Goal: Information Seeking & Learning: Learn about a topic

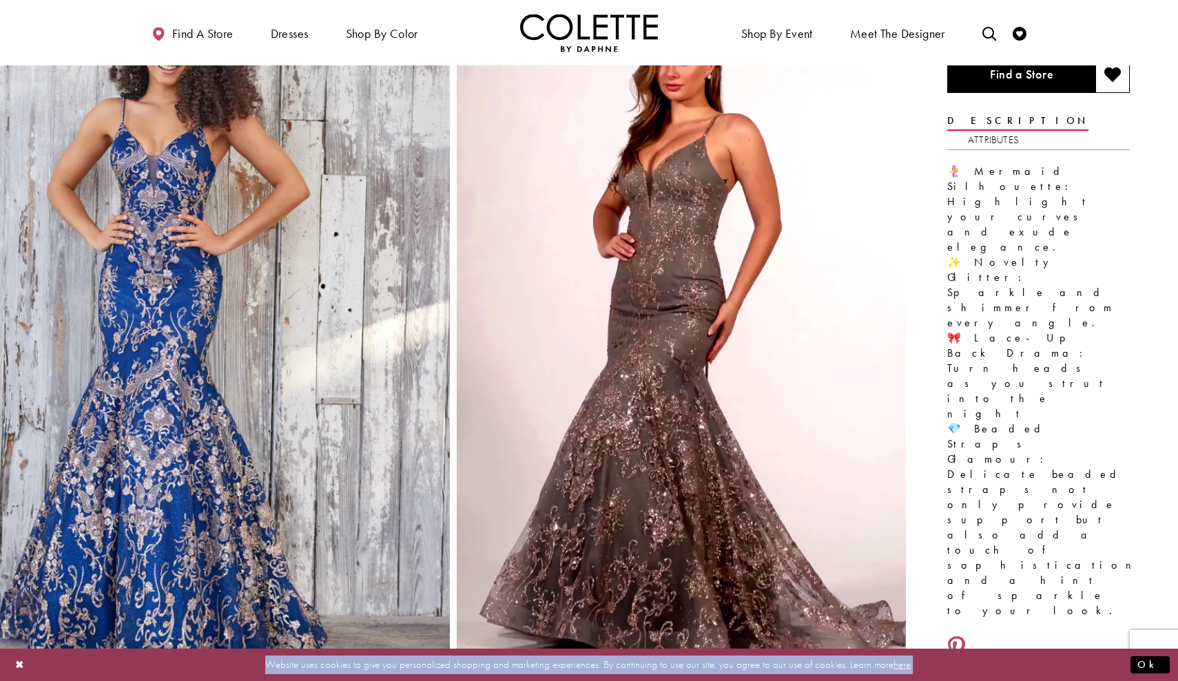
scroll to position [95, 0]
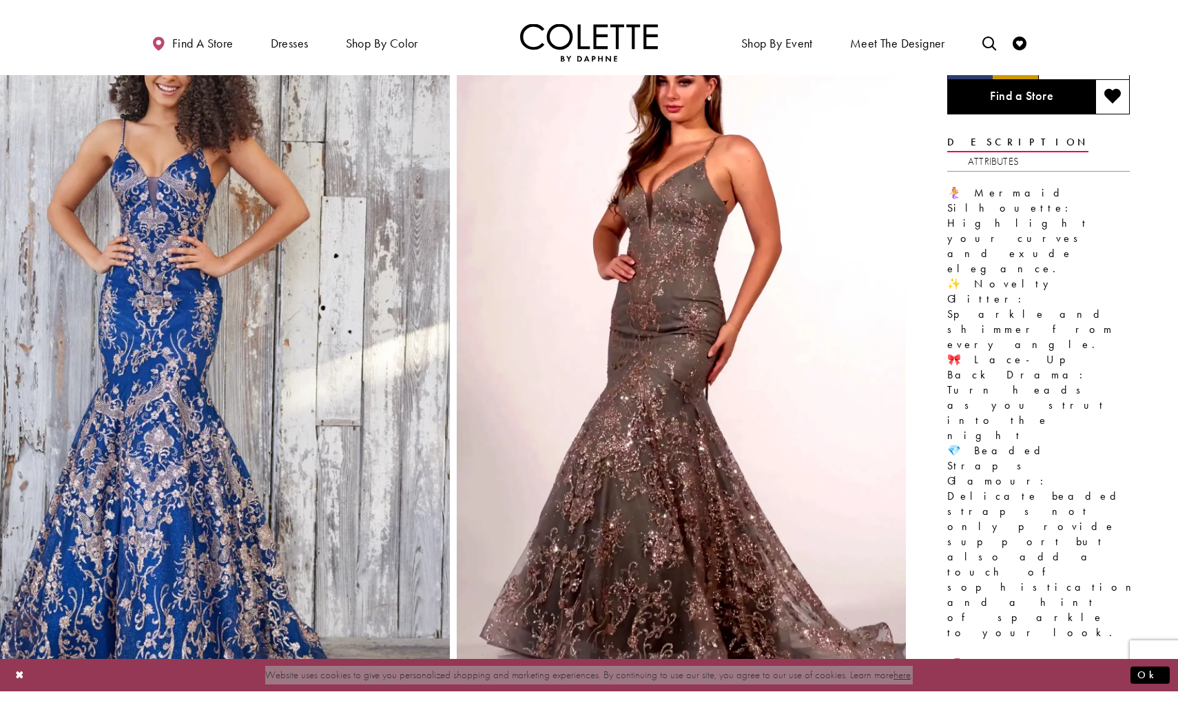
scroll to position [134, 0]
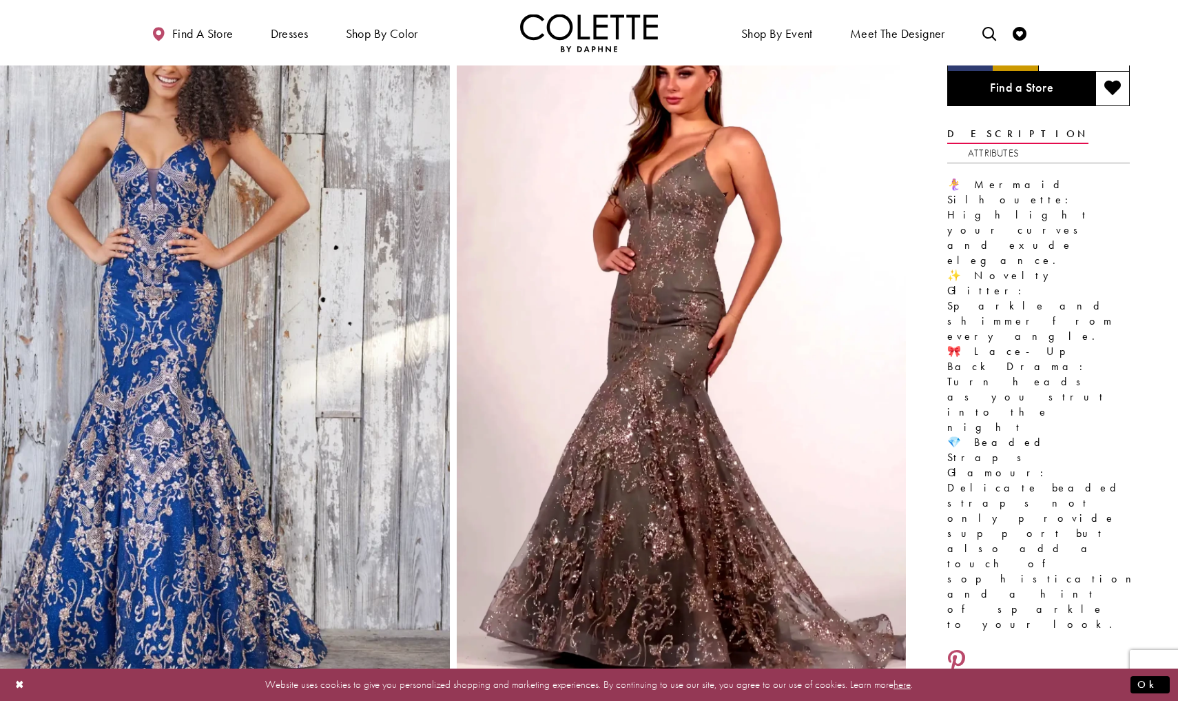
click at [316, 38] on ul "Find a store Dresses Dresses Occasion DAF'S FAVES EVENING DRESSES LONG DRESSES" at bounding box center [361, 33] width 455 height 38
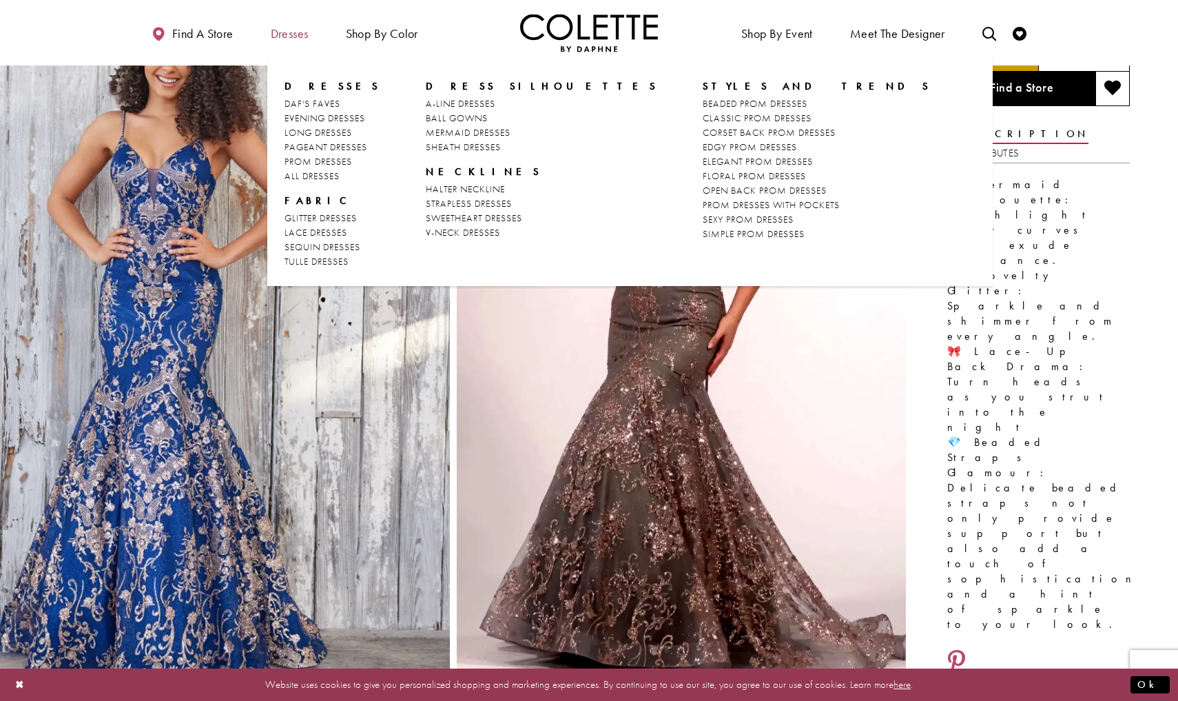
click at [297, 37] on span "Dresses" at bounding box center [290, 34] width 38 height 14
click at [313, 83] on span "Dresses" at bounding box center [333, 86] width 96 height 14
click at [283, 38] on span "Dresses" at bounding box center [290, 34] width 38 height 14
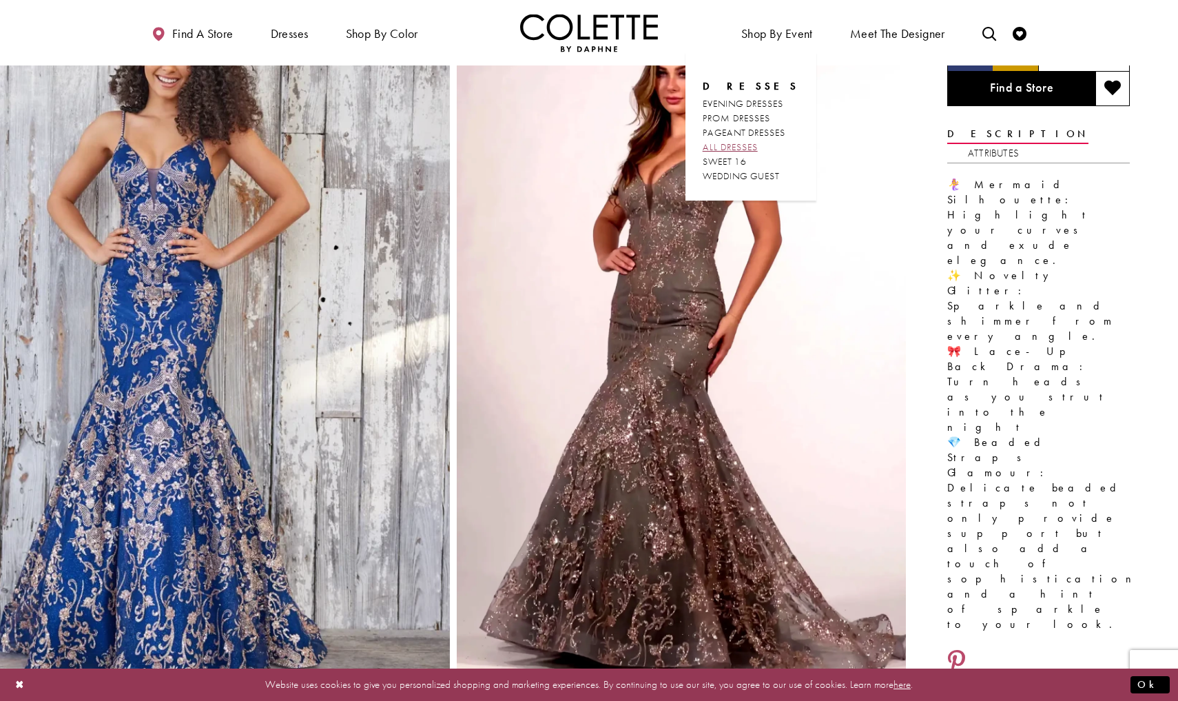
click at [757, 147] on span "ALL DRESSES" at bounding box center [730, 147] width 55 height 12
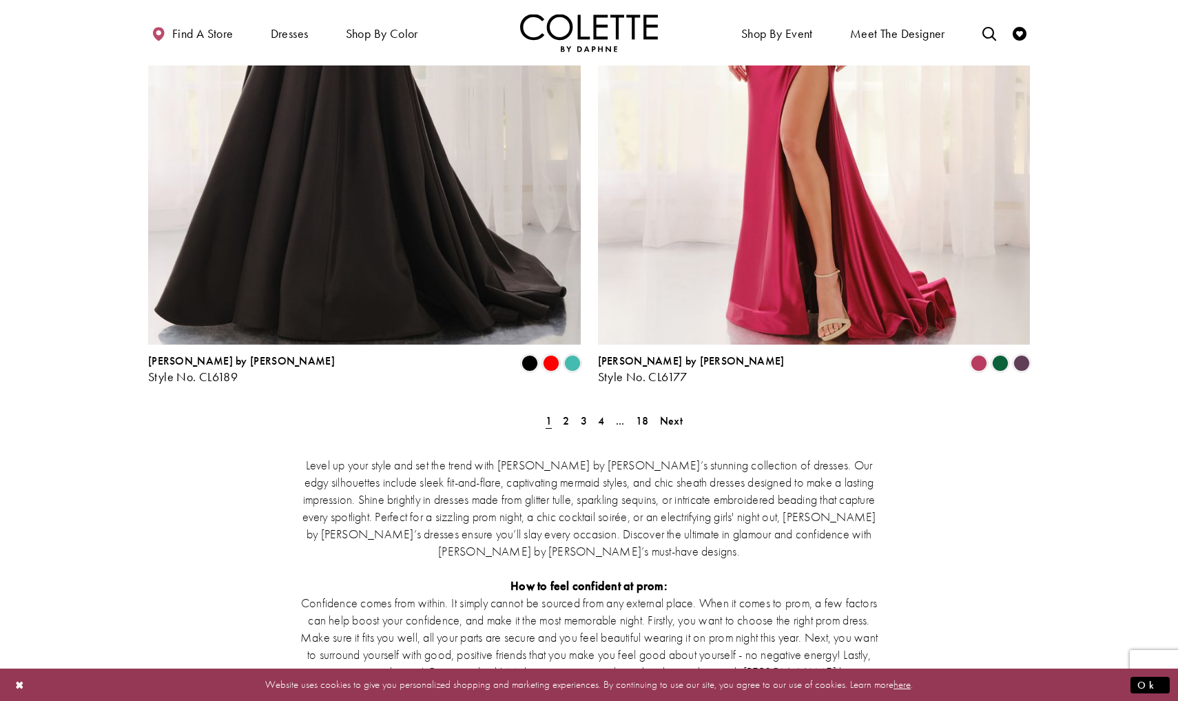
scroll to position [2493, 0]
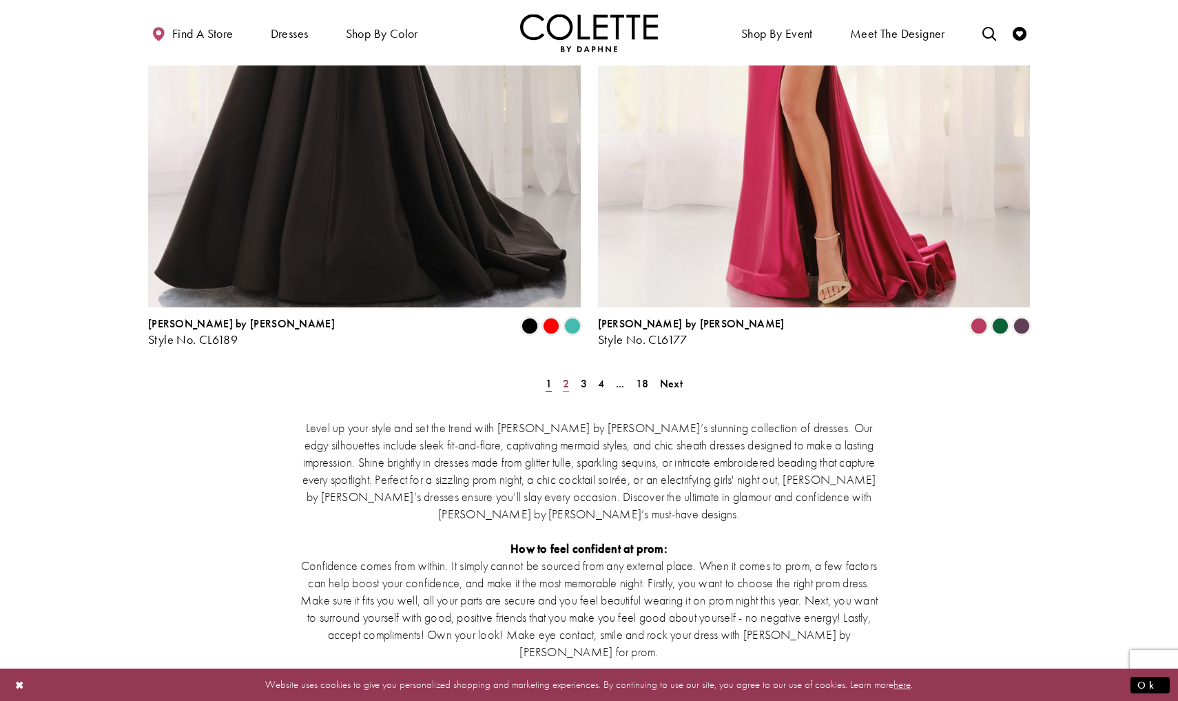
click at [569, 376] on span "2" at bounding box center [566, 383] width 6 height 14
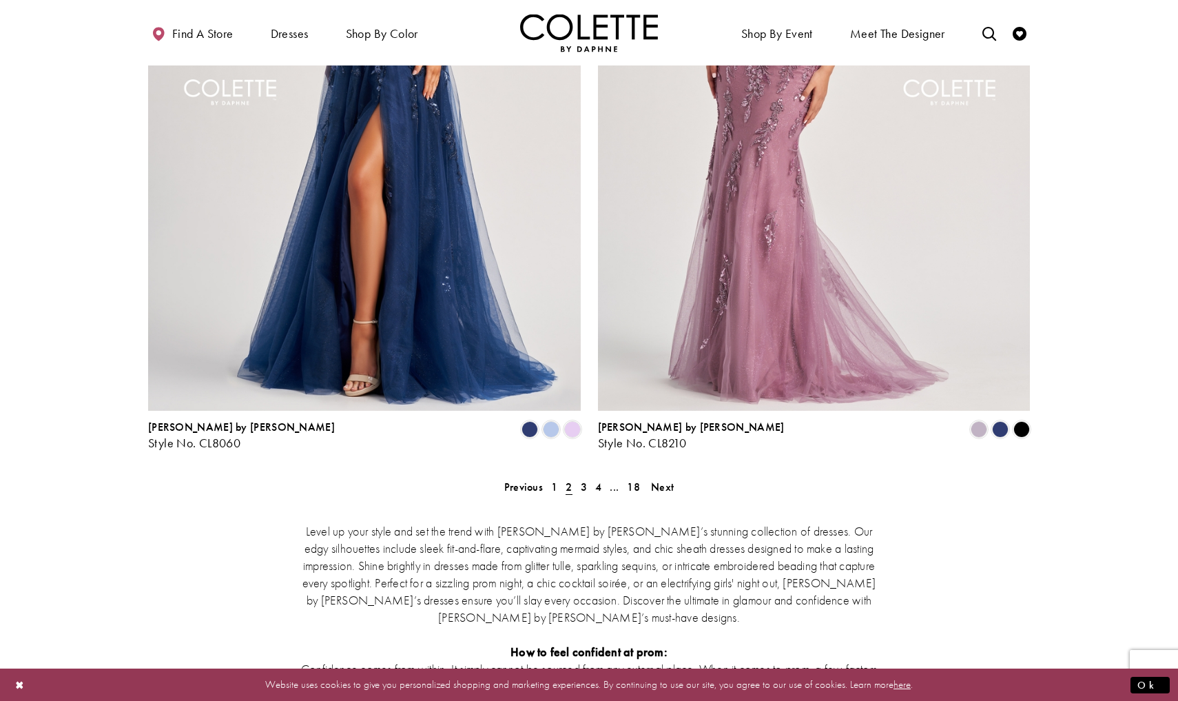
scroll to position [2475, 0]
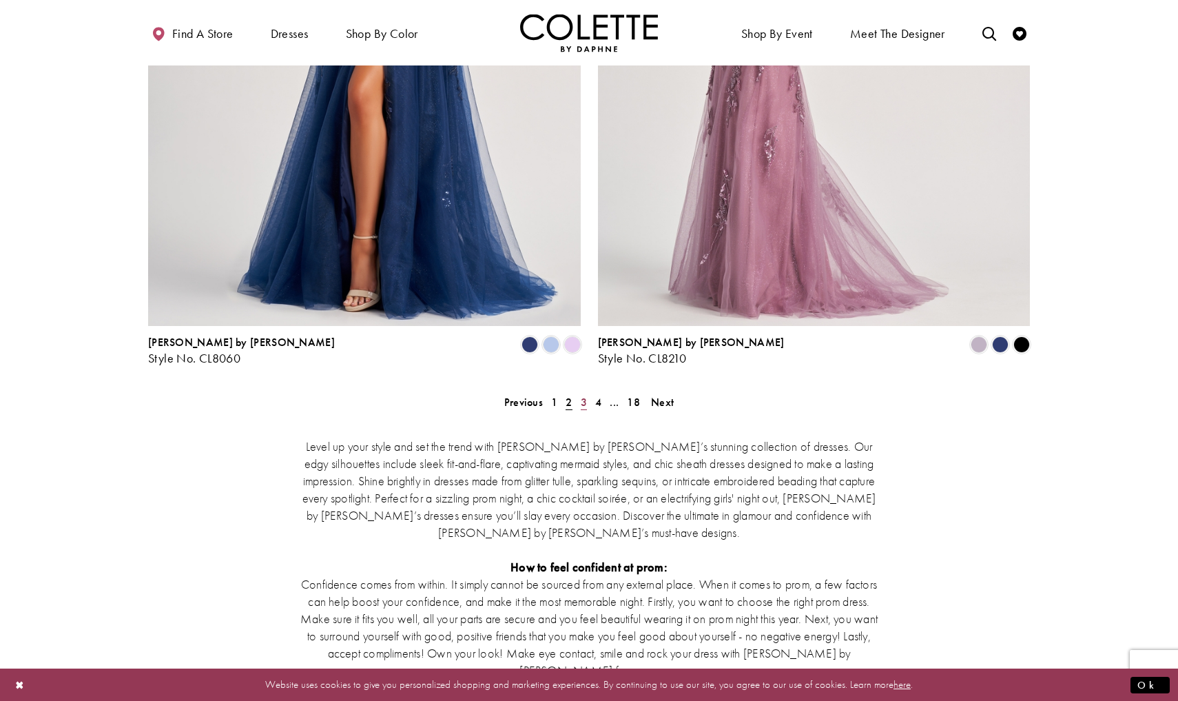
click at [584, 395] on span "3" at bounding box center [584, 402] width 6 height 14
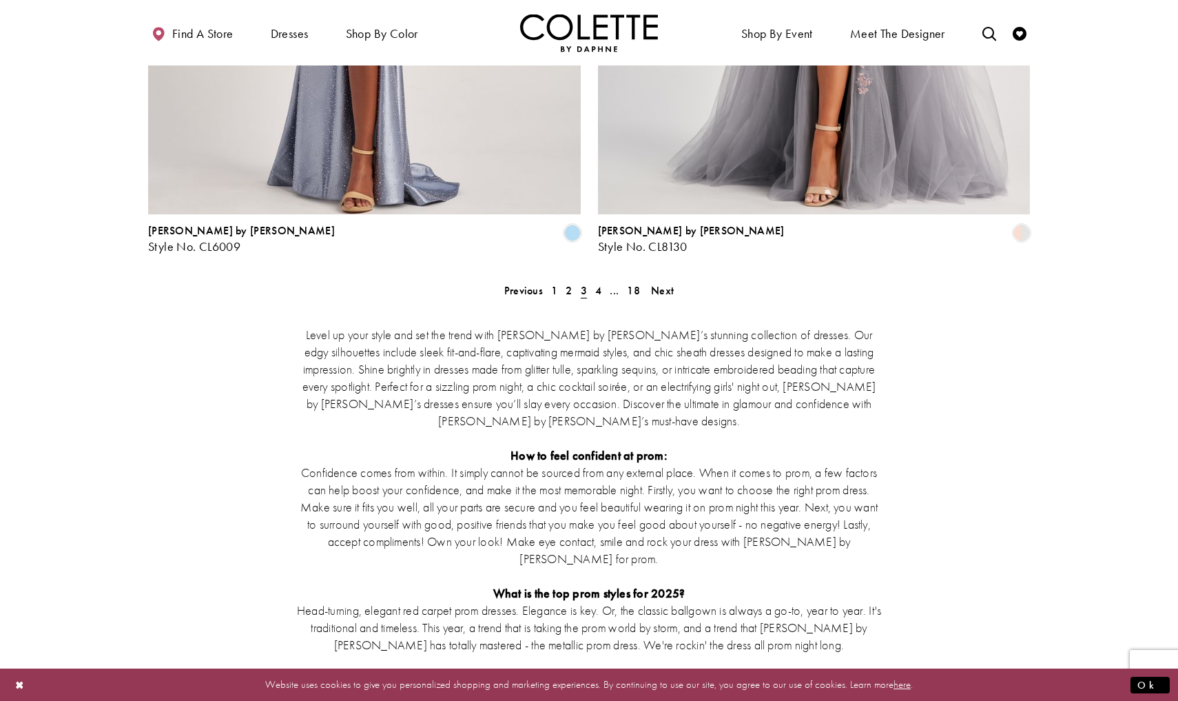
scroll to position [2498, 0]
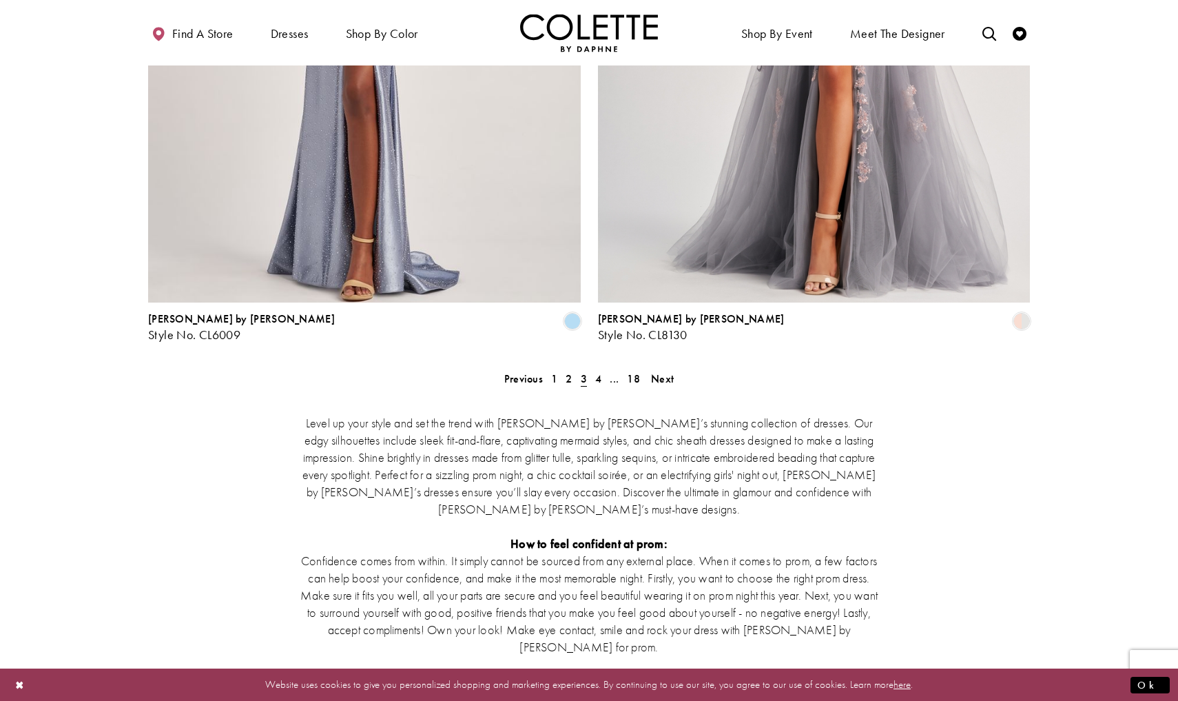
click at [596, 384] on div "Level up your style and set the trend with Colette by Daphne’s stunning collect…" at bounding box center [589, 610] width 882 height 453
click at [598, 371] on span "4" at bounding box center [598, 378] width 6 height 14
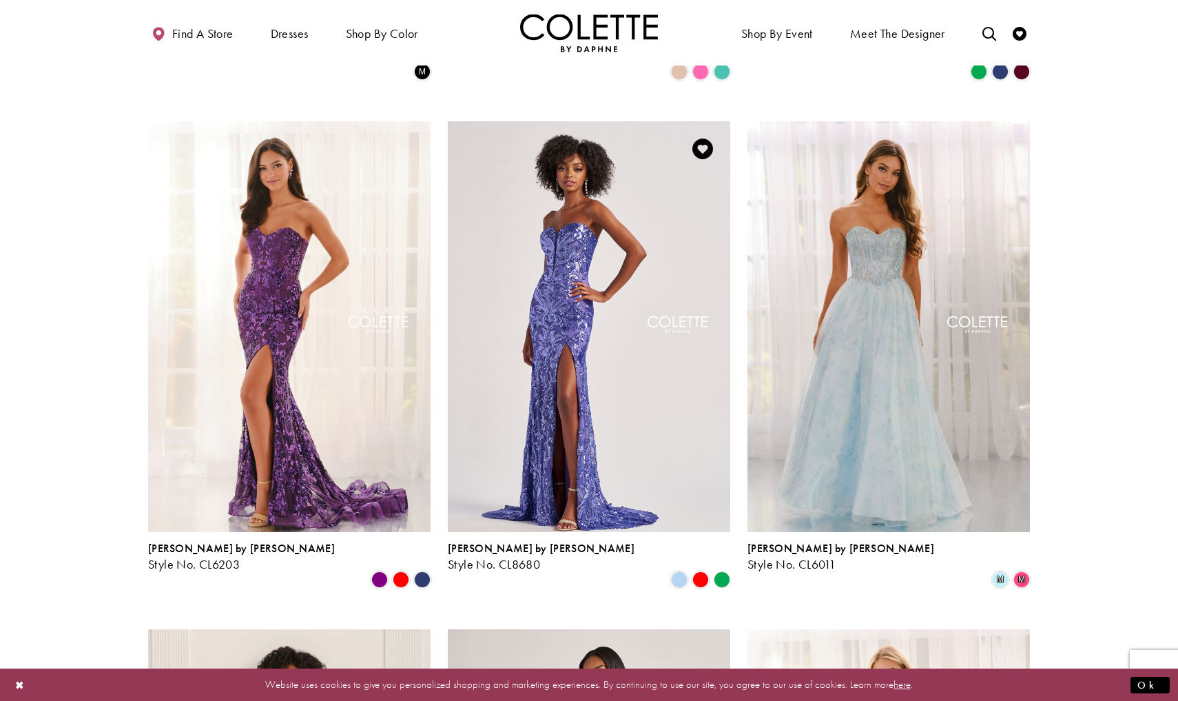
scroll to position [1038, 0]
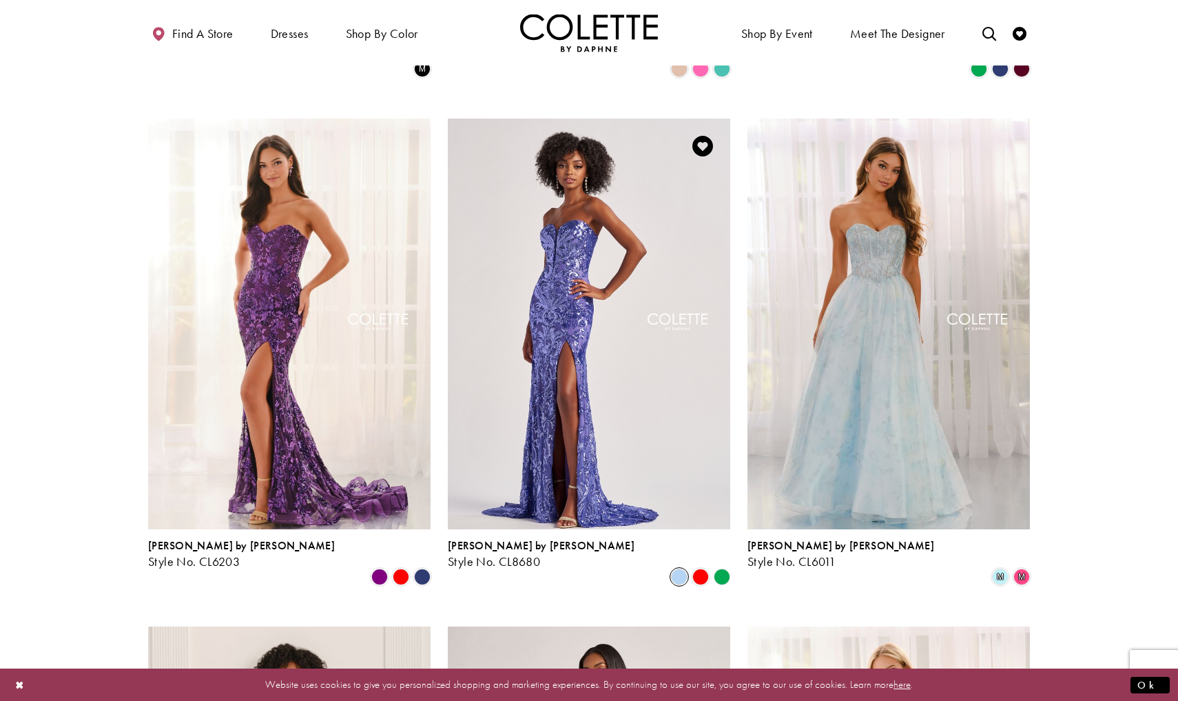
click at [680, 568] on span "Product List" at bounding box center [679, 576] width 17 height 17
click at [706, 568] on span "Product List" at bounding box center [700, 576] width 17 height 17
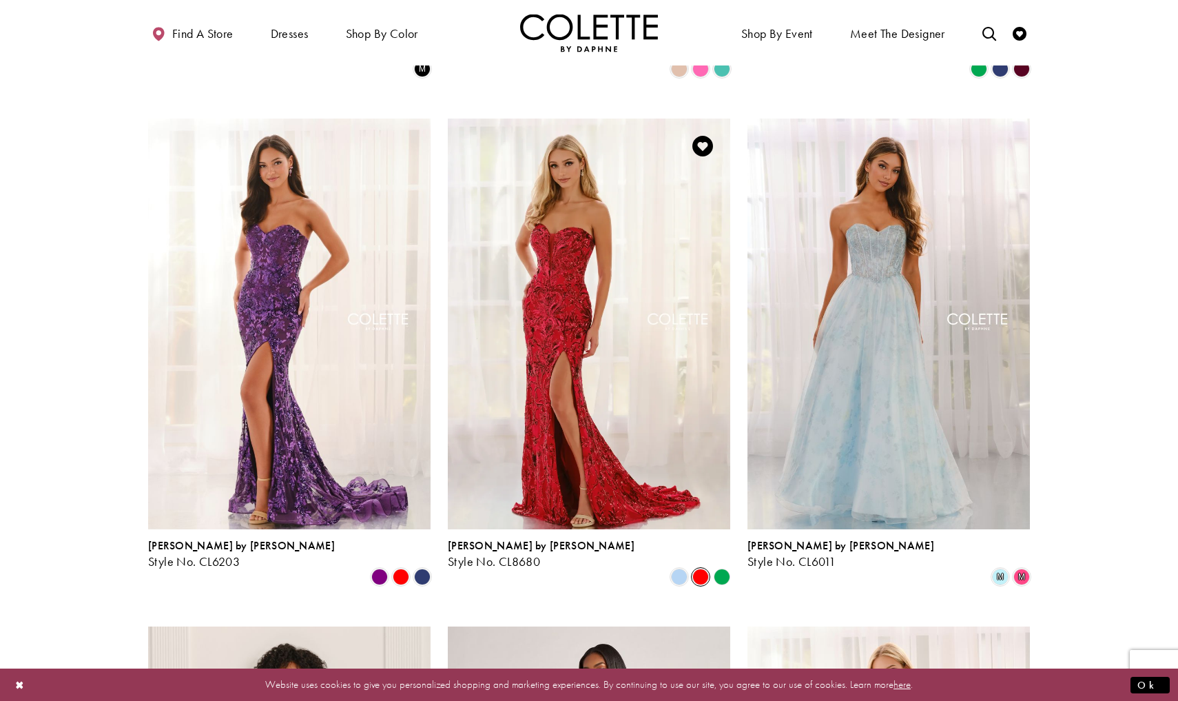
click at [723, 566] on div "Product List" at bounding box center [722, 576] width 21 height 21
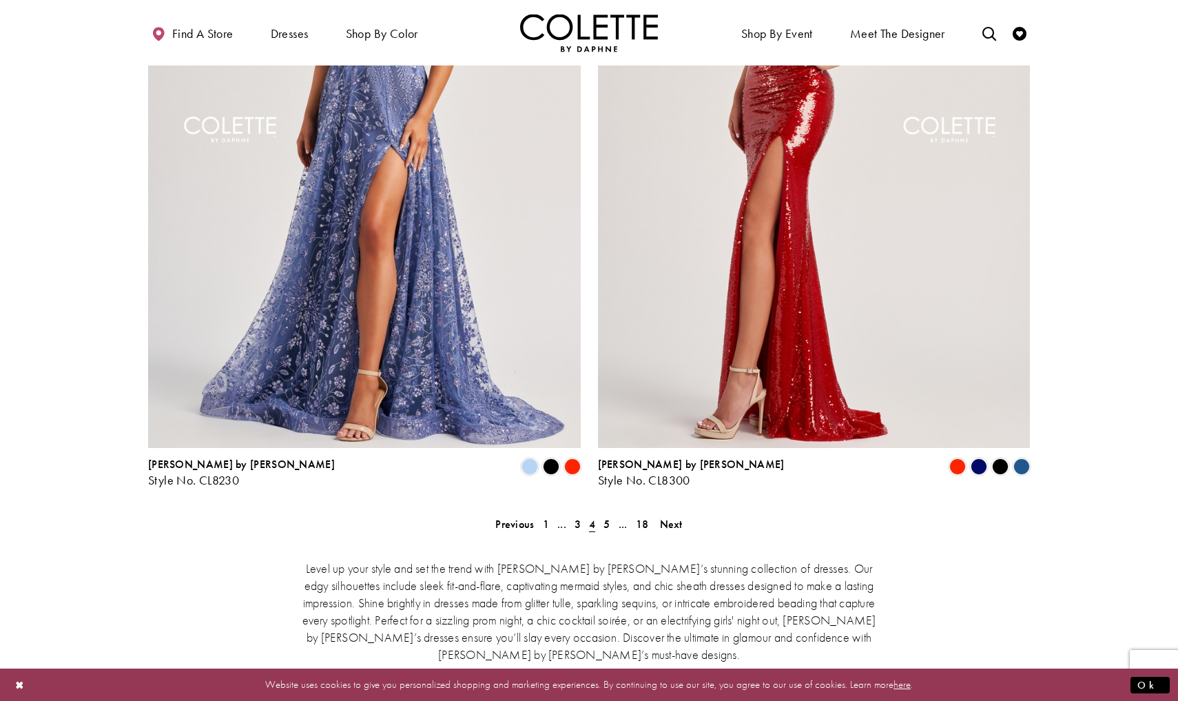
scroll to position [2110, 0]
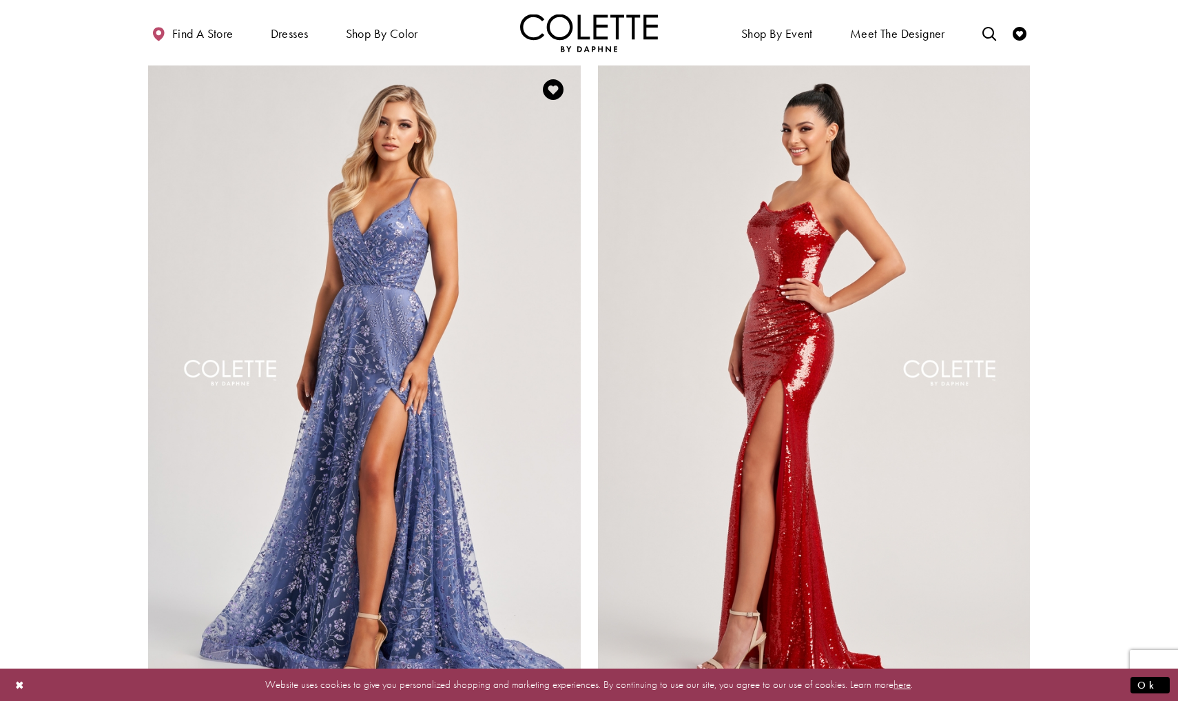
click at [546, 700] on span "Product List" at bounding box center [551, 709] width 17 height 17
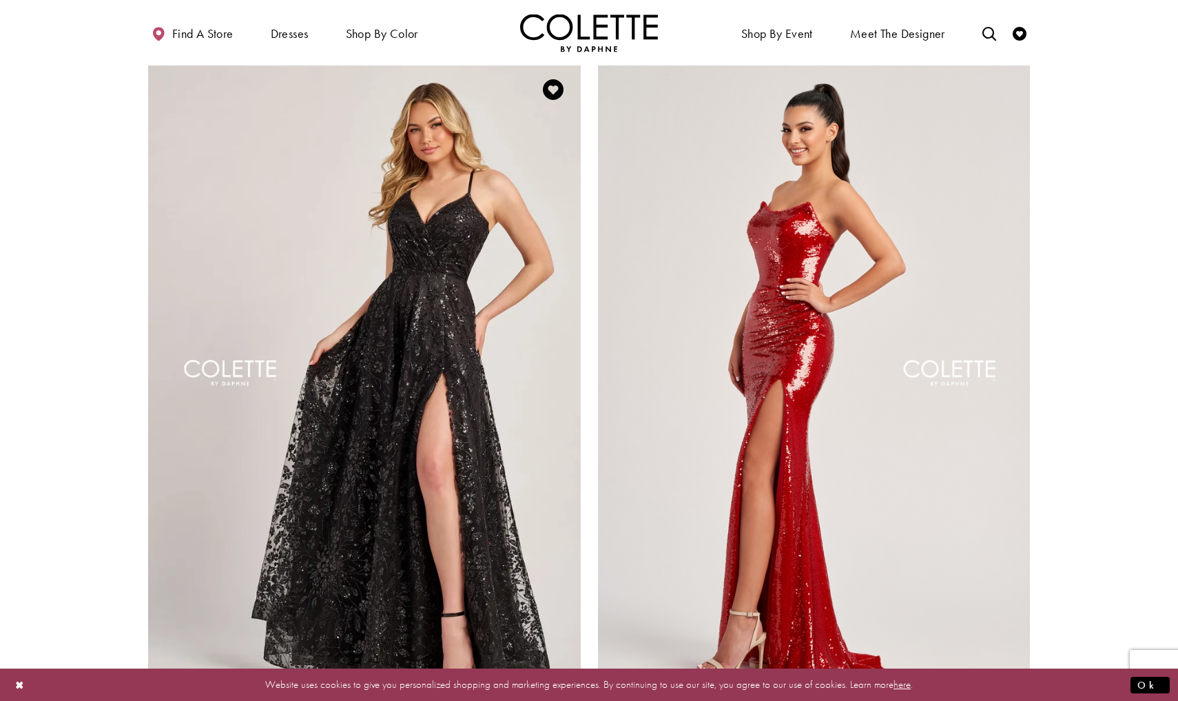
click at [567, 700] on span "Product List" at bounding box center [572, 709] width 17 height 17
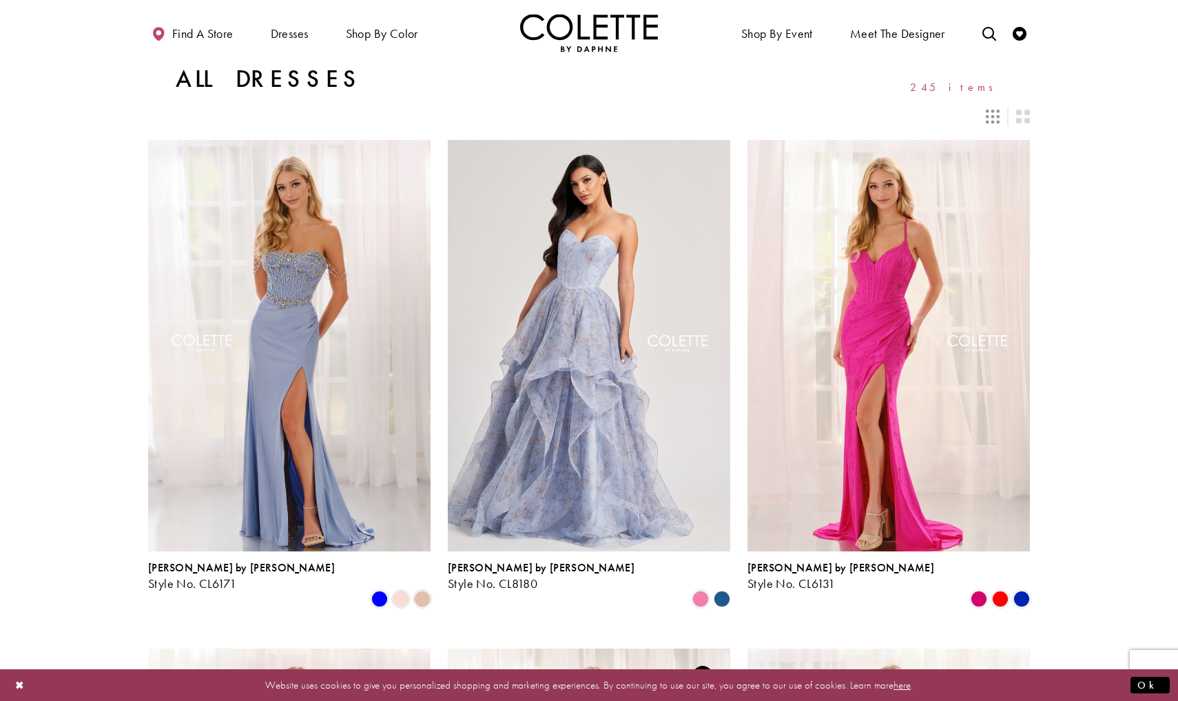
scroll to position [0, 0]
click at [1014, 121] on div "Layout Controls" at bounding box center [1023, 116] width 30 height 30
click at [1016, 121] on icon "Switch layout to 2 columns" at bounding box center [1023, 117] width 14 height 14
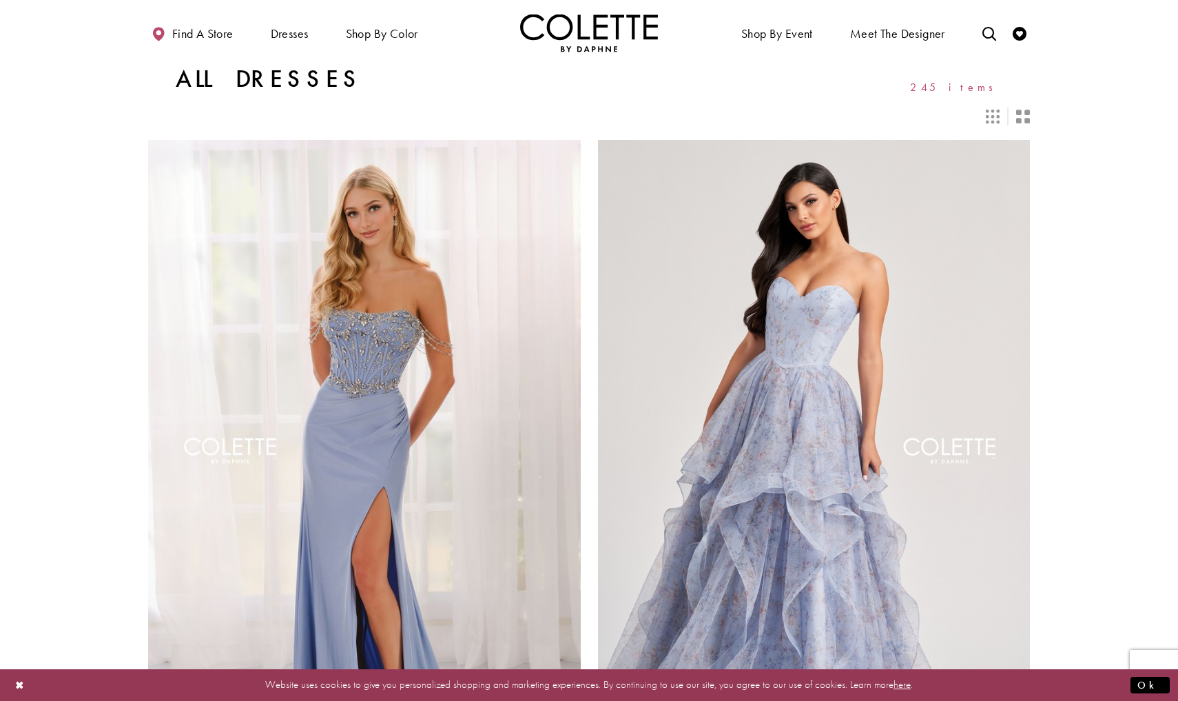
click at [996, 121] on icon "Switch layout to 3 columns" at bounding box center [993, 117] width 14 height 14
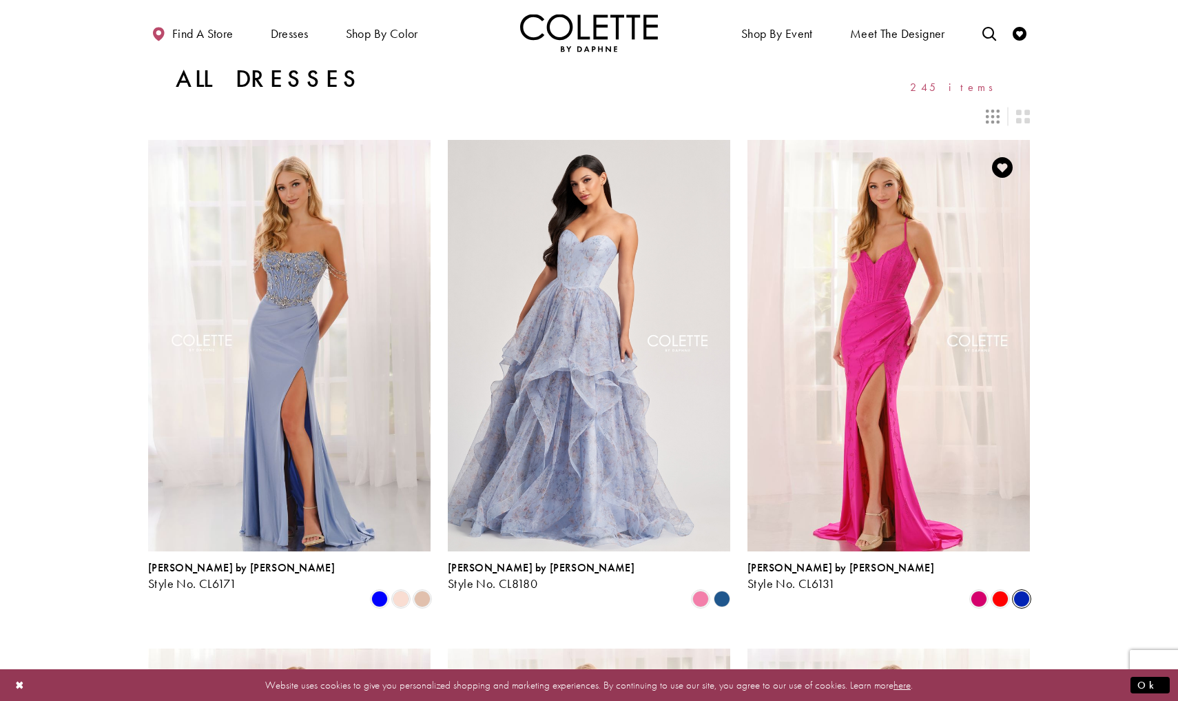
click at [1024, 590] on span "Product List" at bounding box center [1021, 598] width 17 height 17
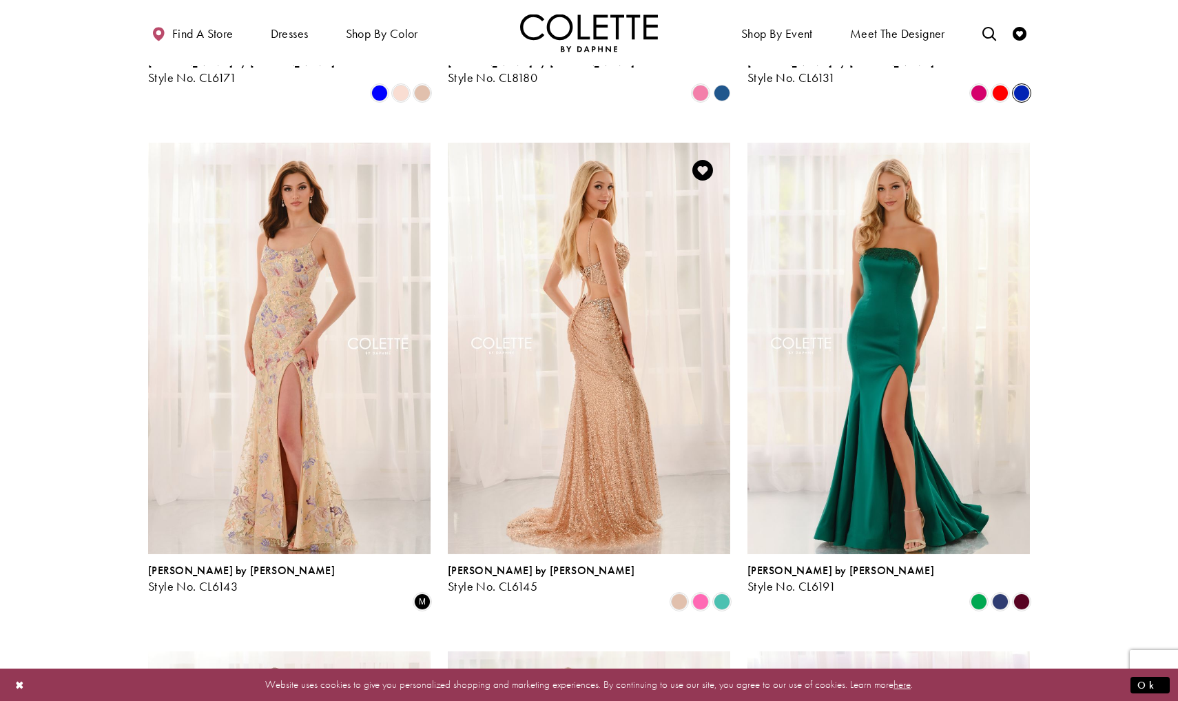
scroll to position [506, 0]
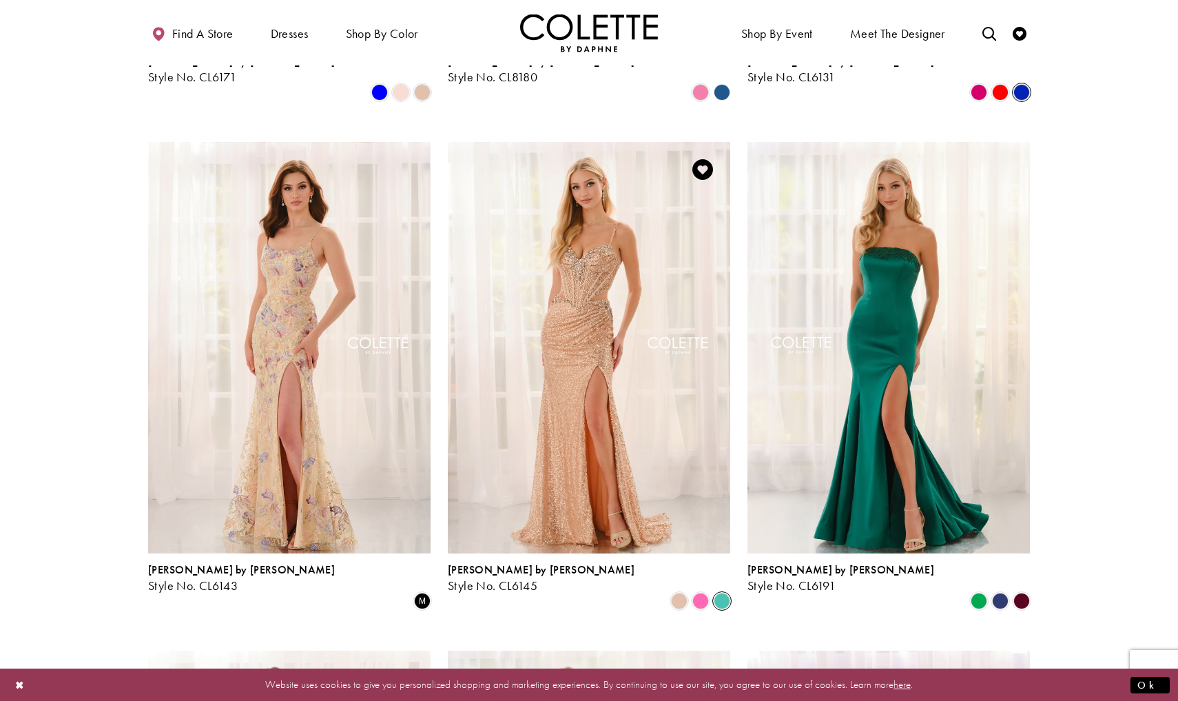
click at [725, 592] on span "Product List" at bounding box center [722, 600] width 17 height 17
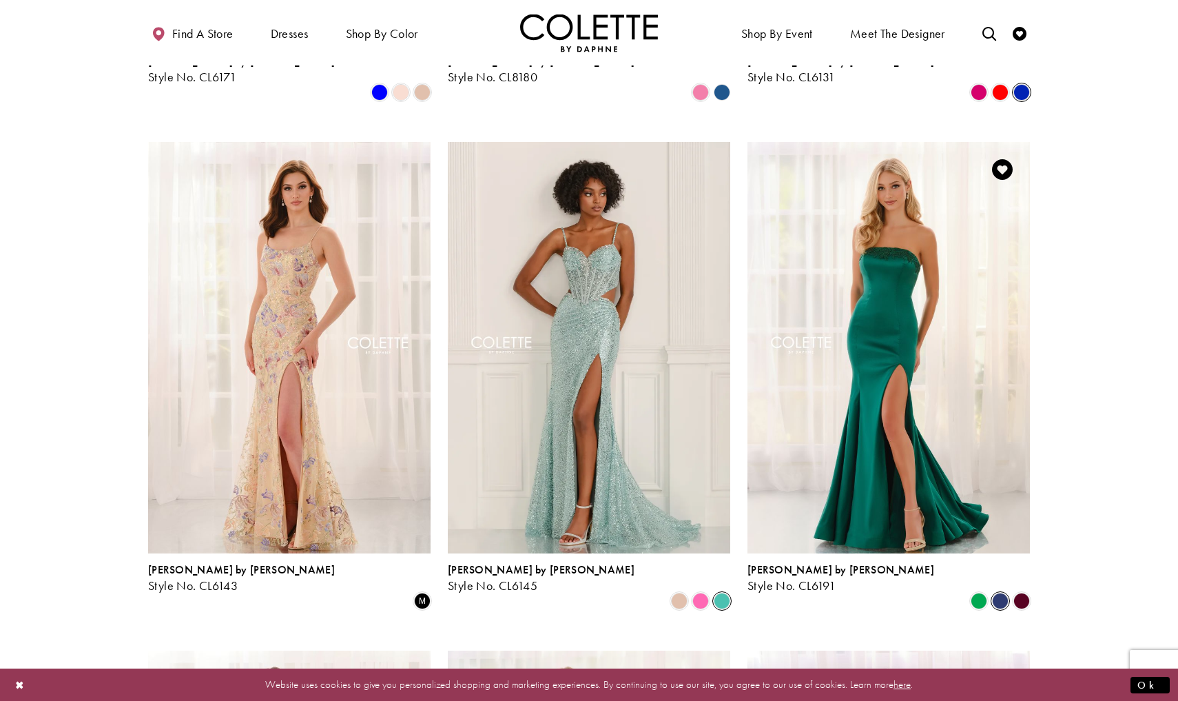
click at [1000, 592] on span "Product List" at bounding box center [1000, 600] width 17 height 17
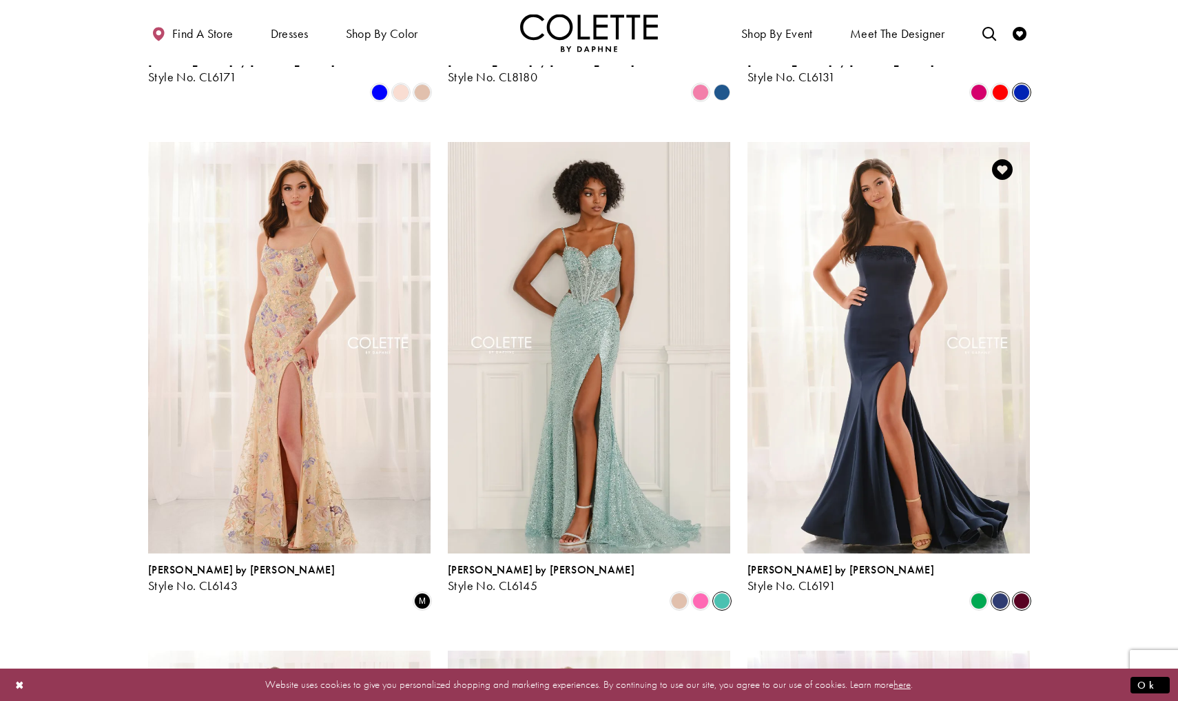
click at [1025, 592] on span "Product List" at bounding box center [1021, 600] width 17 height 17
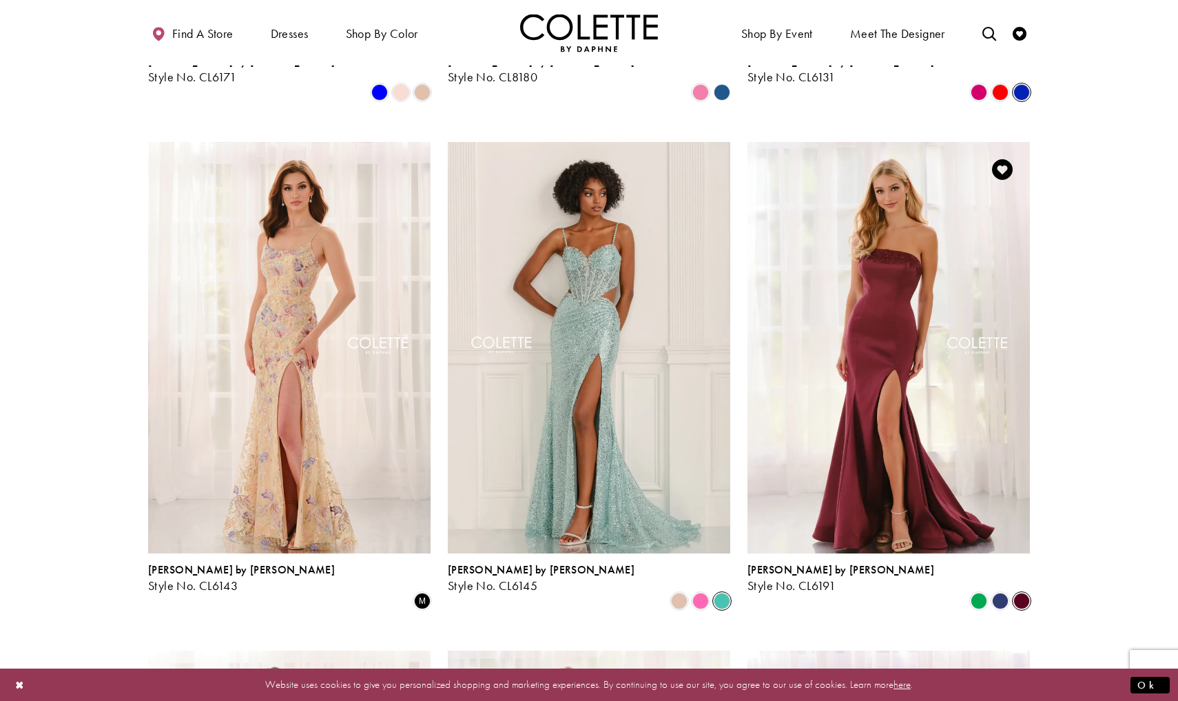
click at [1010, 590] on div "Product List" at bounding box center [1000, 600] width 21 height 21
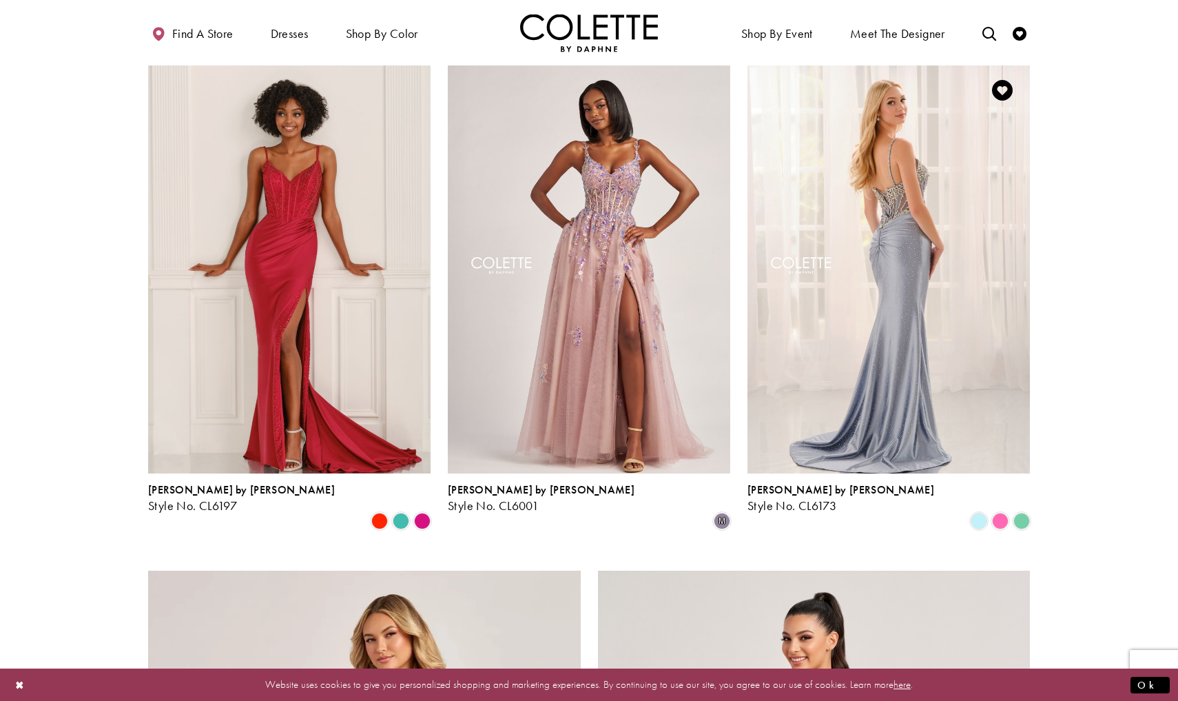
scroll to position [1602, 0]
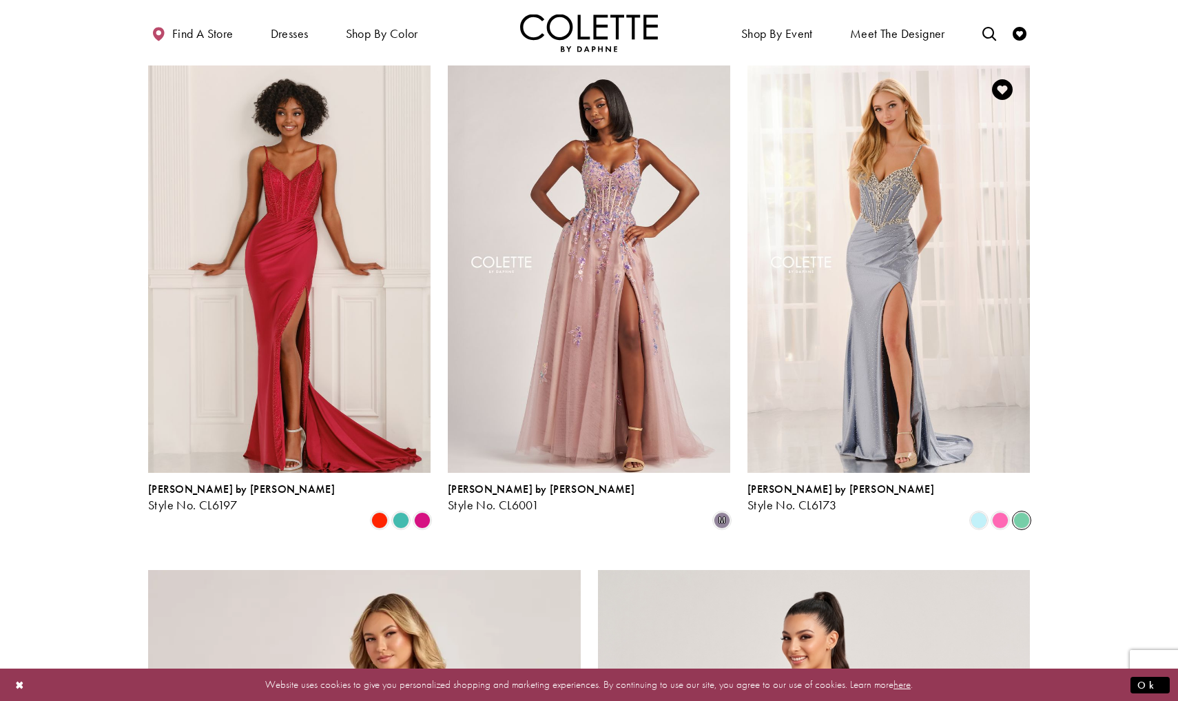
click at [1019, 512] on span "Product List" at bounding box center [1021, 520] width 17 height 17
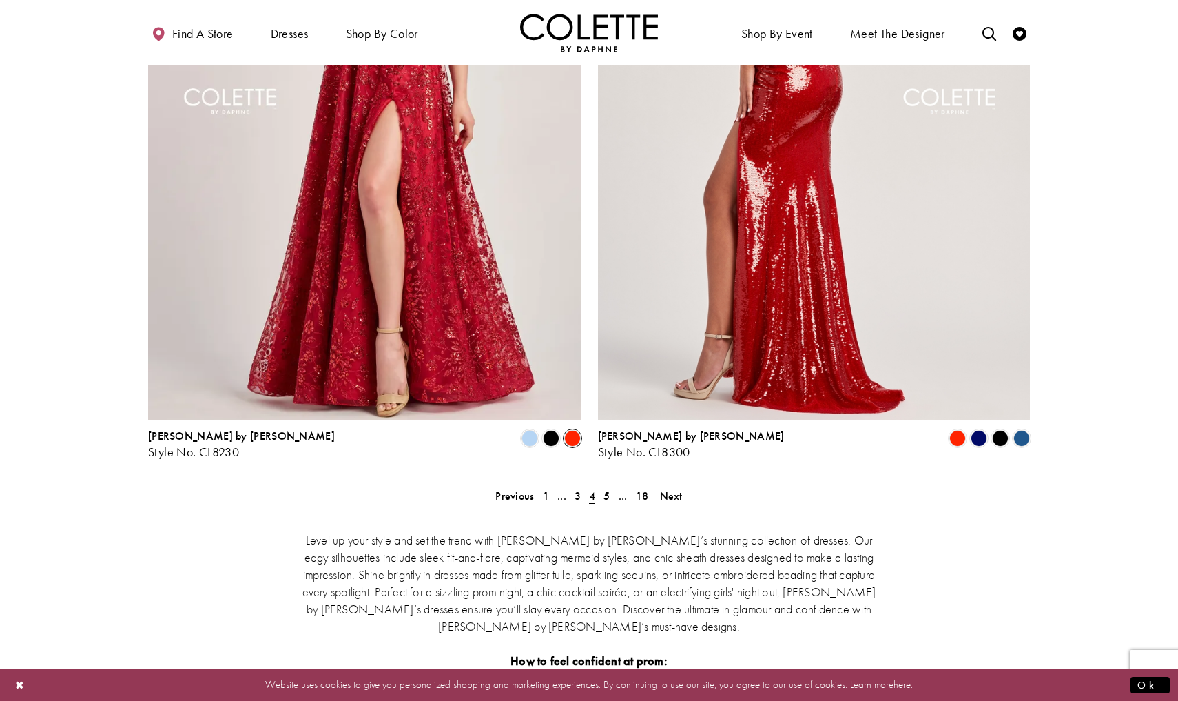
scroll to position [2392, 0]
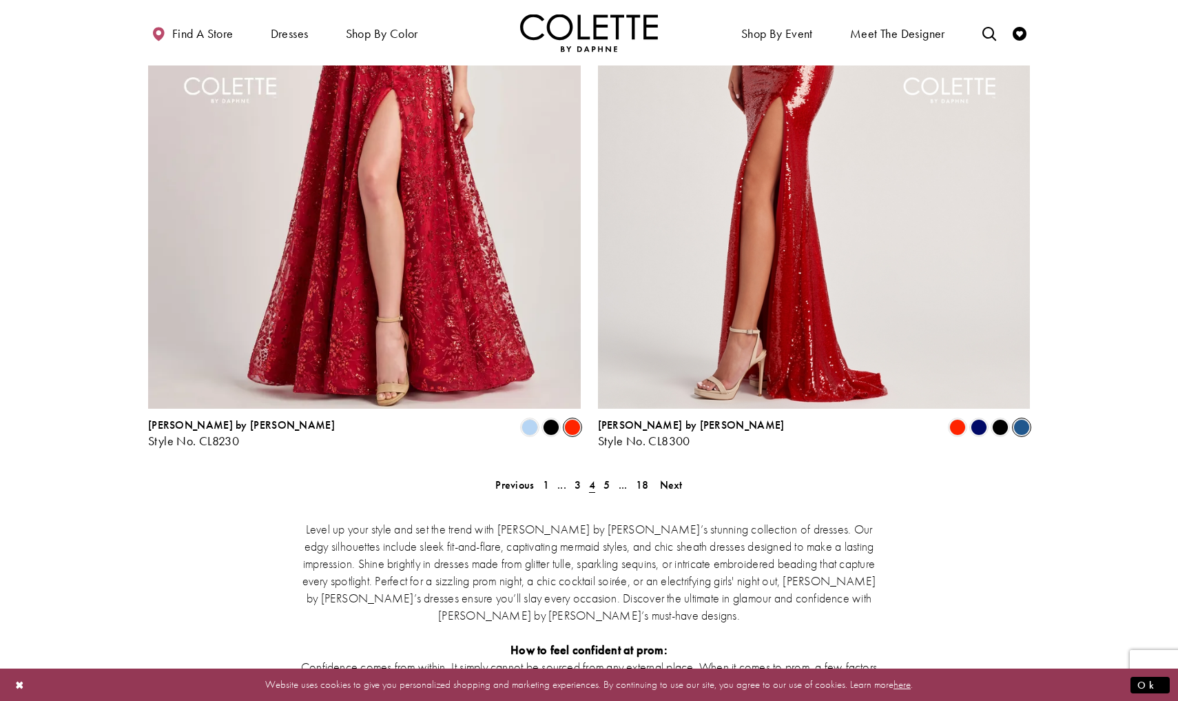
click at [1016, 419] on span "Product List" at bounding box center [1021, 427] width 17 height 17
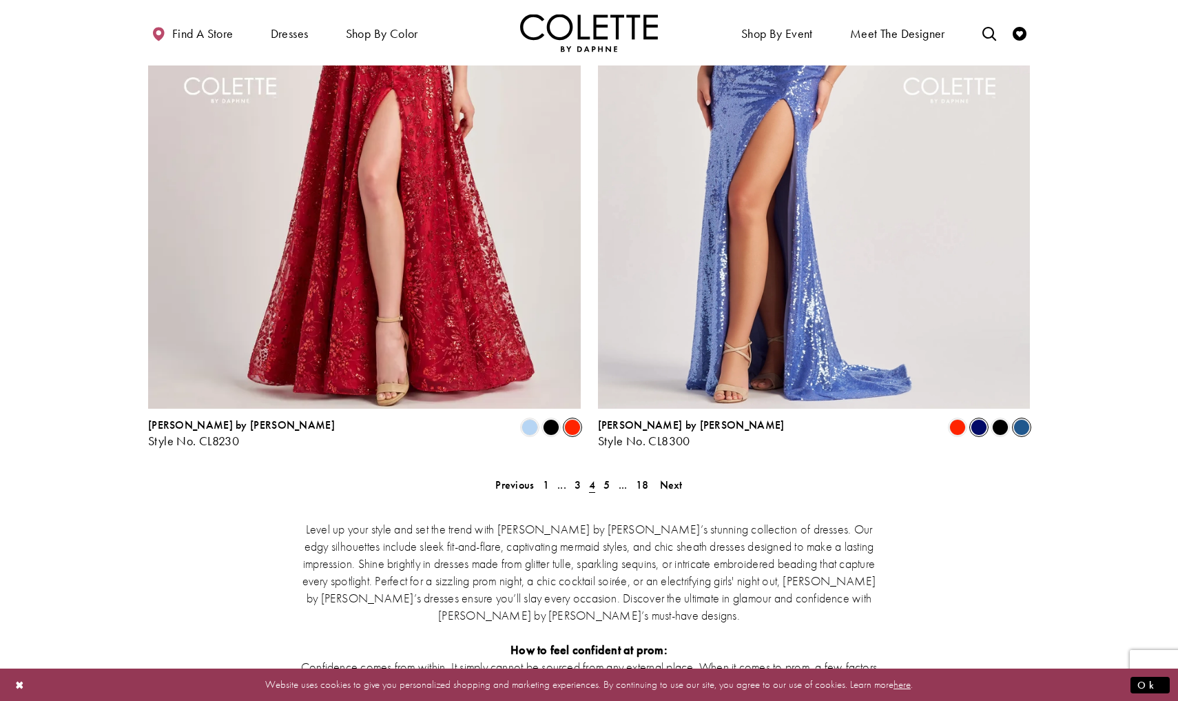
click at [977, 419] on span "Product List" at bounding box center [979, 427] width 17 height 17
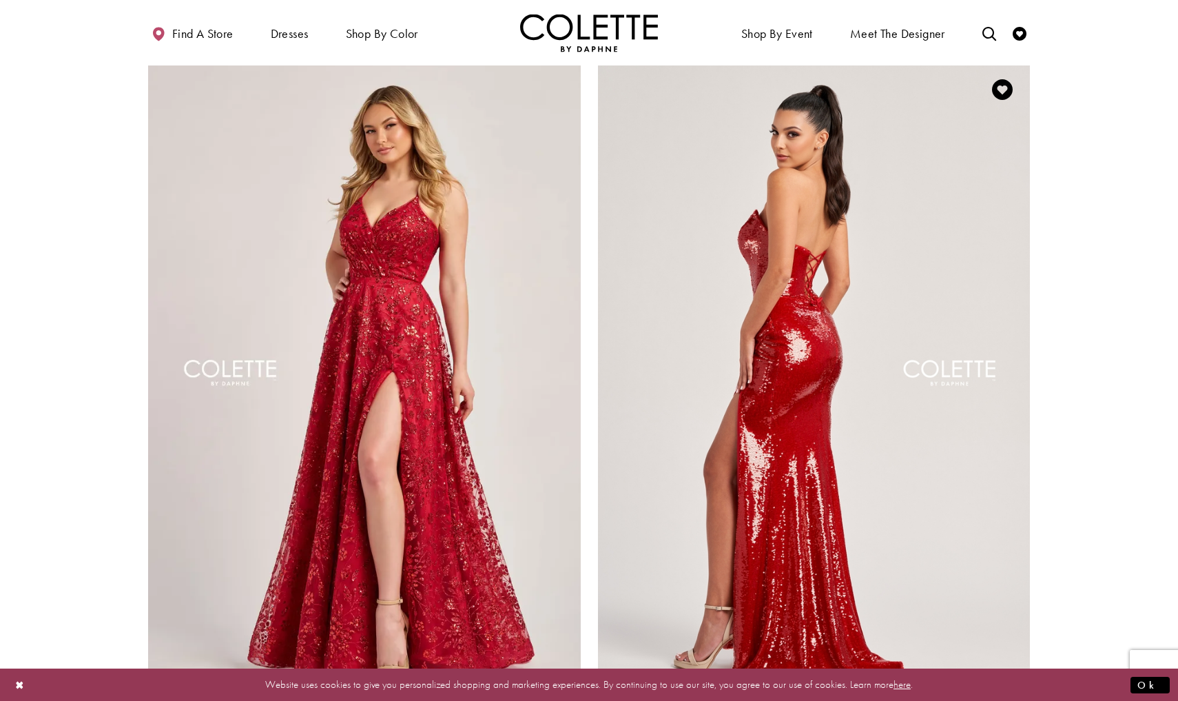
scroll to position [2112, 0]
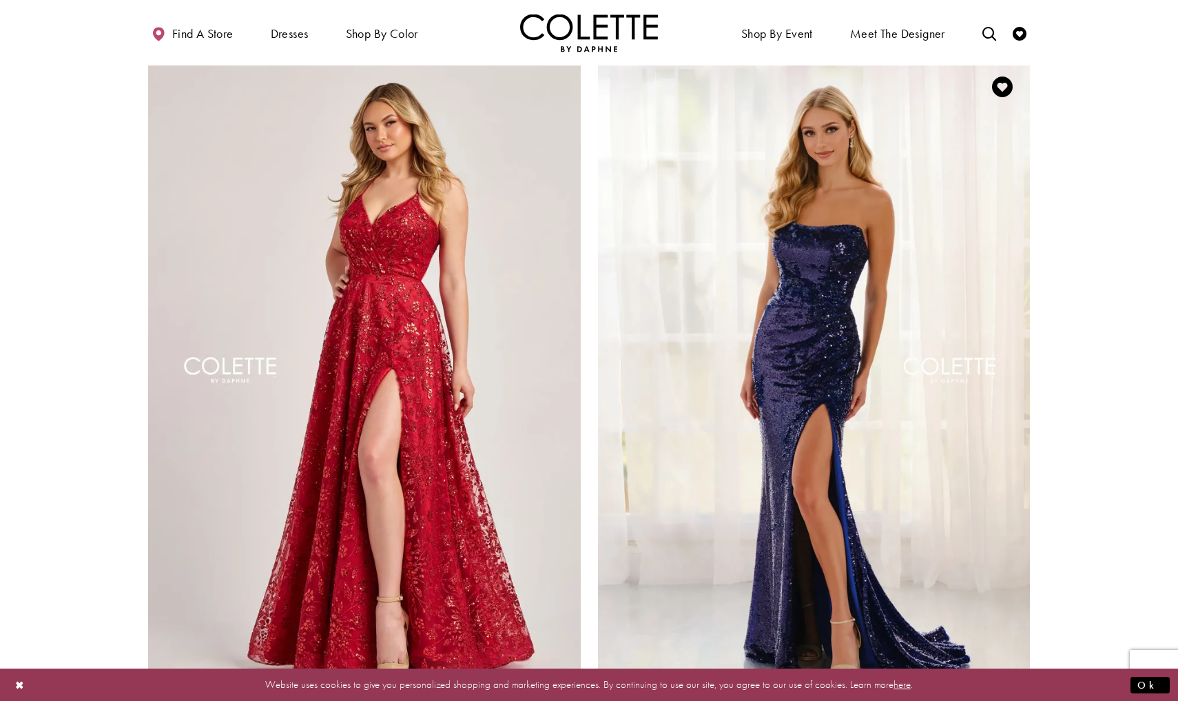
click at [1026, 699] on span "Product List" at bounding box center [1021, 707] width 17 height 17
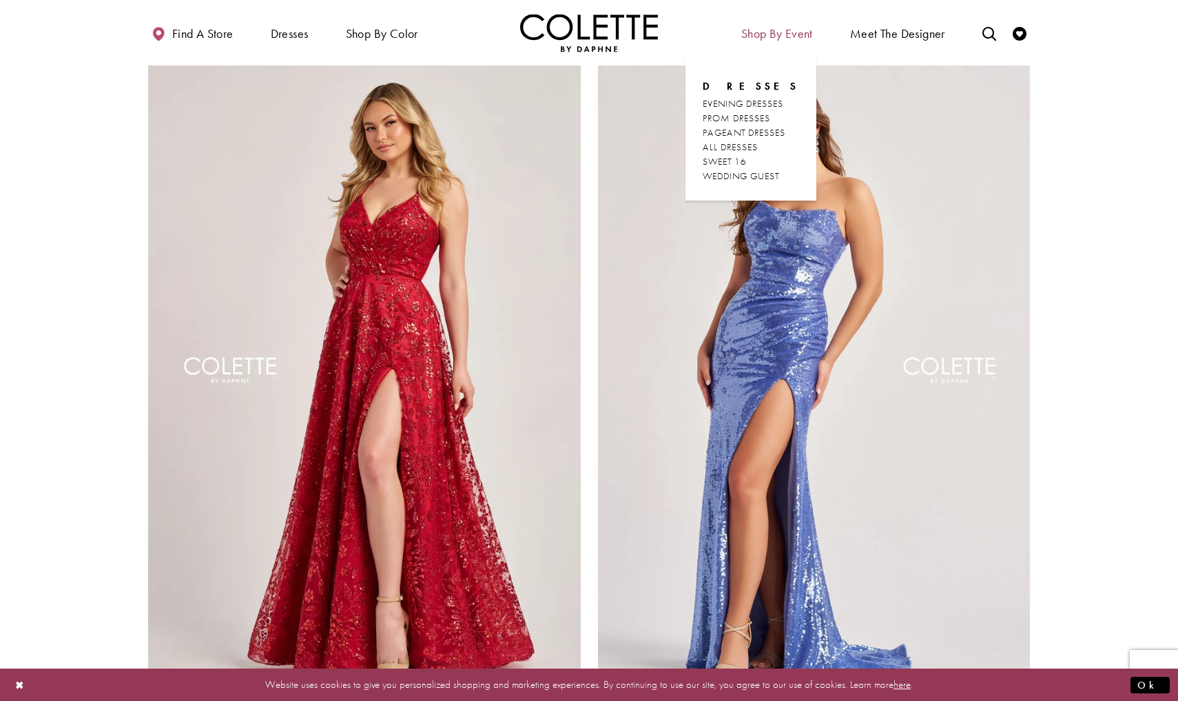
click at [773, 35] on span "Shop By Event" at bounding box center [777, 34] width 72 height 14
click at [764, 130] on span "PAGEANT DRESSES" at bounding box center [744, 132] width 83 height 12
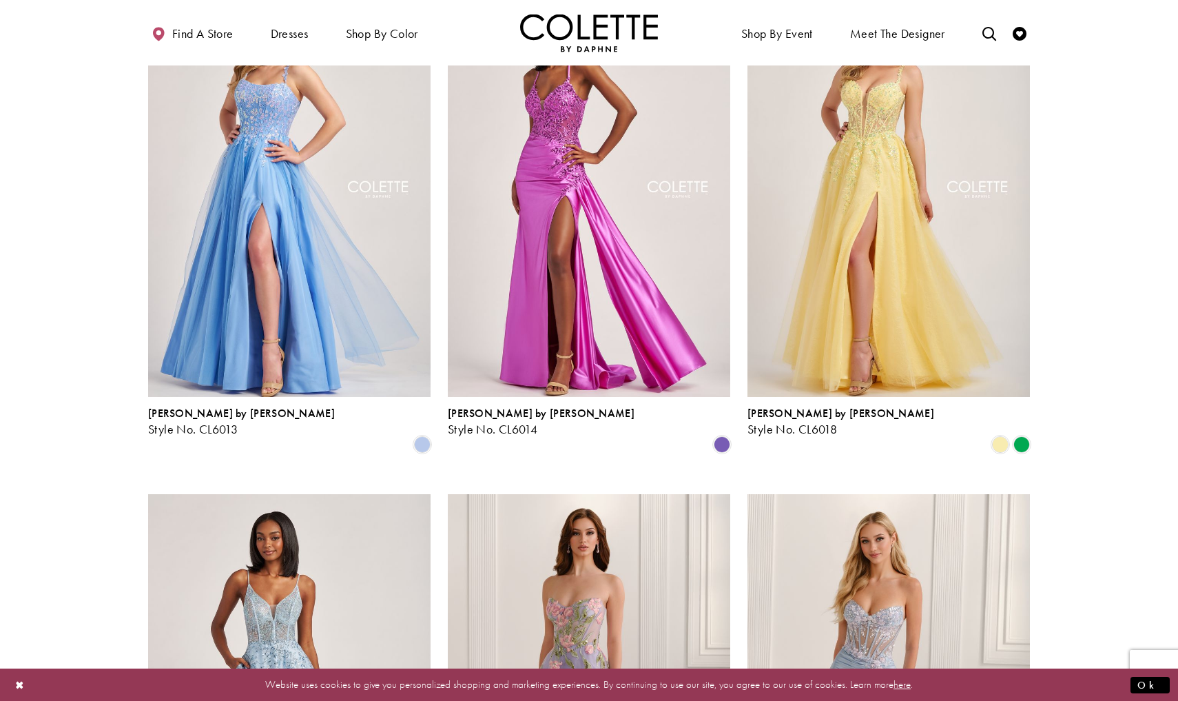
scroll to position [1170, 0]
click at [1024, 436] on span "Product List" at bounding box center [1021, 444] width 17 height 17
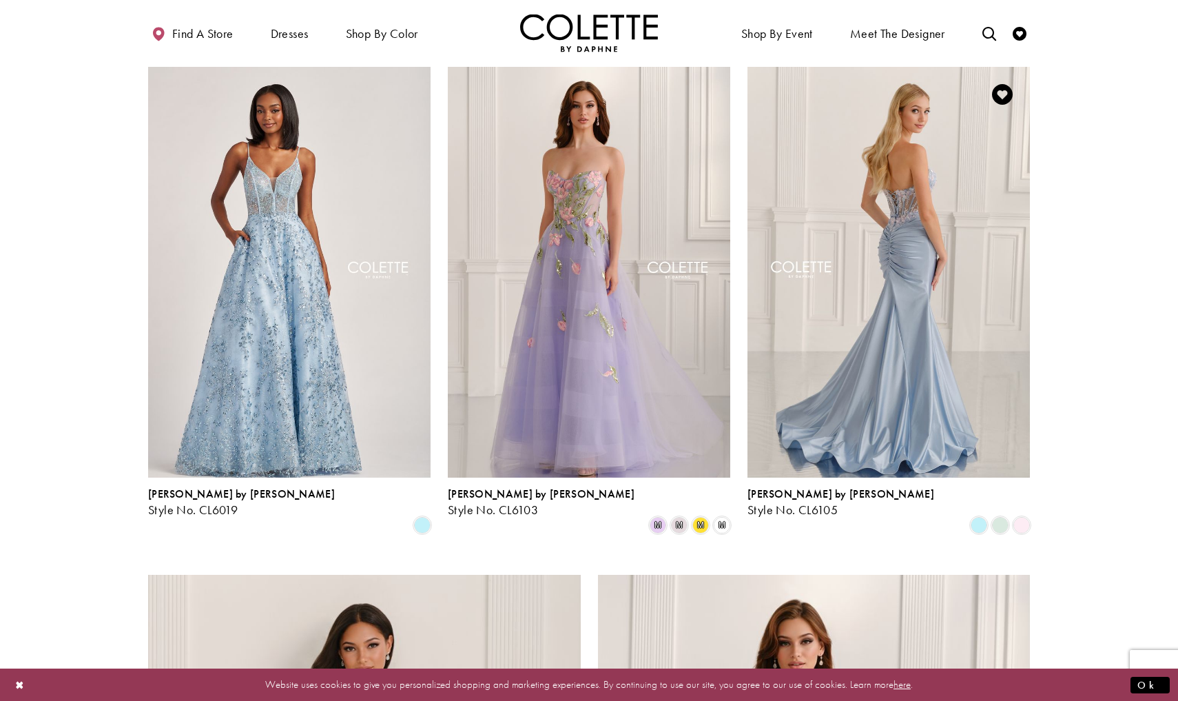
scroll to position [1598, 0]
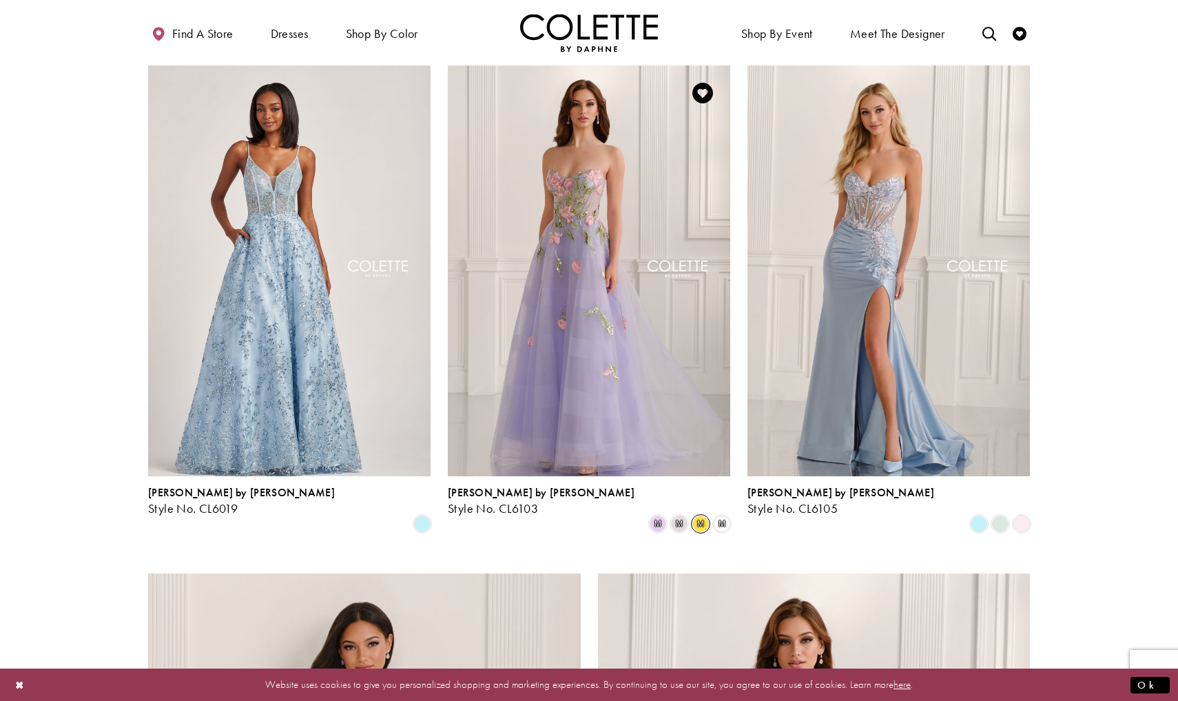
click at [706, 515] on span "m" at bounding box center [700, 523] width 17 height 17
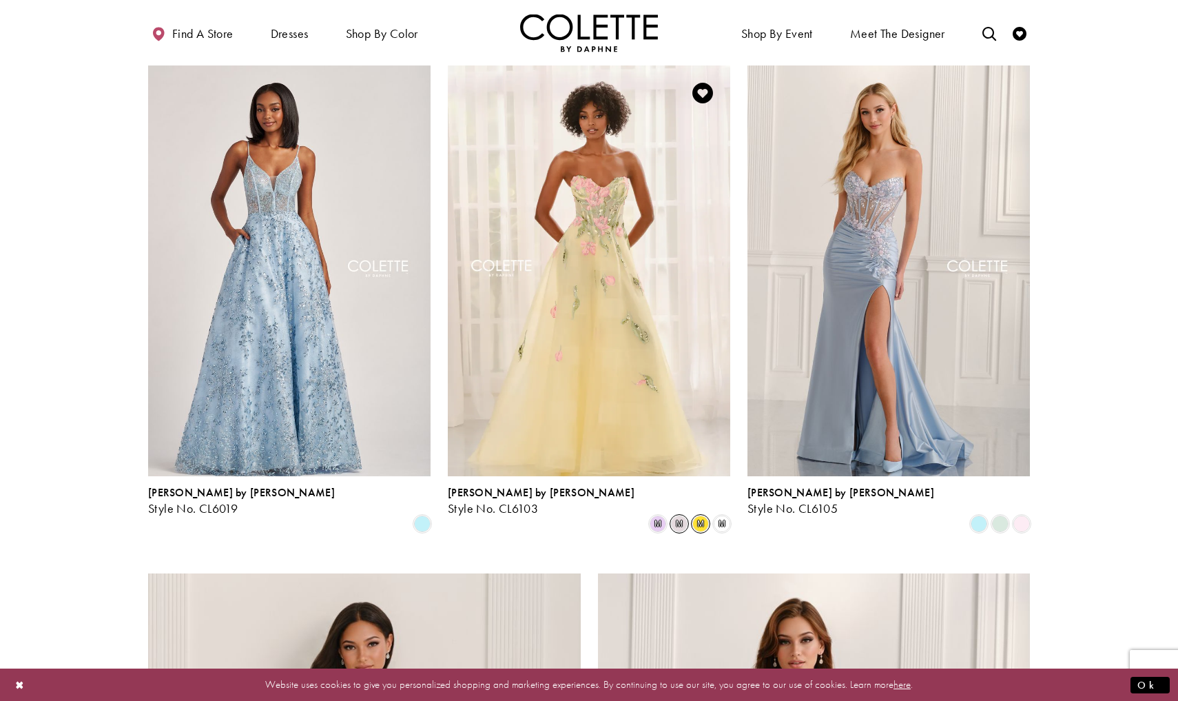
click at [682, 515] on span "m" at bounding box center [679, 523] width 17 height 17
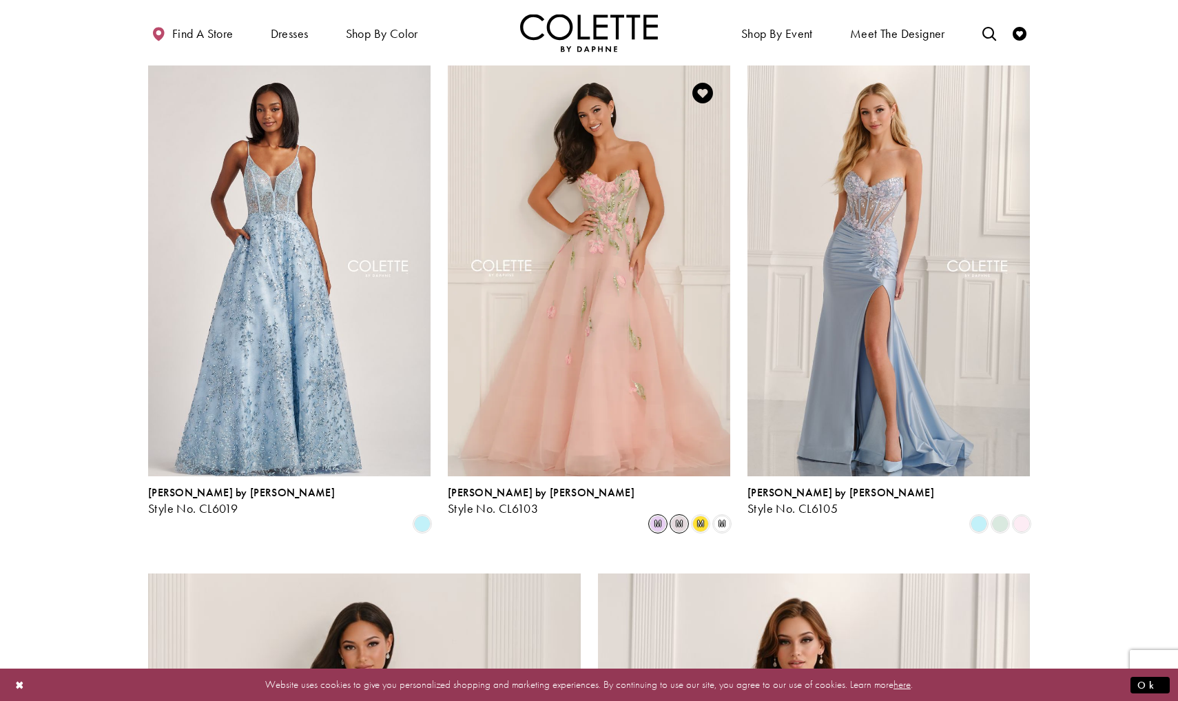
click at [654, 515] on span "m" at bounding box center [658, 523] width 17 height 17
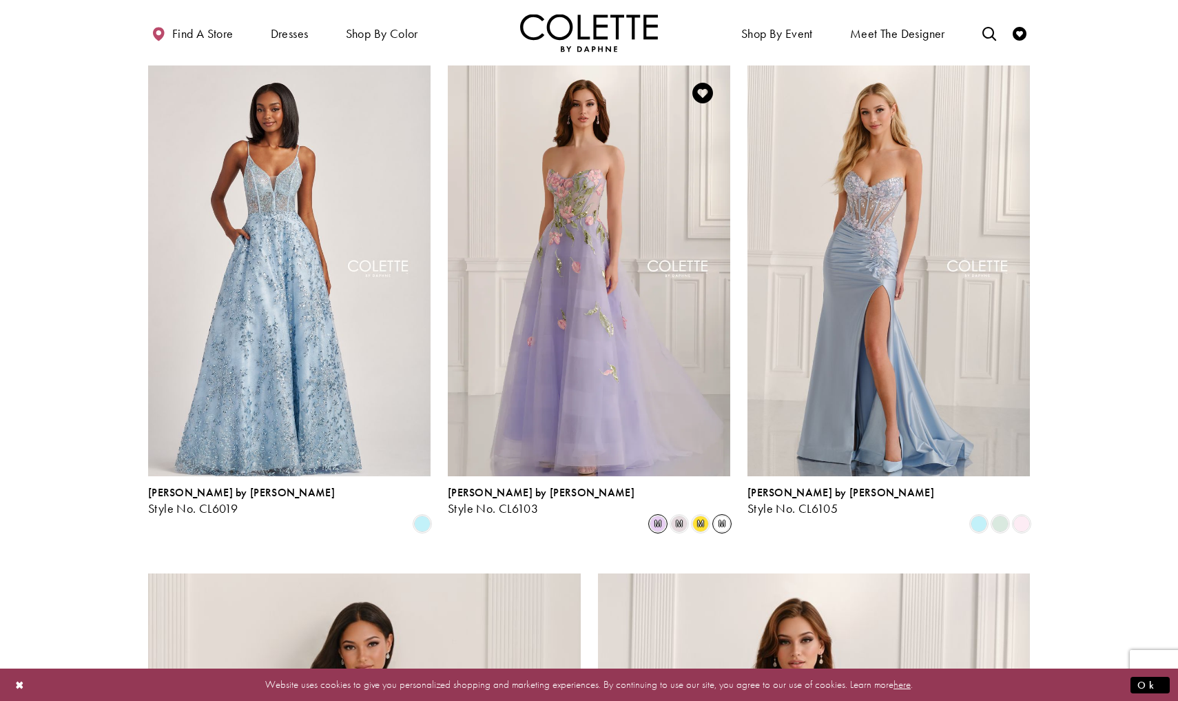
click at [725, 515] on span "m" at bounding box center [722, 523] width 17 height 17
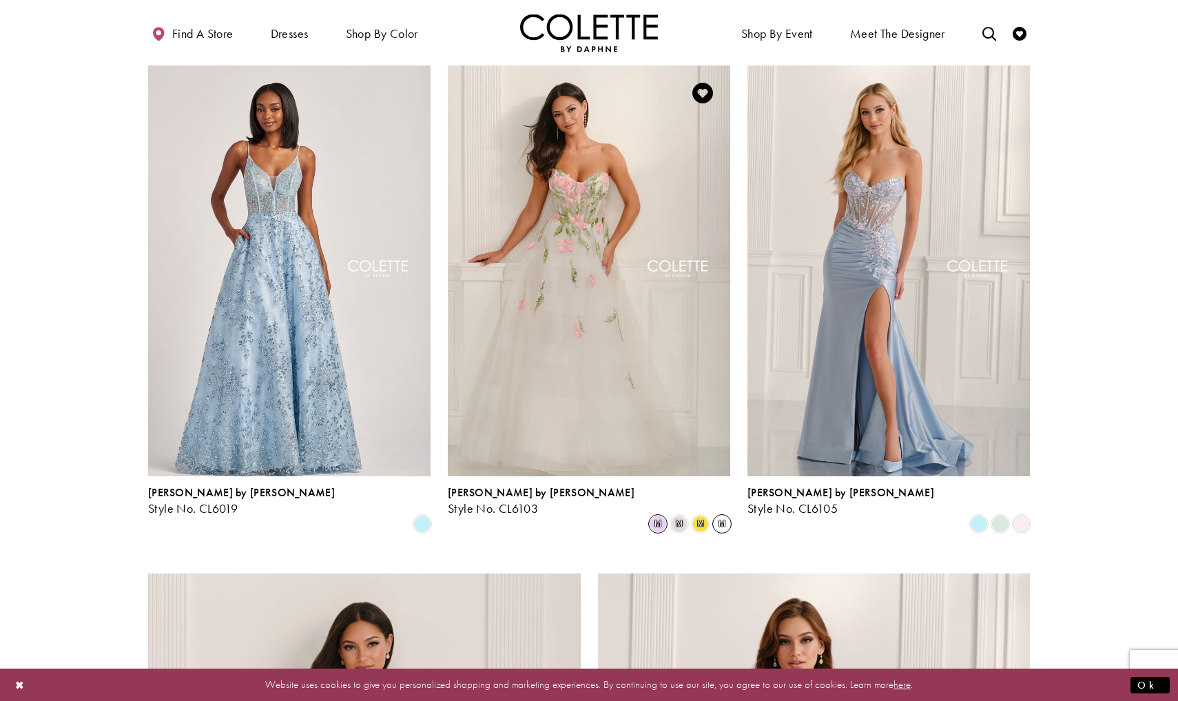
click at [659, 515] on span "m" at bounding box center [658, 523] width 17 height 17
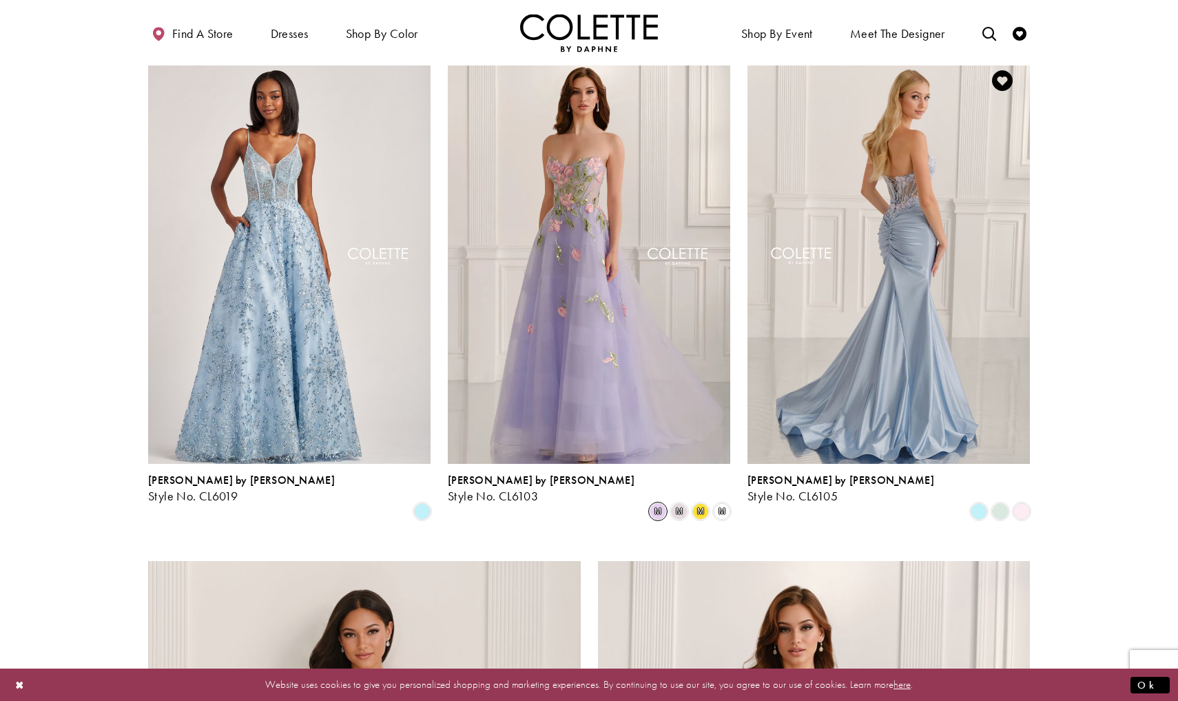
scroll to position [1597, 0]
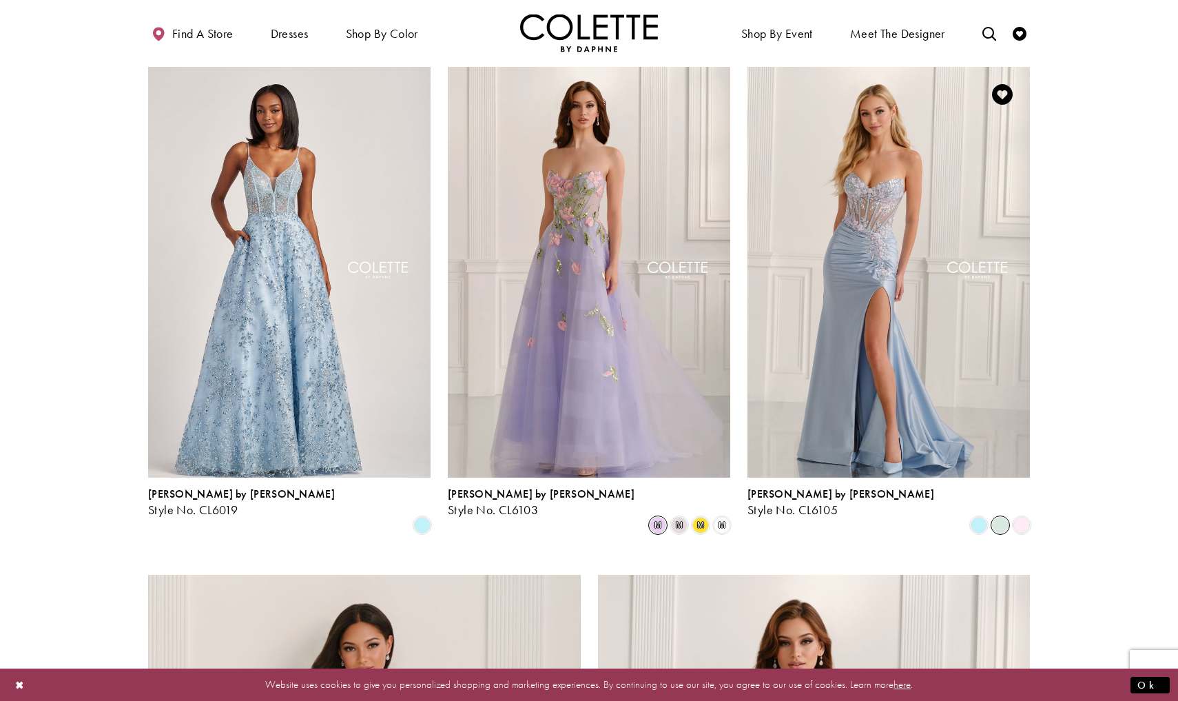
click at [1000, 517] on span "Product List" at bounding box center [1000, 525] width 17 height 17
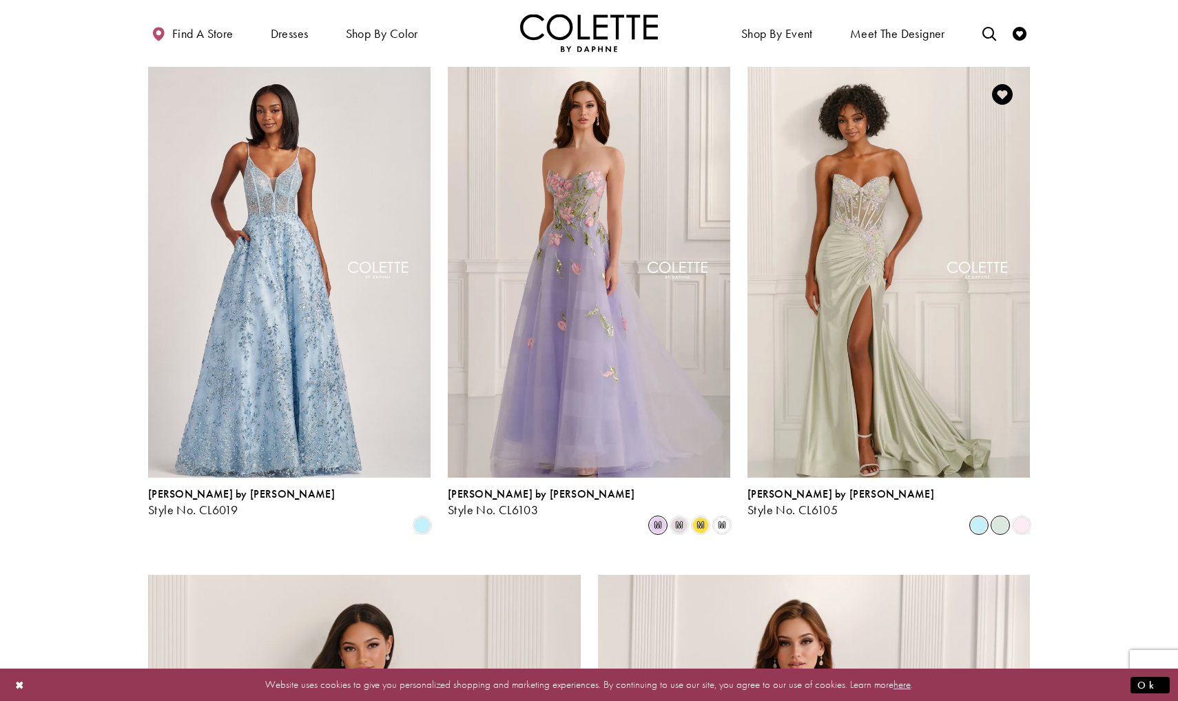
click at [978, 517] on span "Product List" at bounding box center [979, 525] width 17 height 17
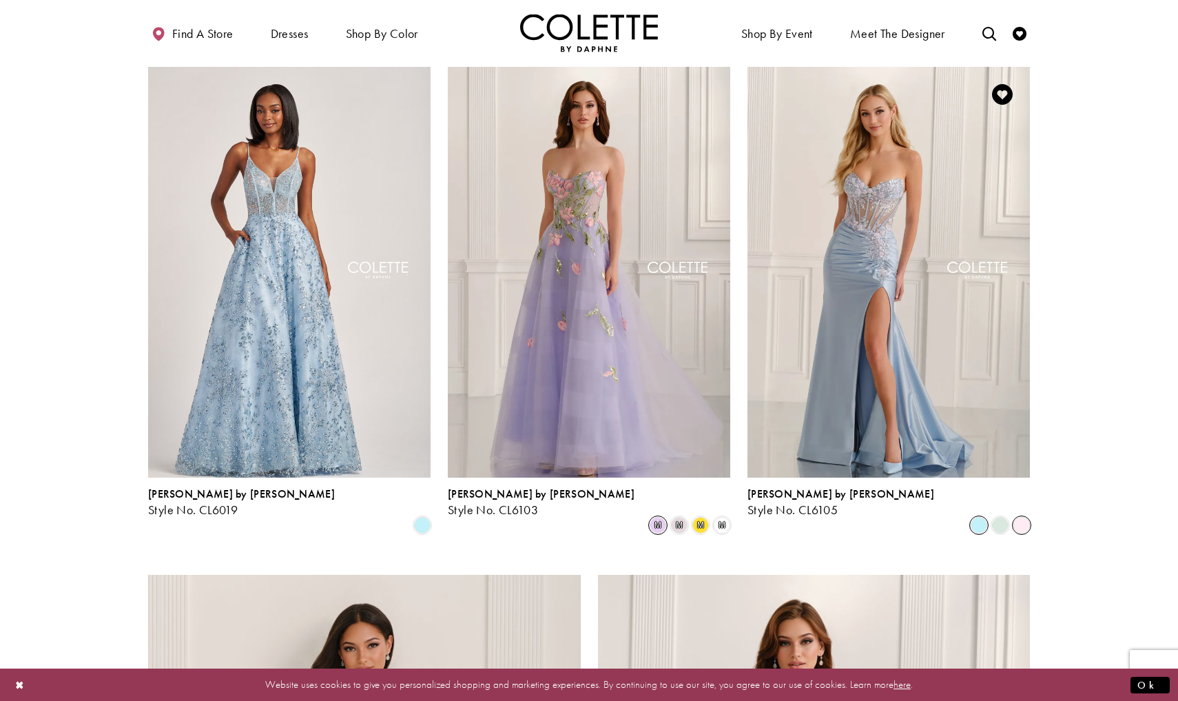
click at [1016, 517] on span "Product List" at bounding box center [1021, 525] width 17 height 17
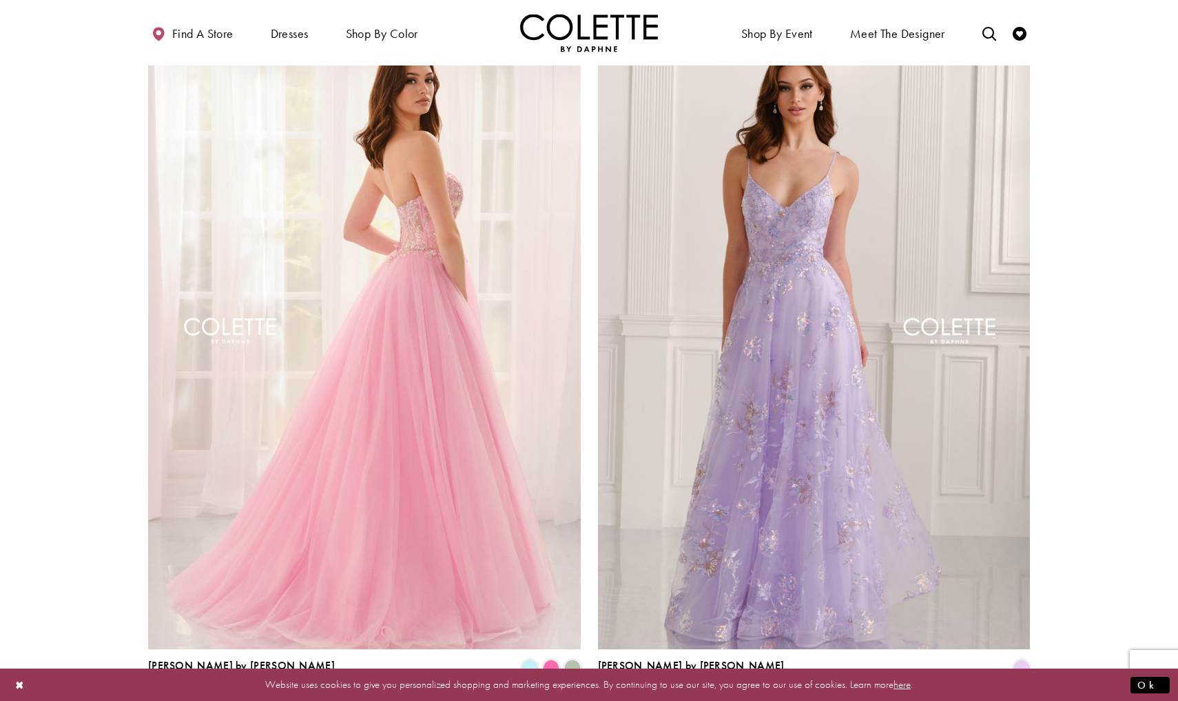
scroll to position [2161, 0]
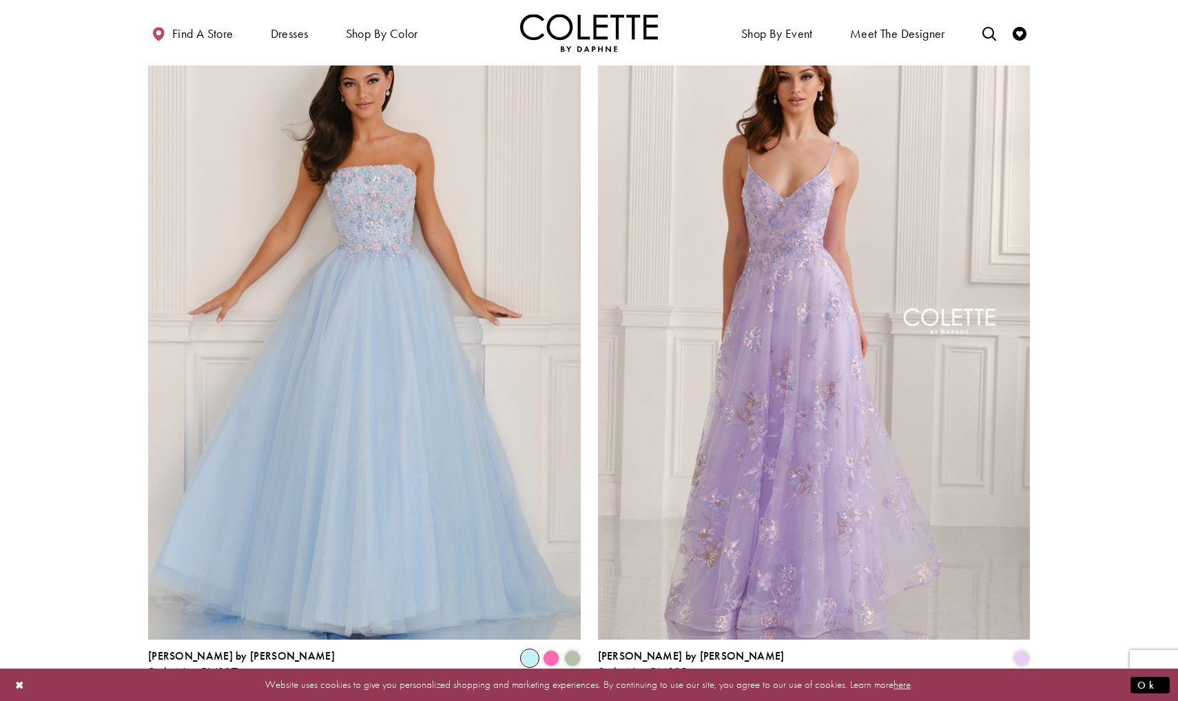
click at [530, 650] on span "Product List" at bounding box center [530, 658] width 17 height 17
click at [577, 650] on span "Product List" at bounding box center [572, 658] width 17 height 17
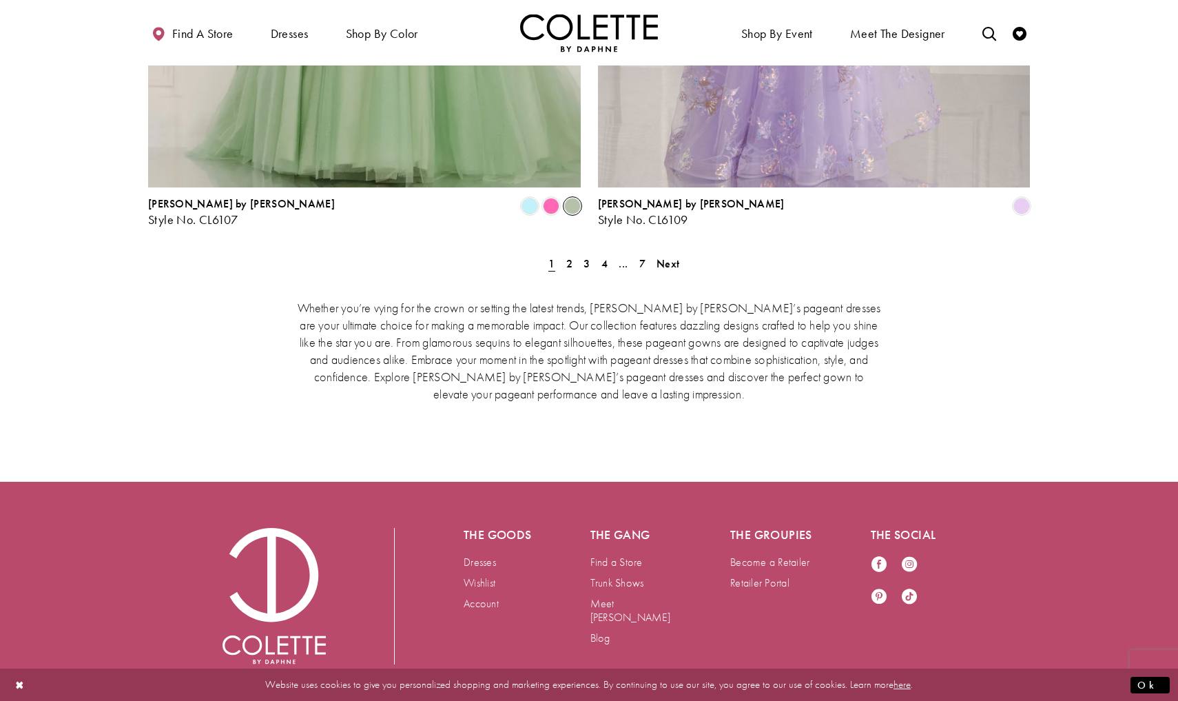
scroll to position [2612, 0]
click at [566, 270] on div "Whether you’re vying for the crown or setting the latest trends, Colette by Dap…" at bounding box center [589, 350] width 882 height 161
click at [565, 270] on div "Whether you’re vying for the crown or setting the latest trends, Colette by Dap…" at bounding box center [589, 350] width 882 height 161
click at [572, 257] on span "2" at bounding box center [569, 264] width 6 height 14
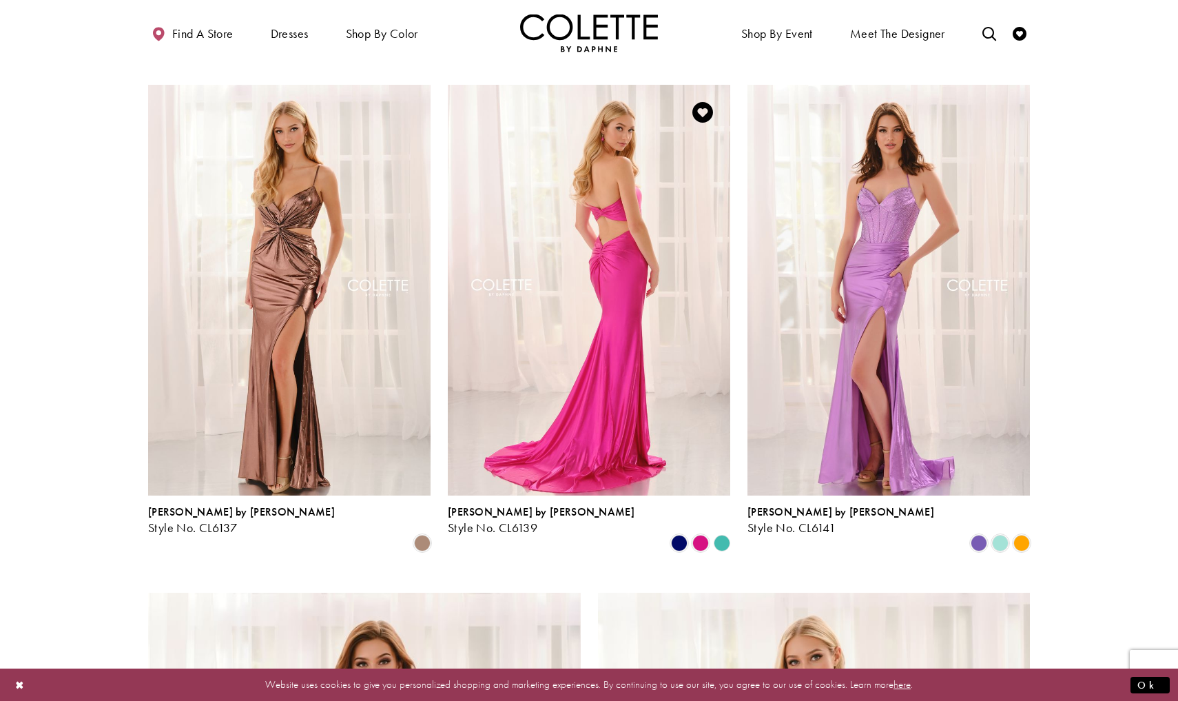
scroll to position [1545, 0]
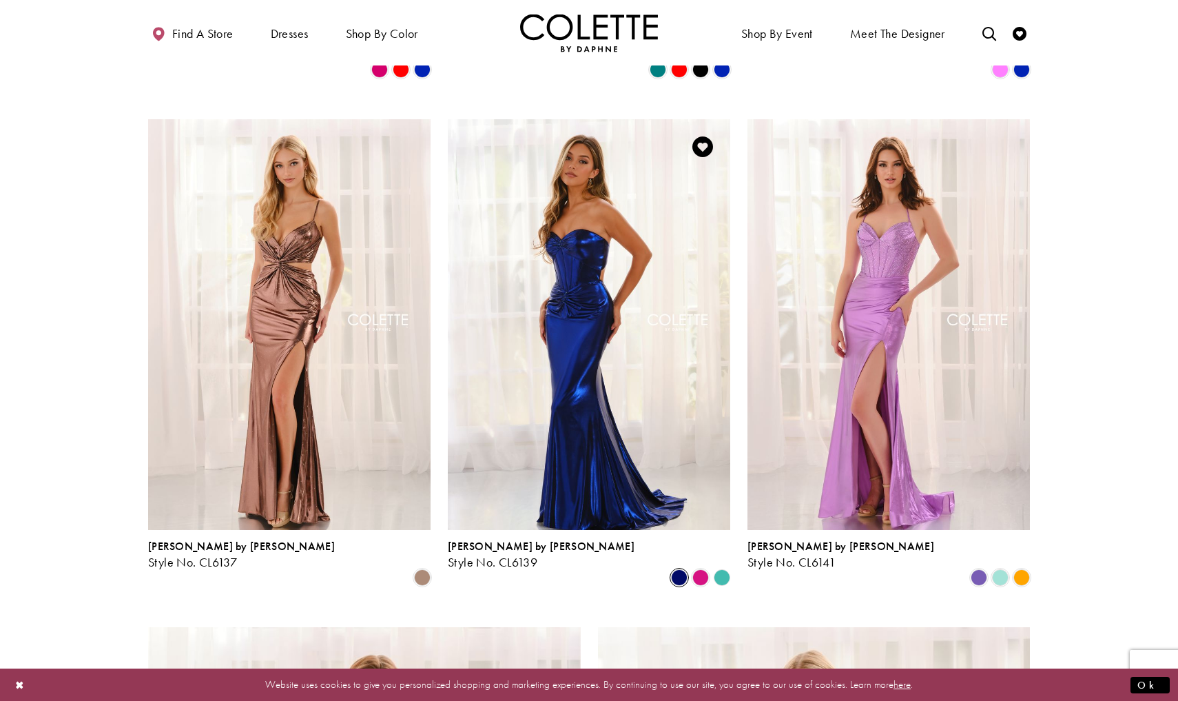
click at [677, 569] on span "Product List" at bounding box center [679, 577] width 17 height 17
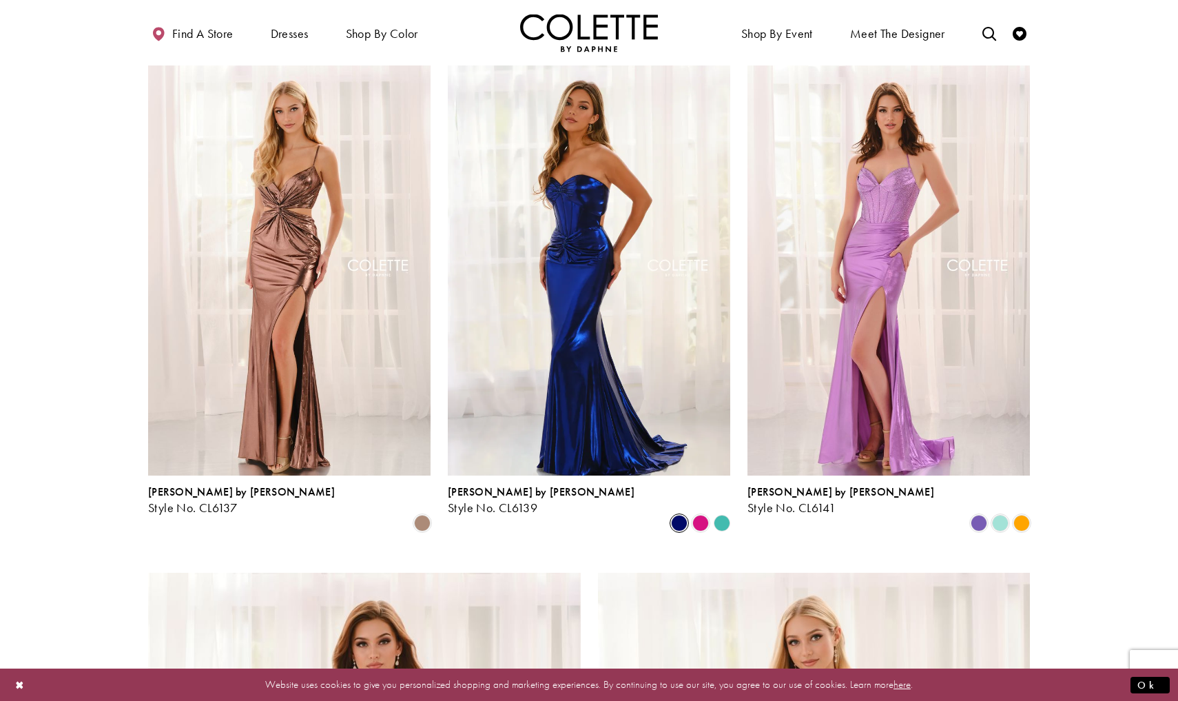
scroll to position [1604, 0]
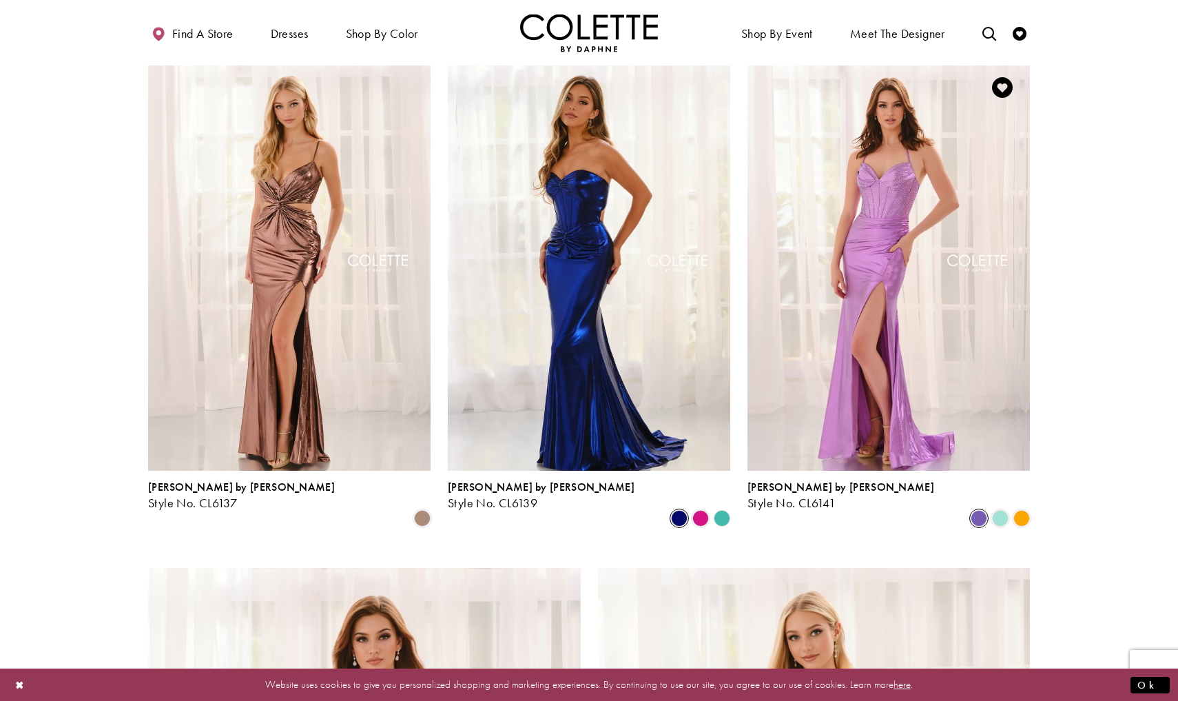
click at [985, 510] on span "Product List" at bounding box center [979, 518] width 17 height 17
click at [999, 510] on span "Product List" at bounding box center [1000, 518] width 17 height 17
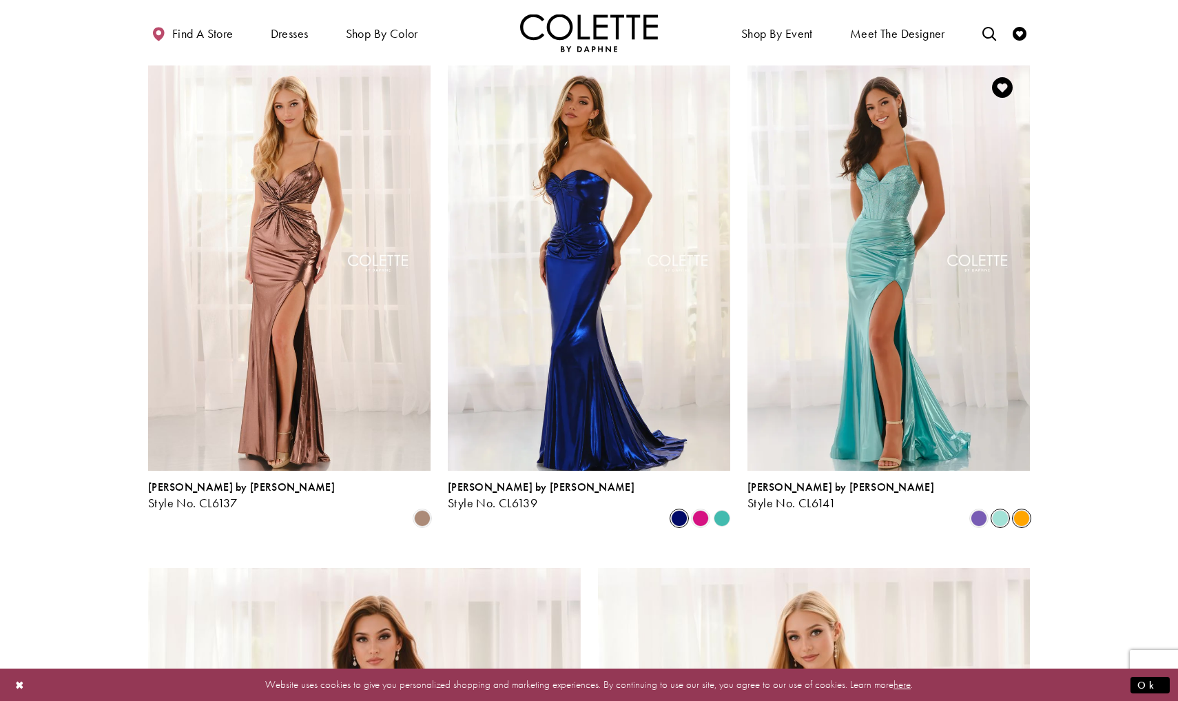
click at [1027, 510] on span "Product List" at bounding box center [1021, 518] width 17 height 17
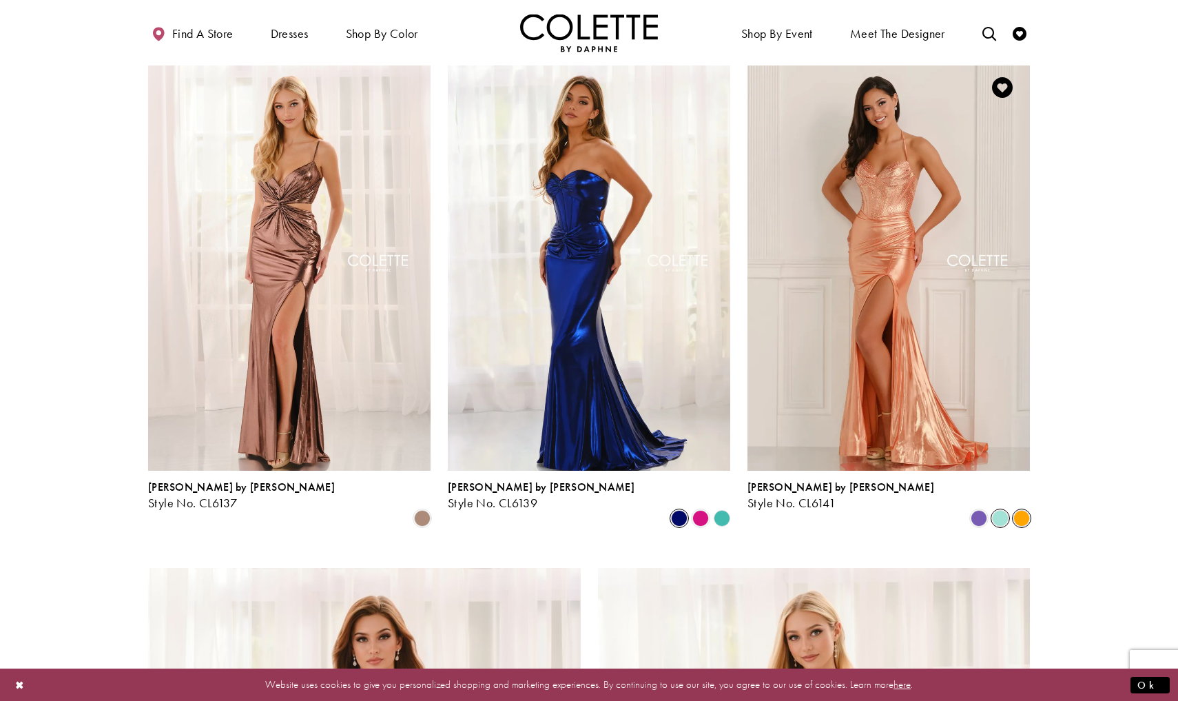
click at [1005, 510] on span "Product List" at bounding box center [1000, 518] width 17 height 17
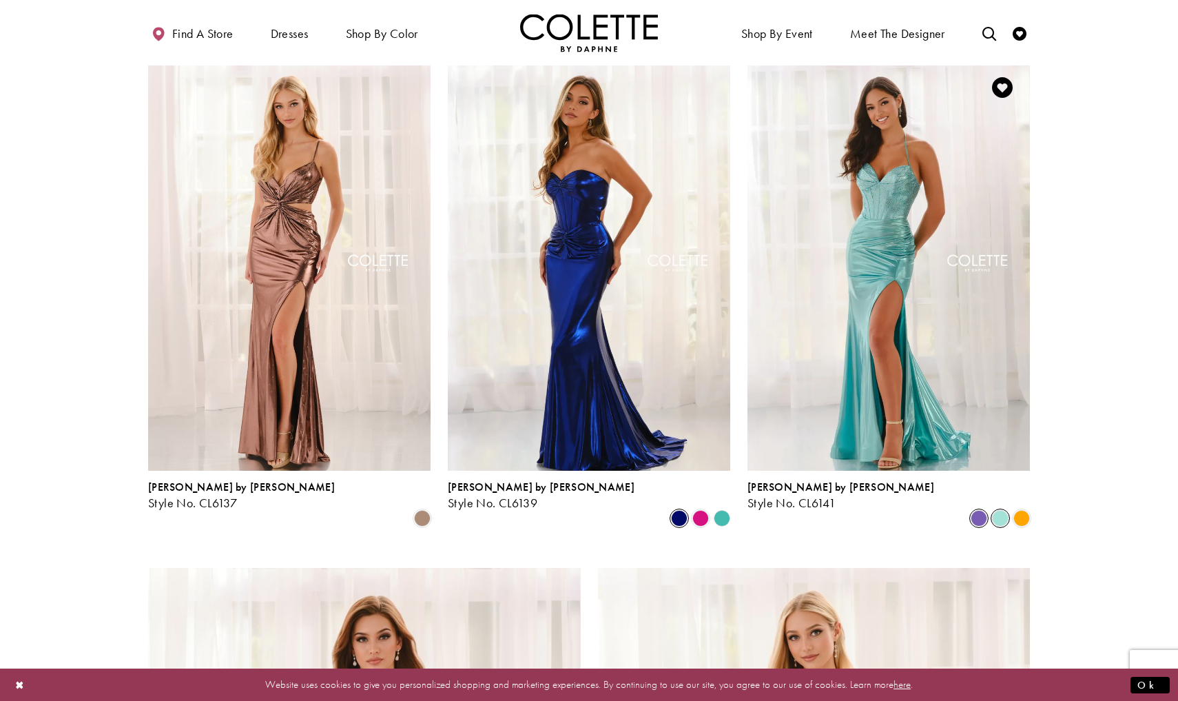
click at [987, 510] on span "Product List" at bounding box center [979, 518] width 17 height 17
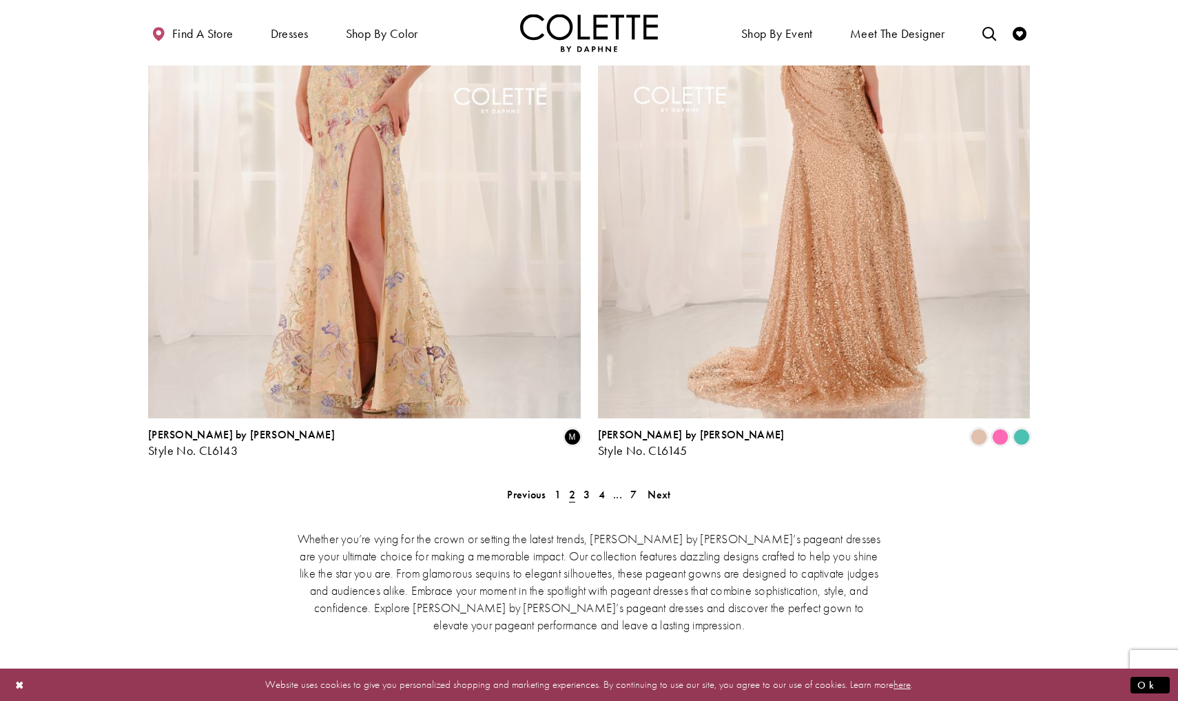
scroll to position [2386, 0]
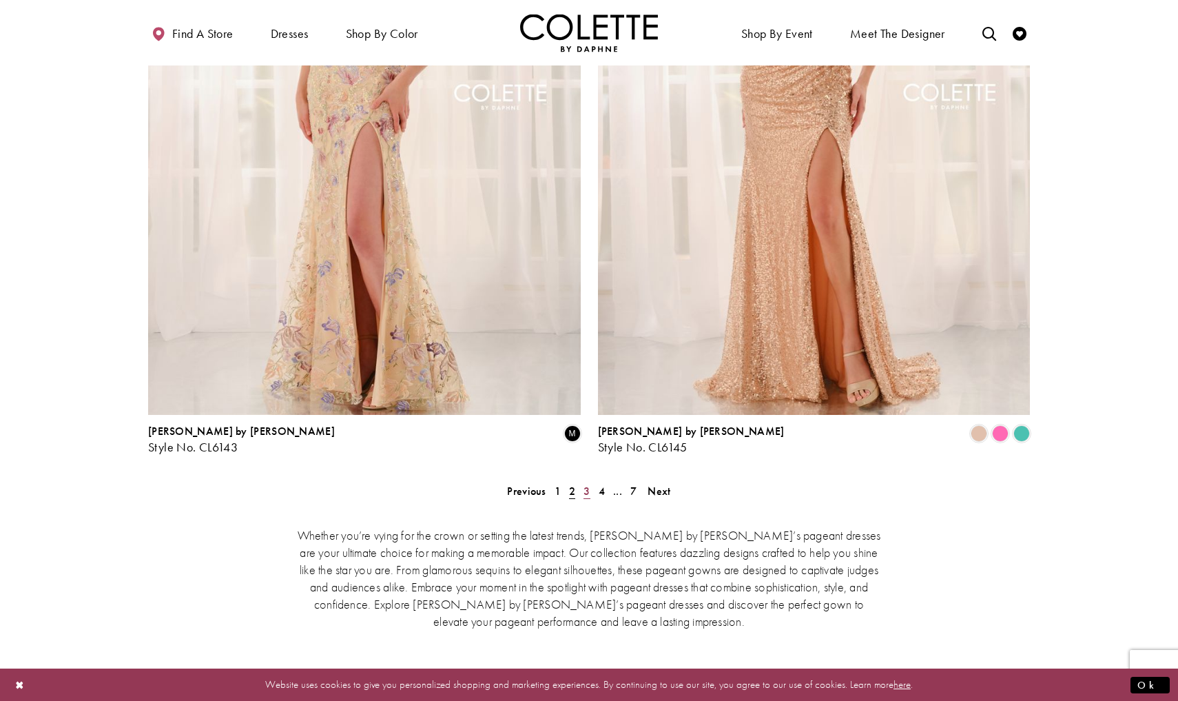
click at [588, 484] on span "3" at bounding box center [587, 491] width 6 height 14
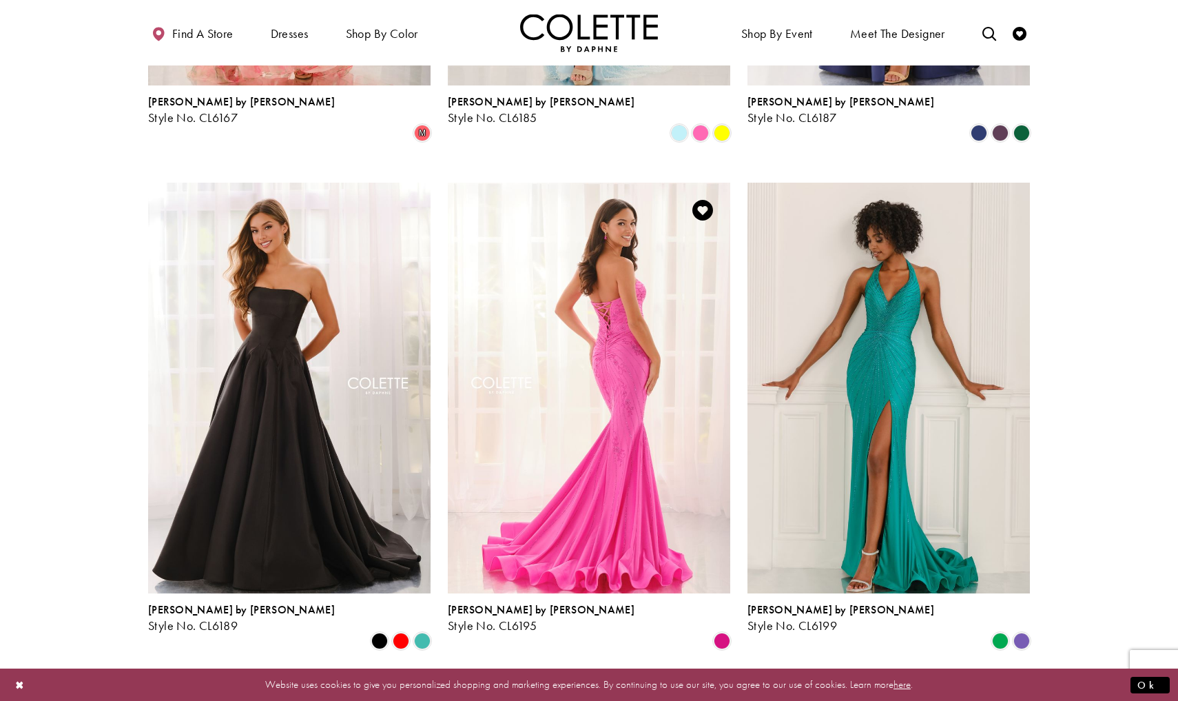
scroll to position [1483, 0]
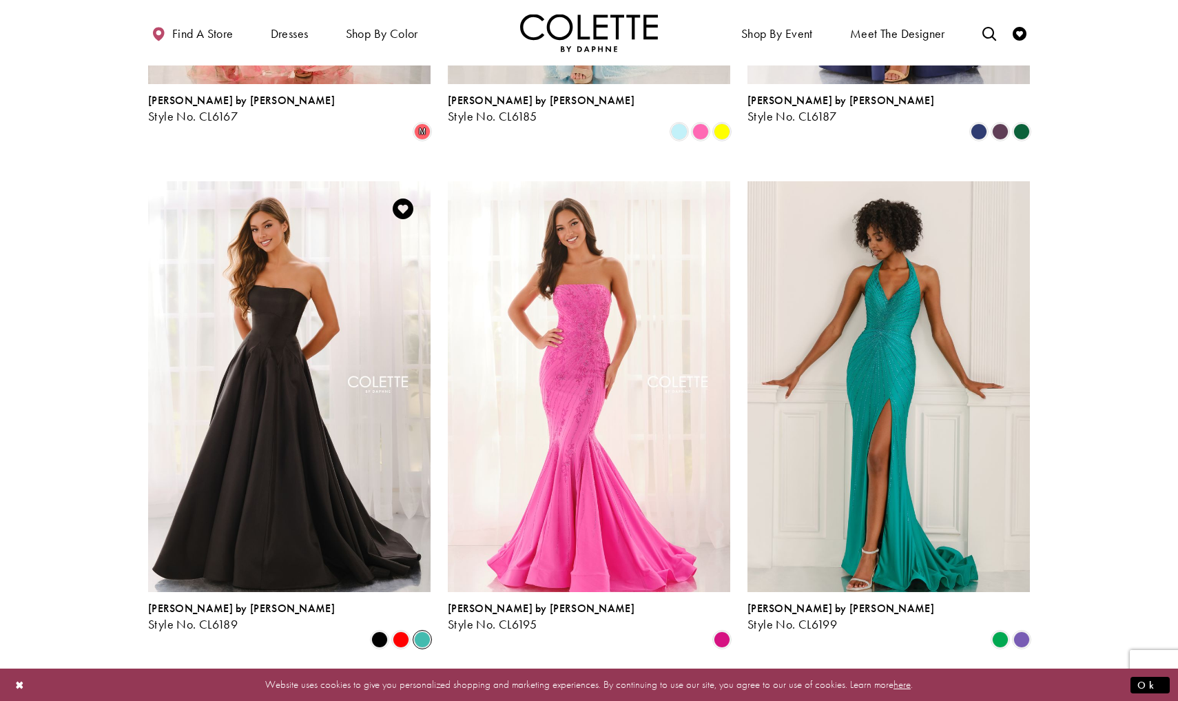
click at [426, 631] on span "Product List" at bounding box center [422, 639] width 17 height 17
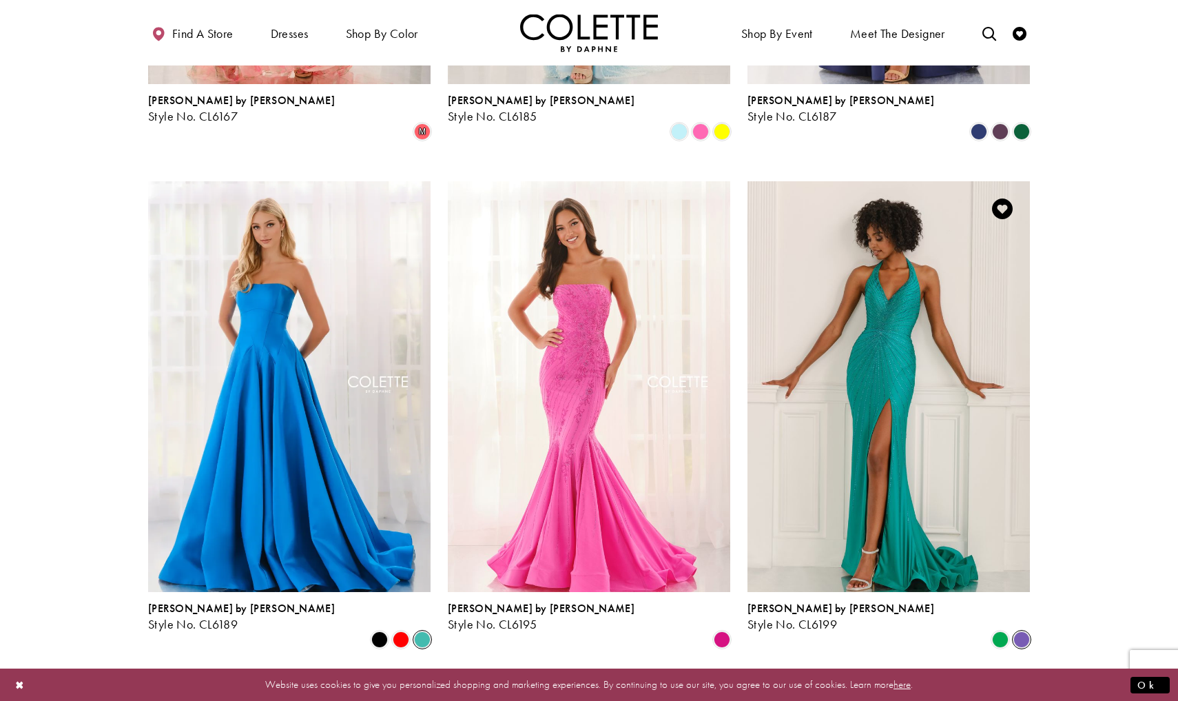
click at [1023, 631] on span "Product List" at bounding box center [1021, 639] width 17 height 17
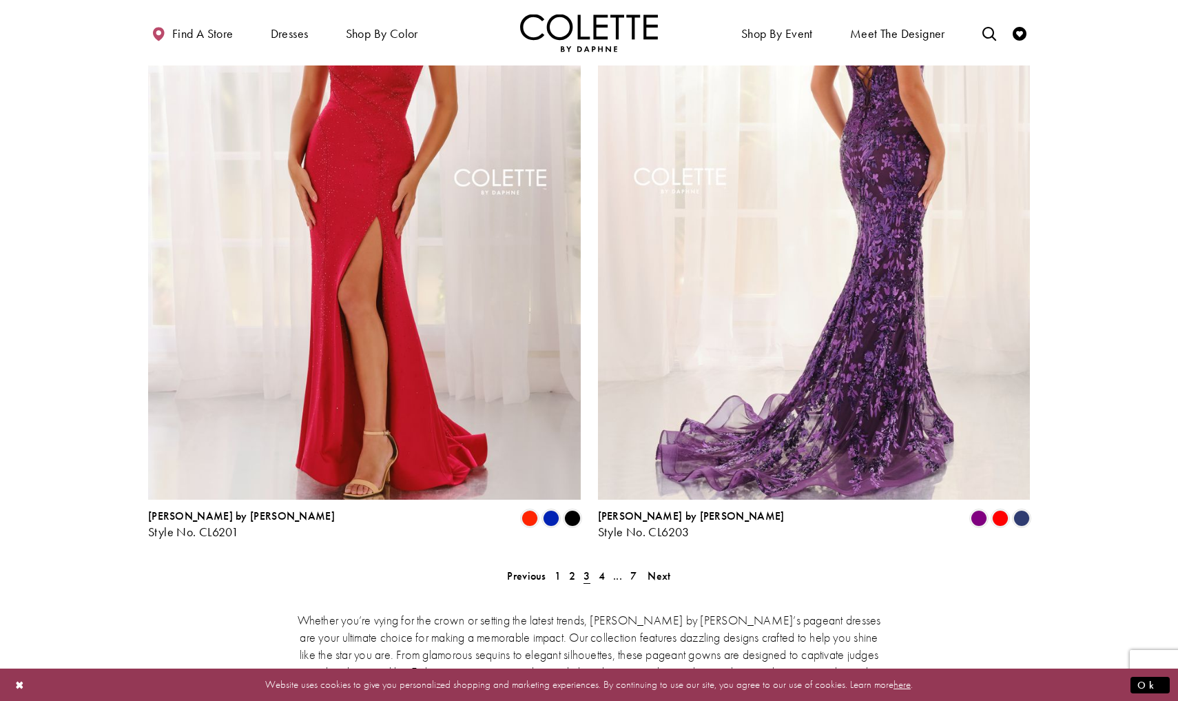
scroll to position [2313, 0]
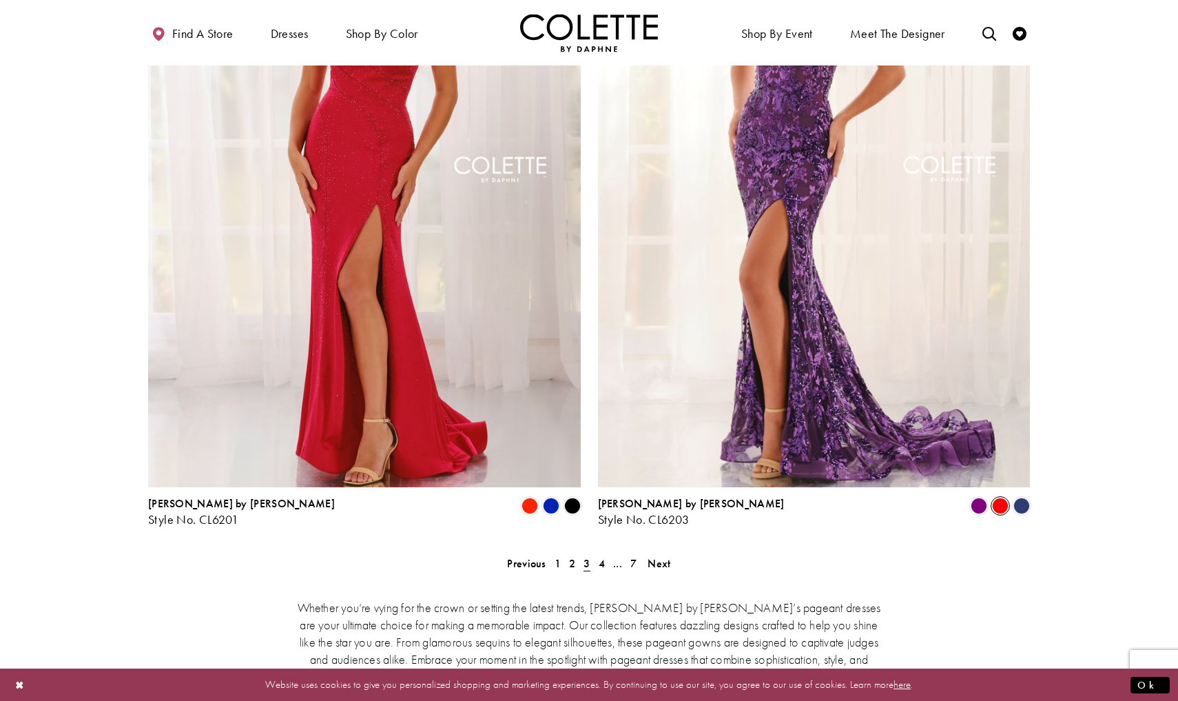
click at [1003, 497] on span "Product List" at bounding box center [1000, 505] width 17 height 17
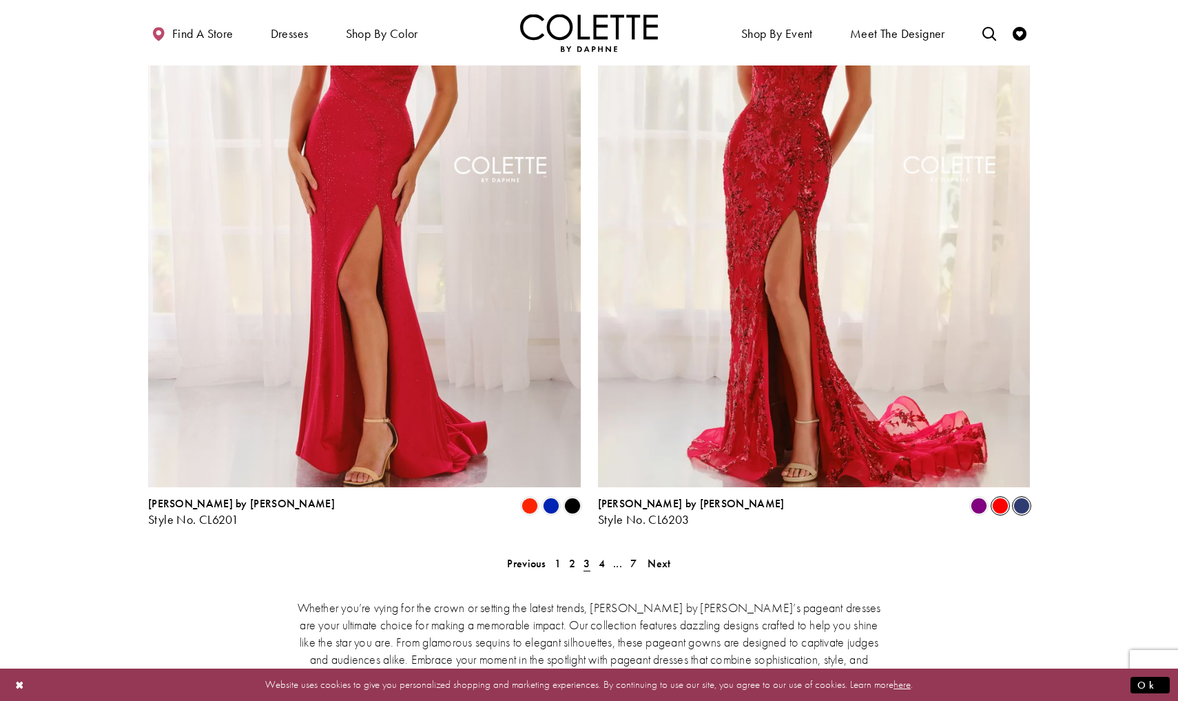
click at [1024, 497] on span "Product List" at bounding box center [1021, 505] width 17 height 17
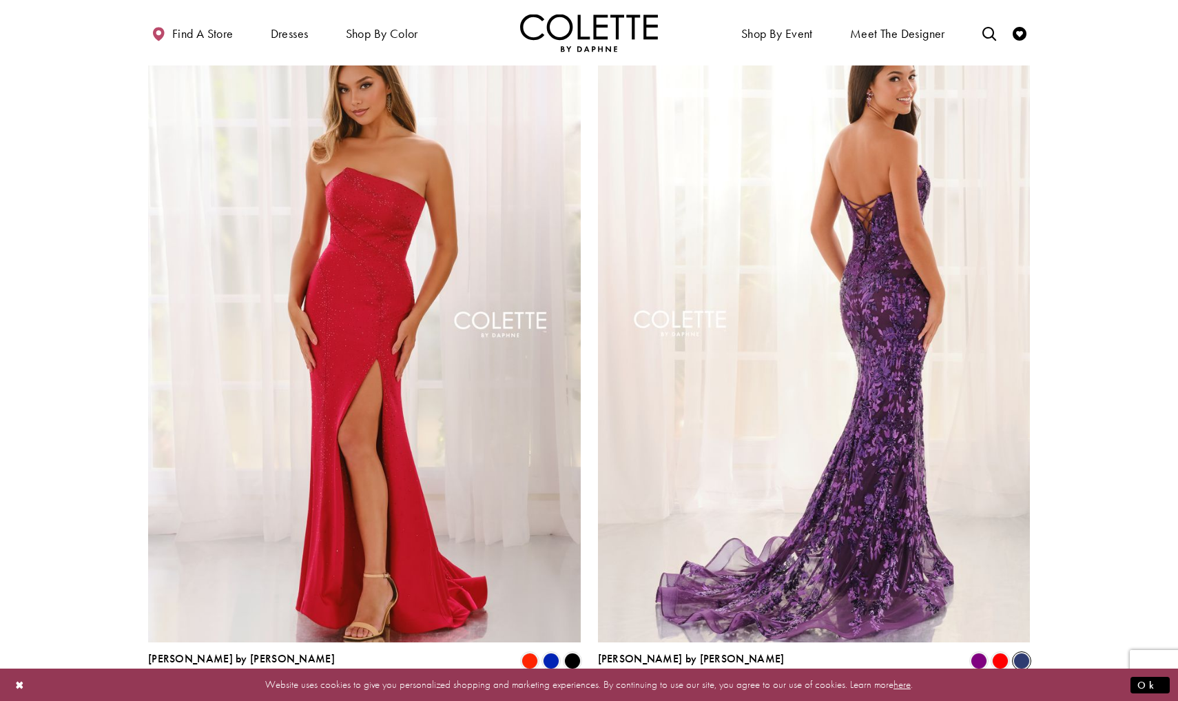
scroll to position [2171, 0]
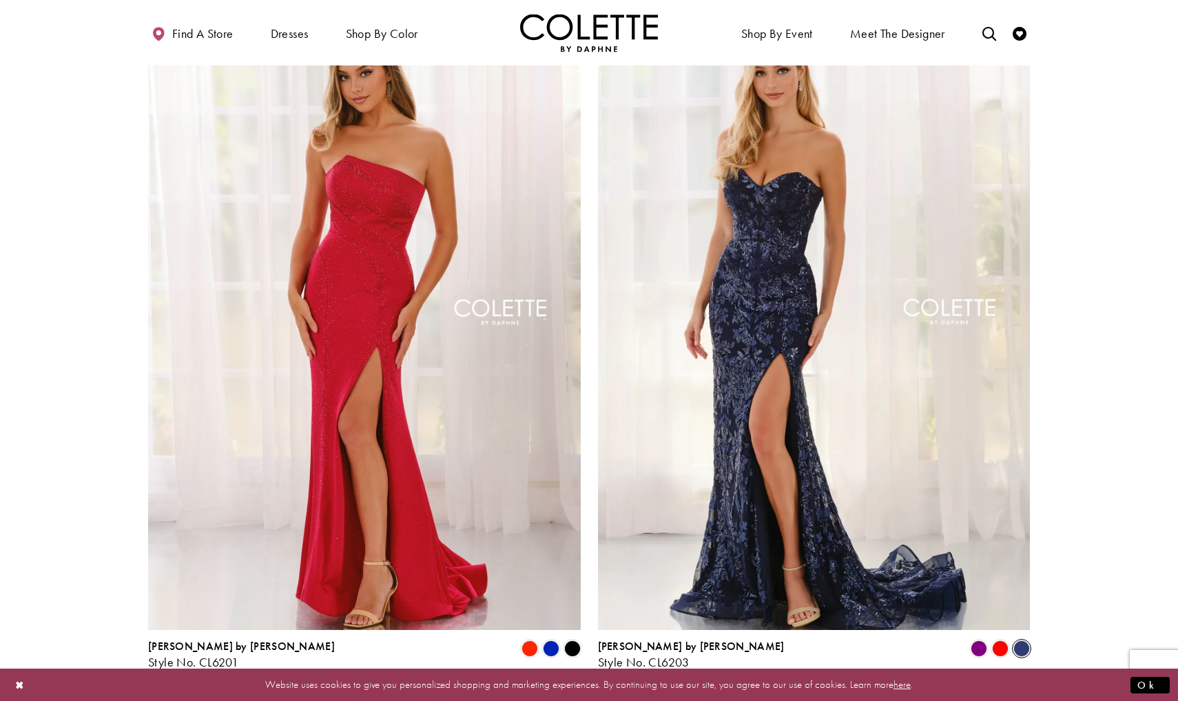
click at [599, 699] on span "4" at bounding box center [602, 706] width 6 height 14
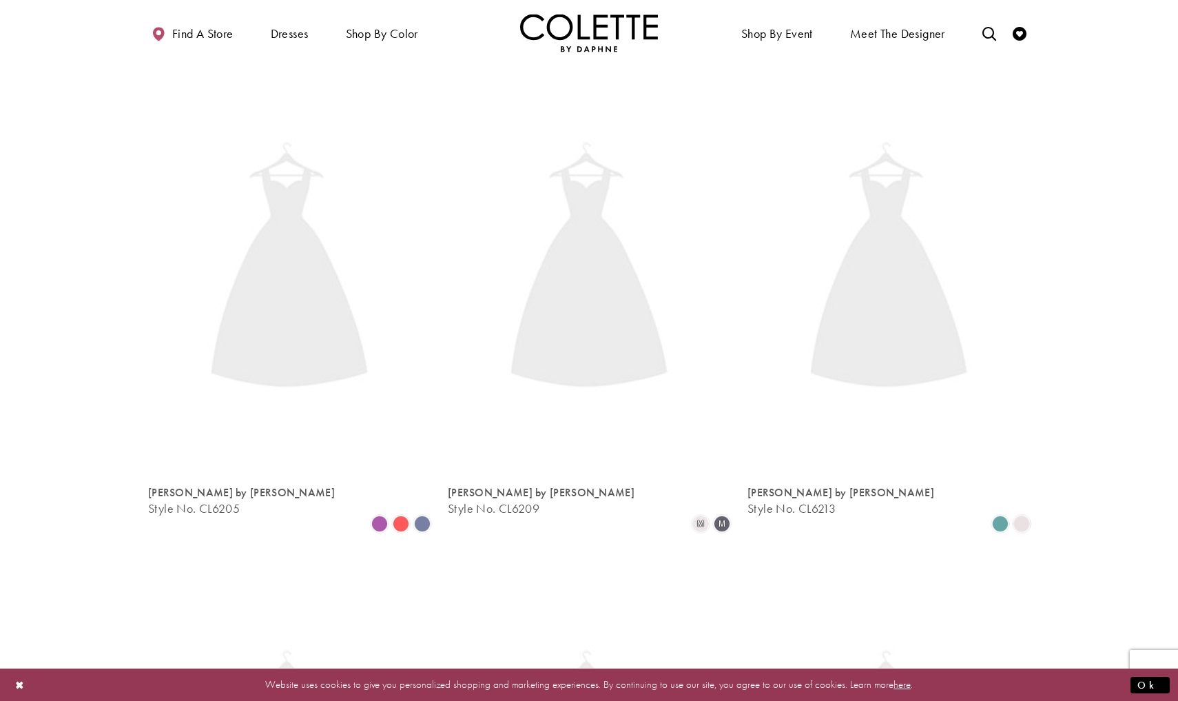
scroll to position [74, 0]
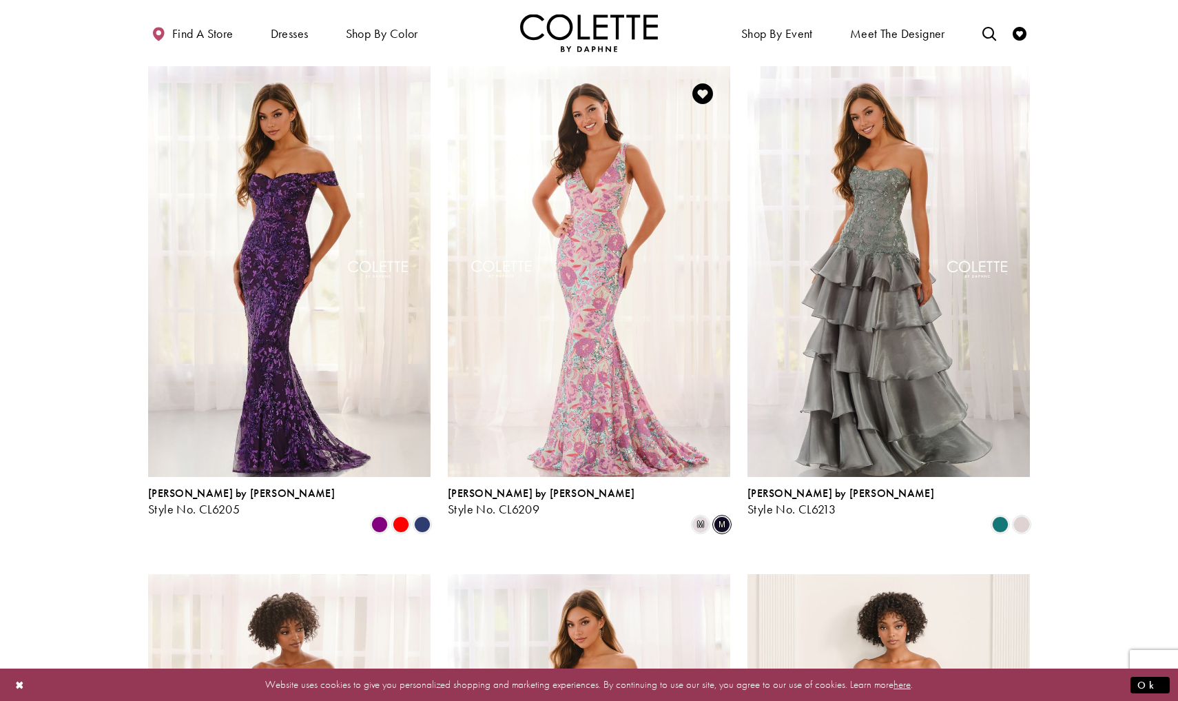
click at [723, 516] on span "m" at bounding box center [722, 524] width 17 height 17
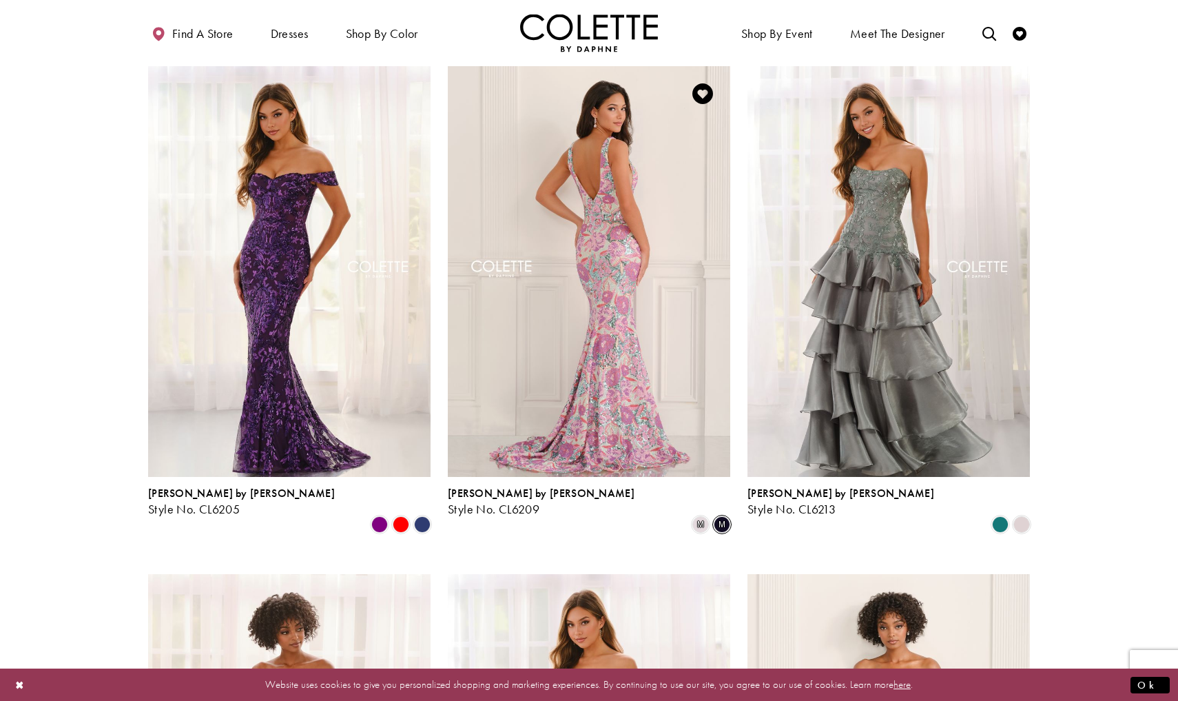
click at [694, 436] on img "Visit Colette by Daphne Style No. CL6209 Page" at bounding box center [589, 271] width 282 height 411
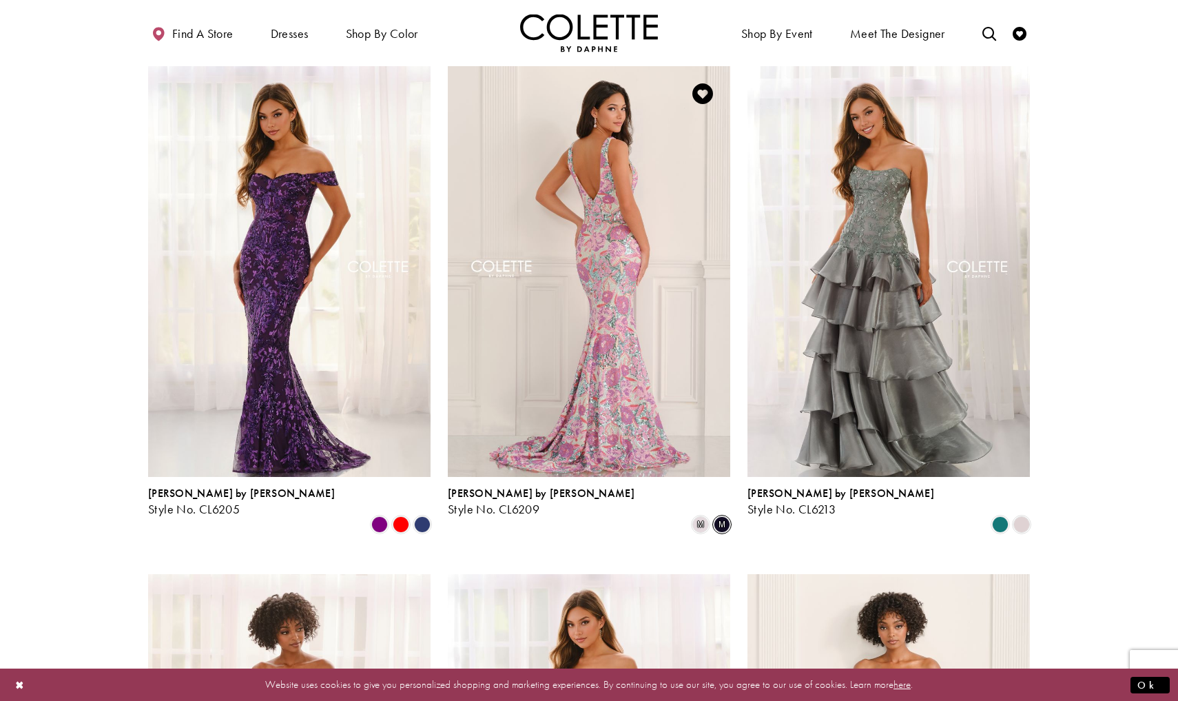
click at [694, 435] on img "Visit Colette by Daphne Style No. CL6209 Page" at bounding box center [589, 271] width 282 height 411
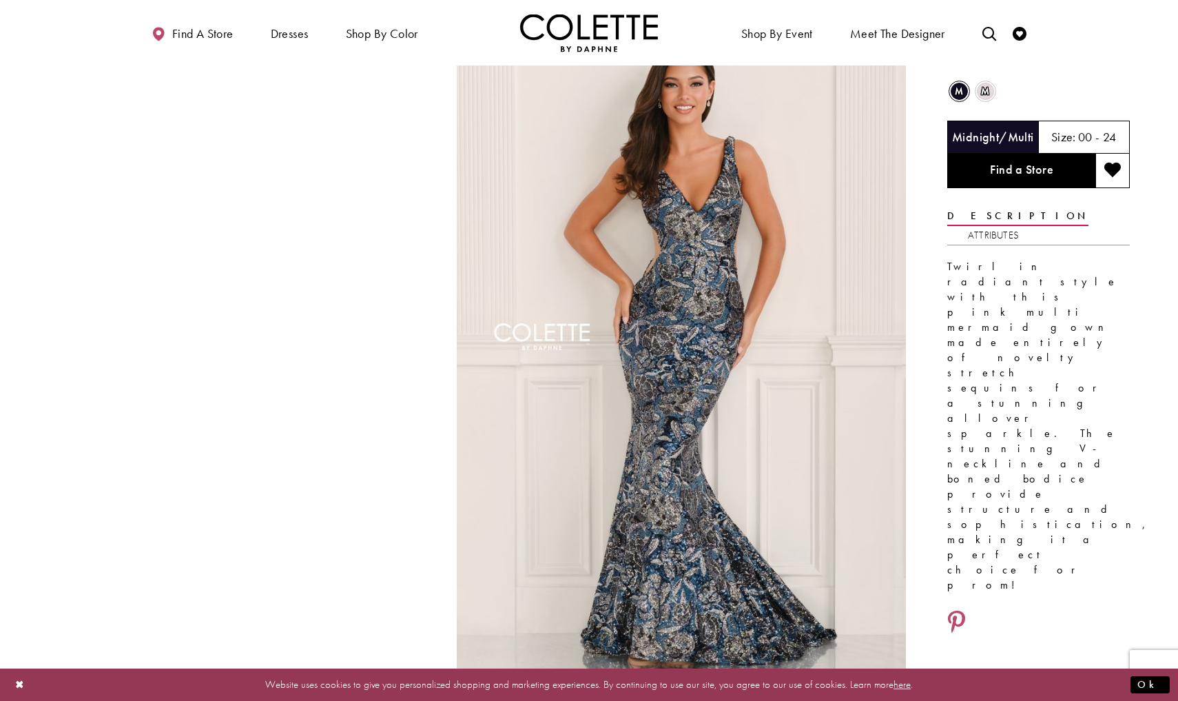
scroll to position [51, 0]
click at [982, 93] on span "m" at bounding box center [985, 91] width 17 height 17
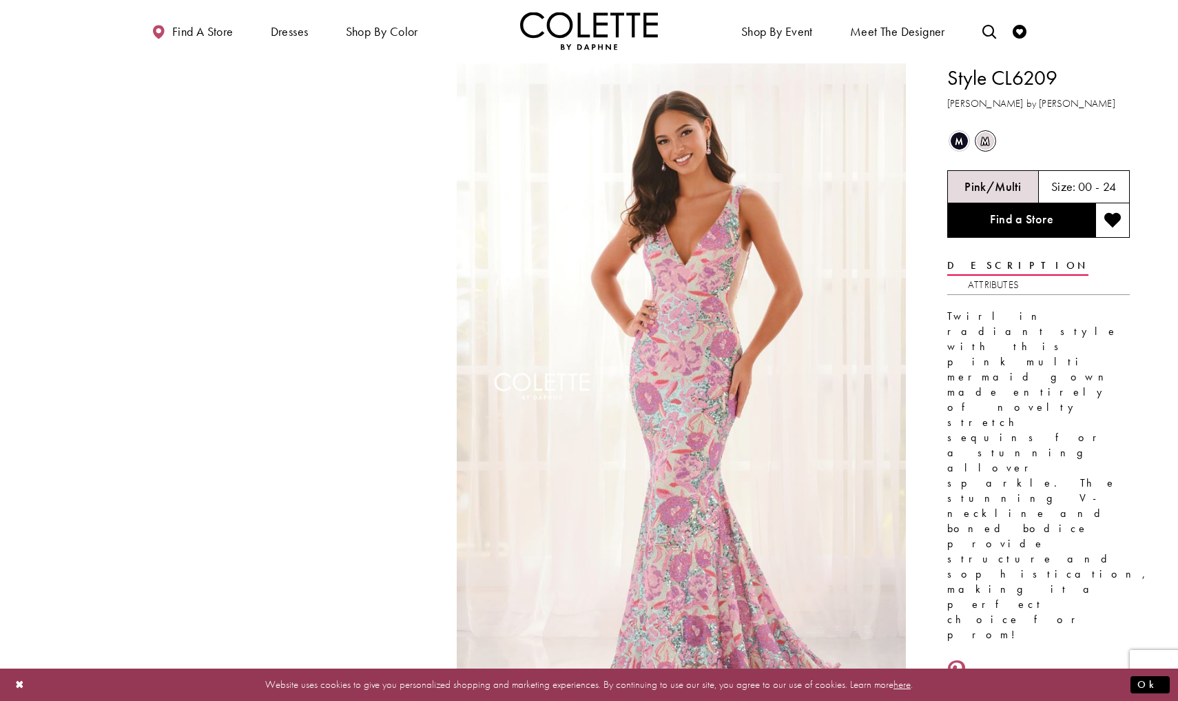
scroll to position [0, 0]
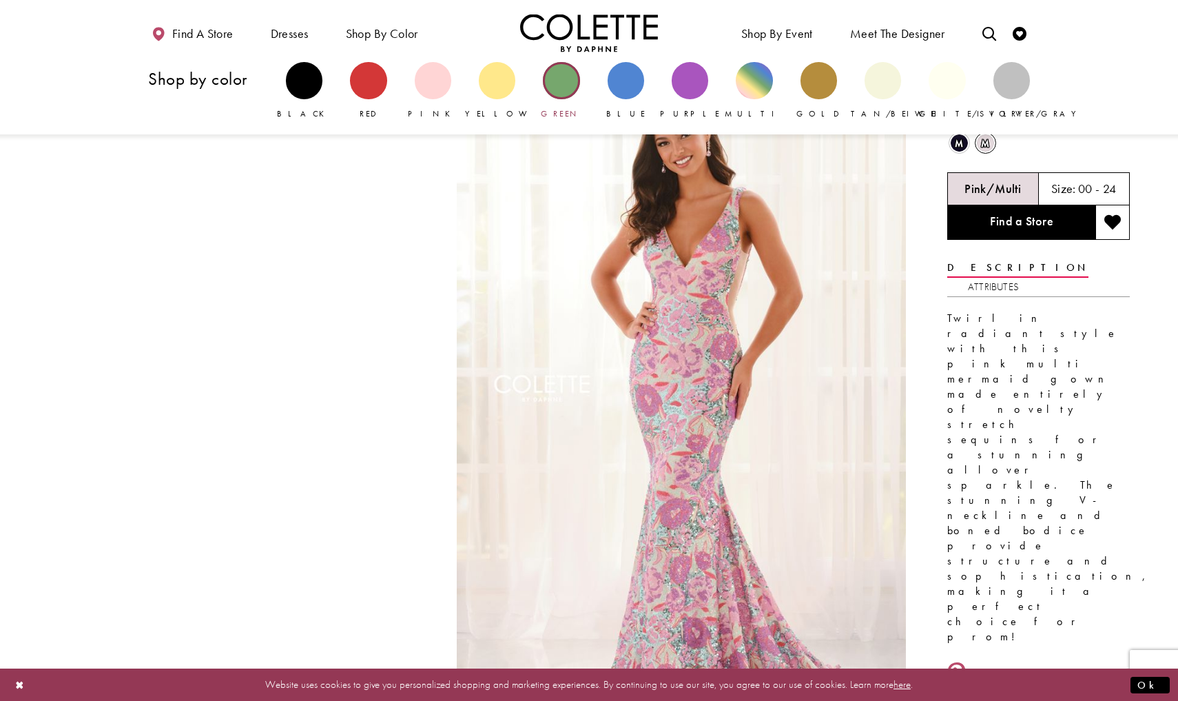
click at [577, 81] on div "Primary block" at bounding box center [561, 80] width 37 height 37
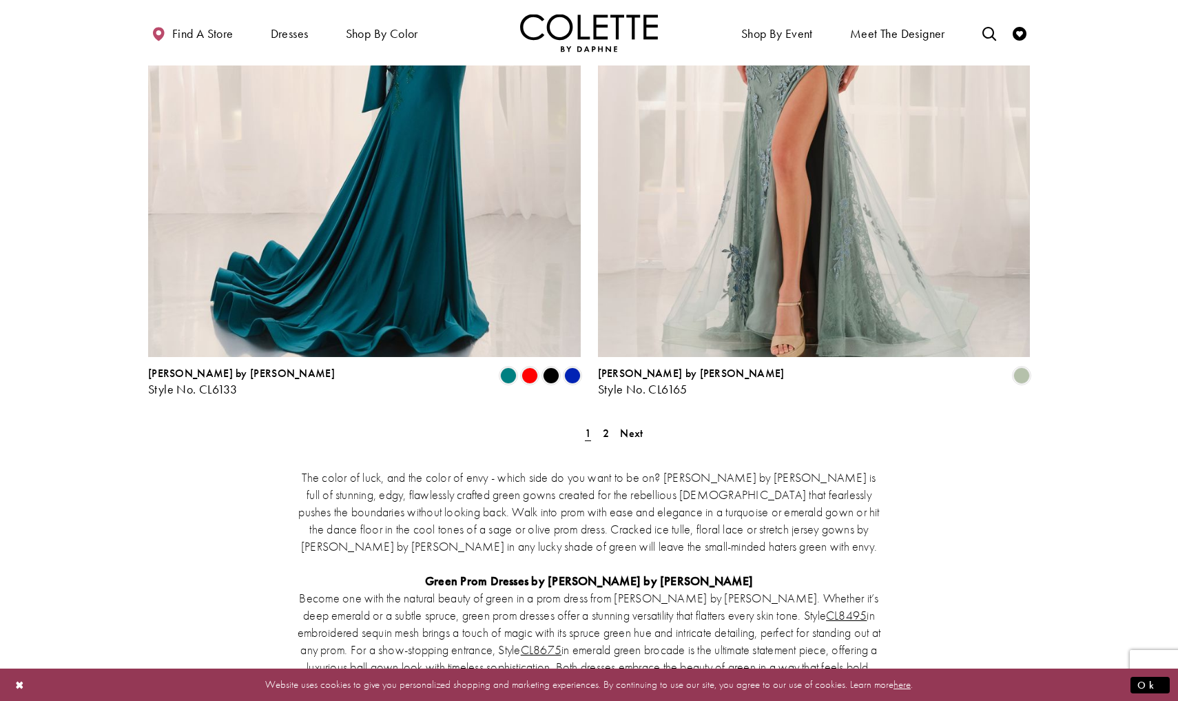
scroll to position [2508, 0]
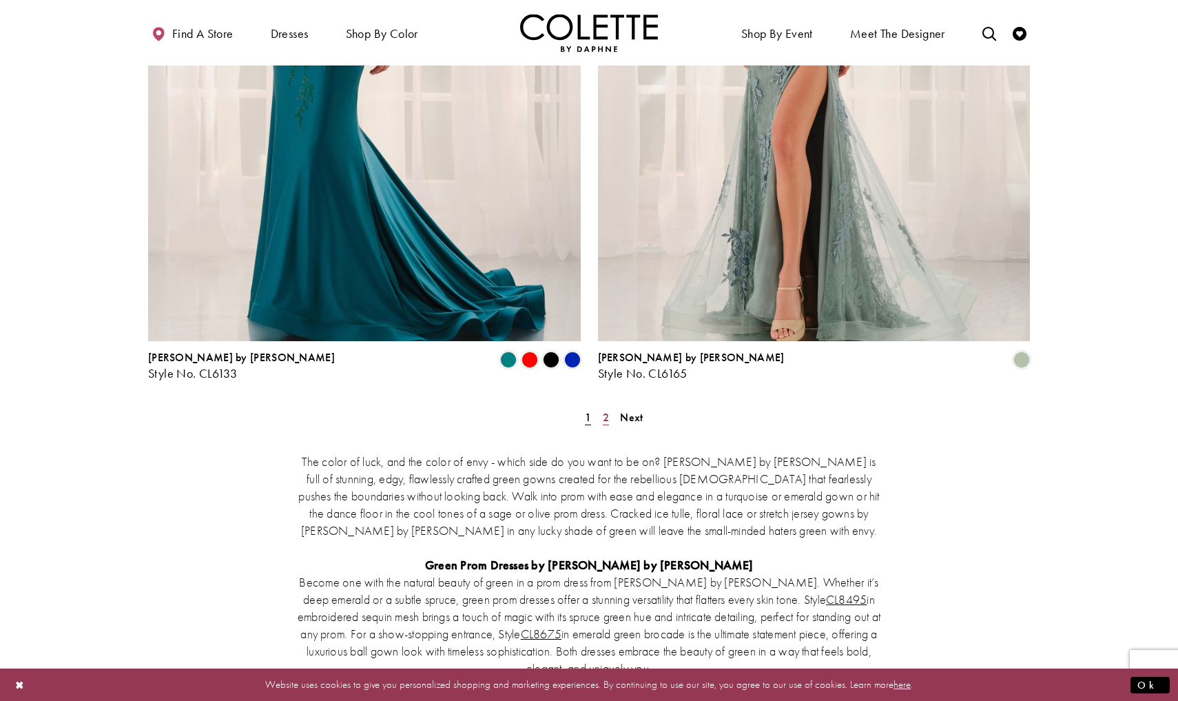
click at [609, 410] on span "2" at bounding box center [606, 417] width 6 height 14
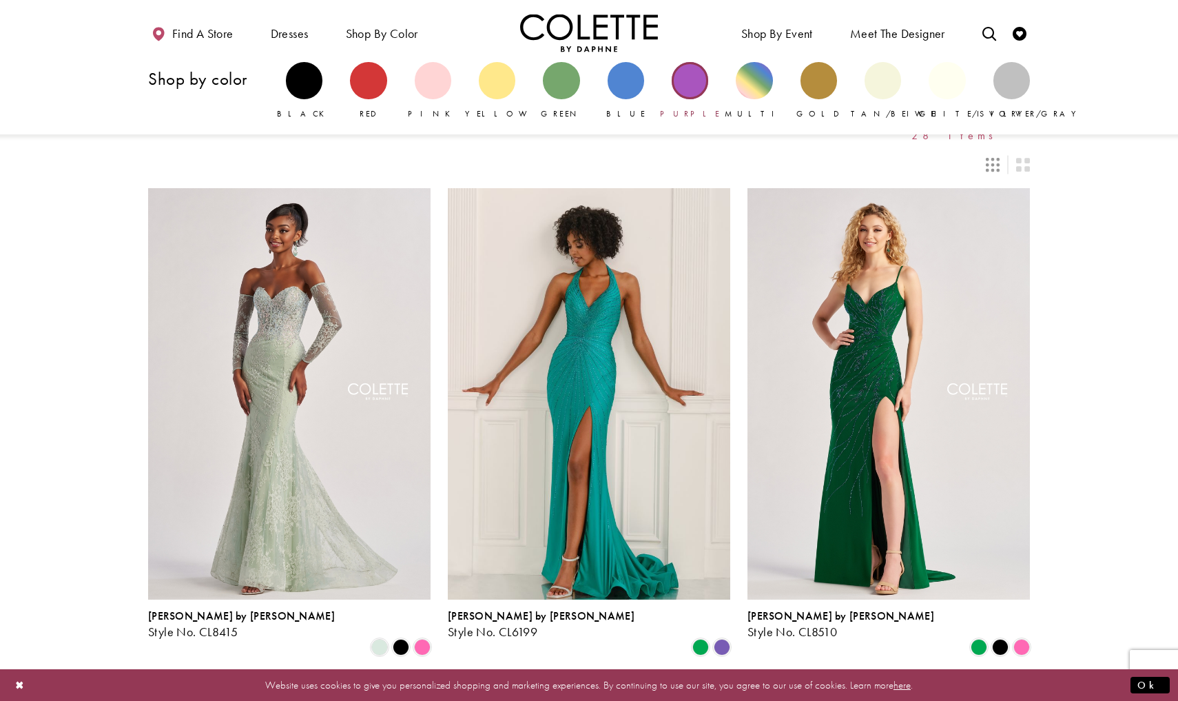
click at [680, 85] on div "Primary block" at bounding box center [690, 80] width 37 height 37
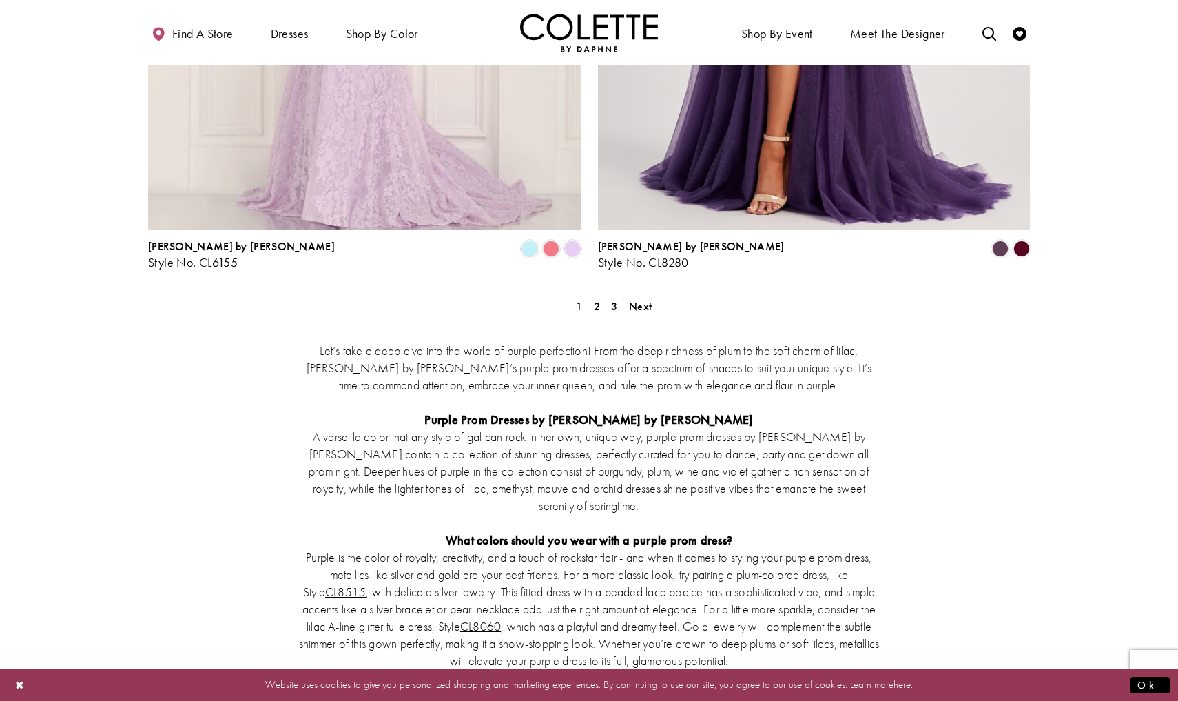
scroll to position [2637, 0]
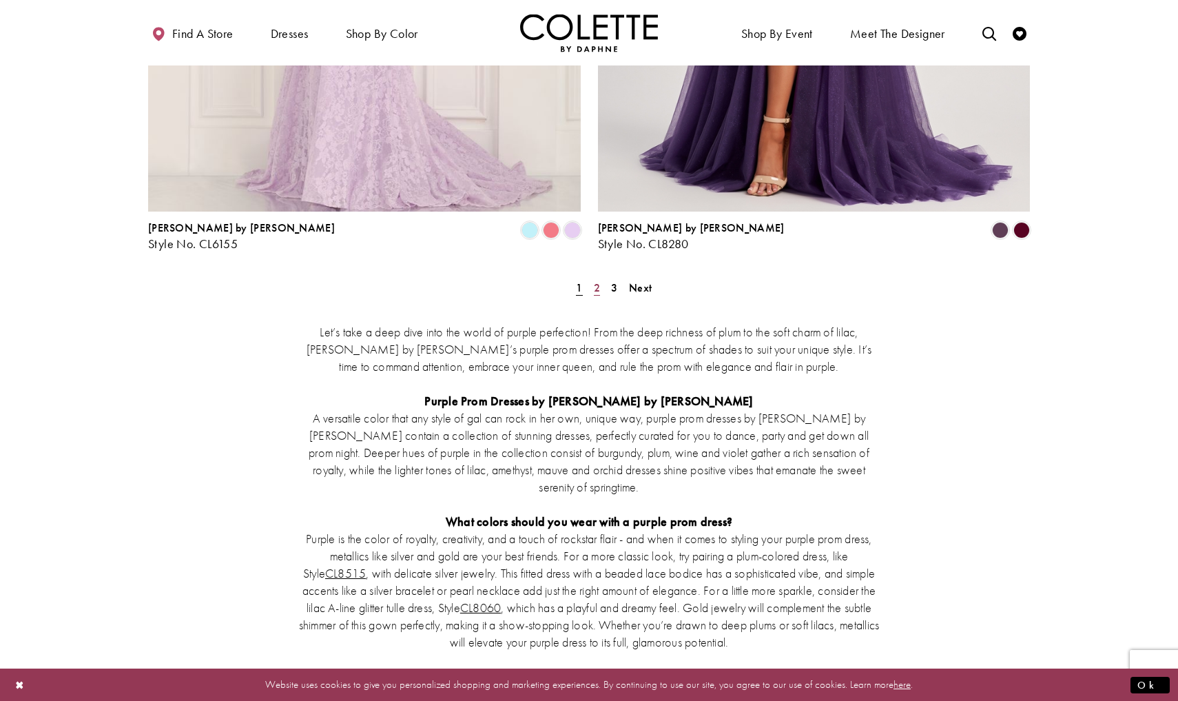
click at [595, 280] on span "2" at bounding box center [597, 287] width 6 height 14
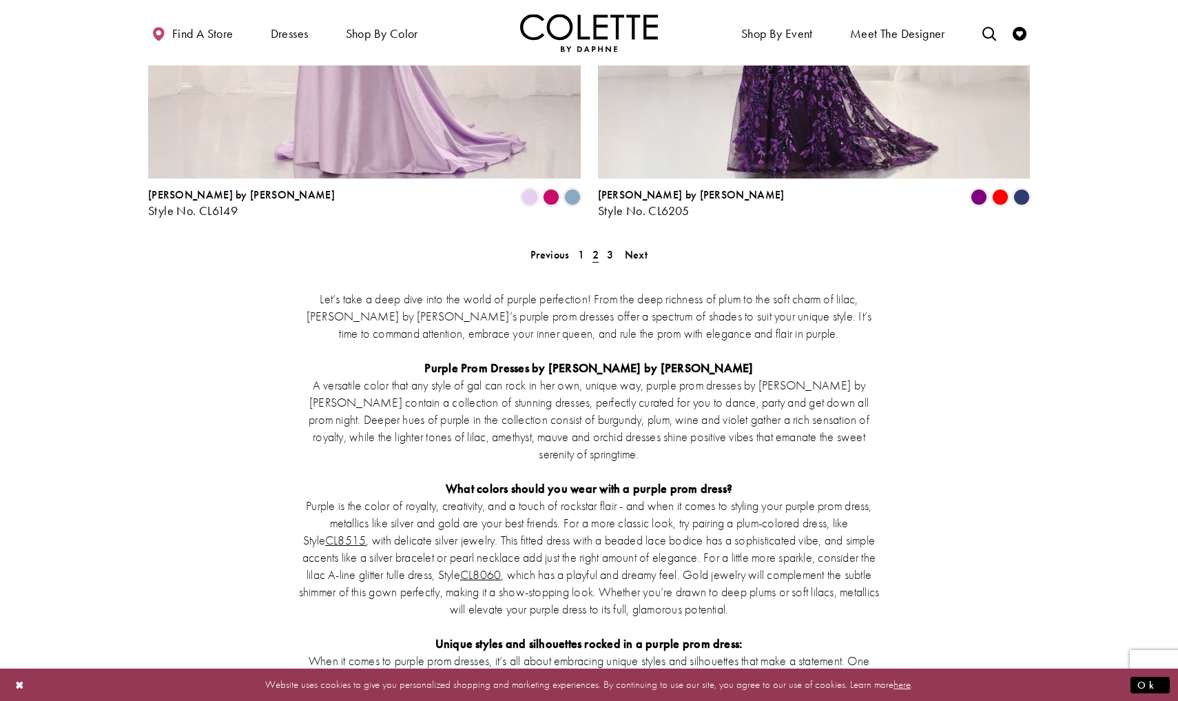
scroll to position [2657, 0]
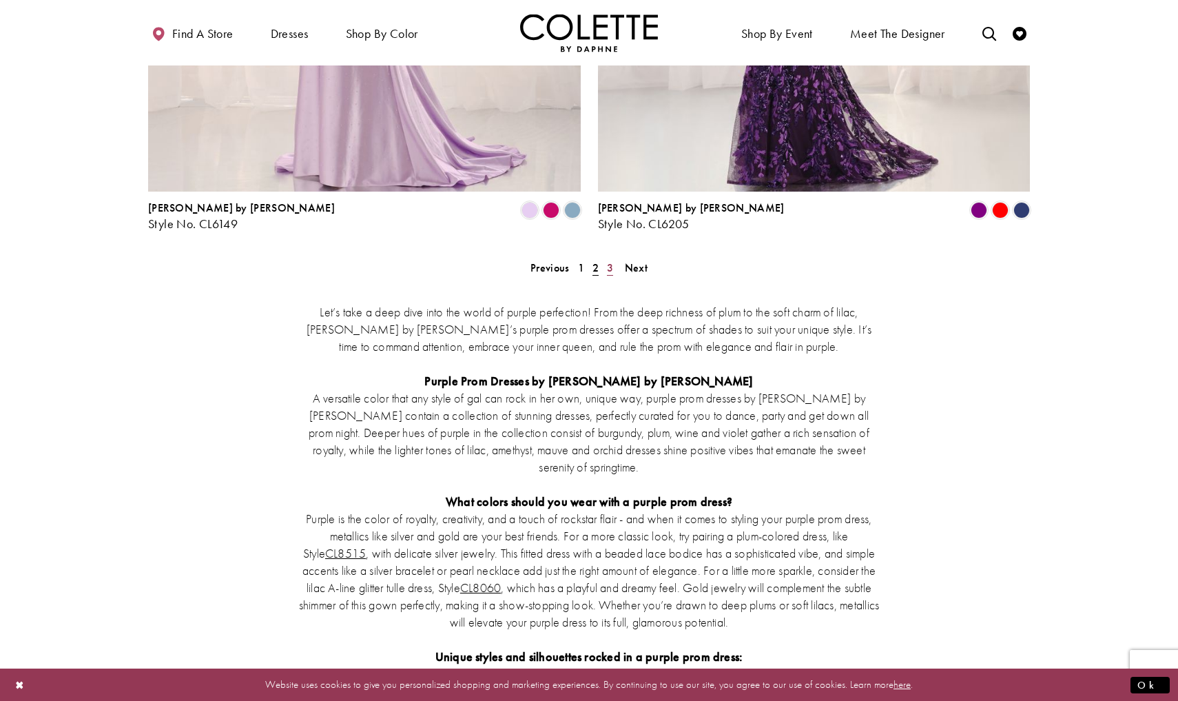
click at [614, 258] on link "3" at bounding box center [610, 268] width 14 height 20
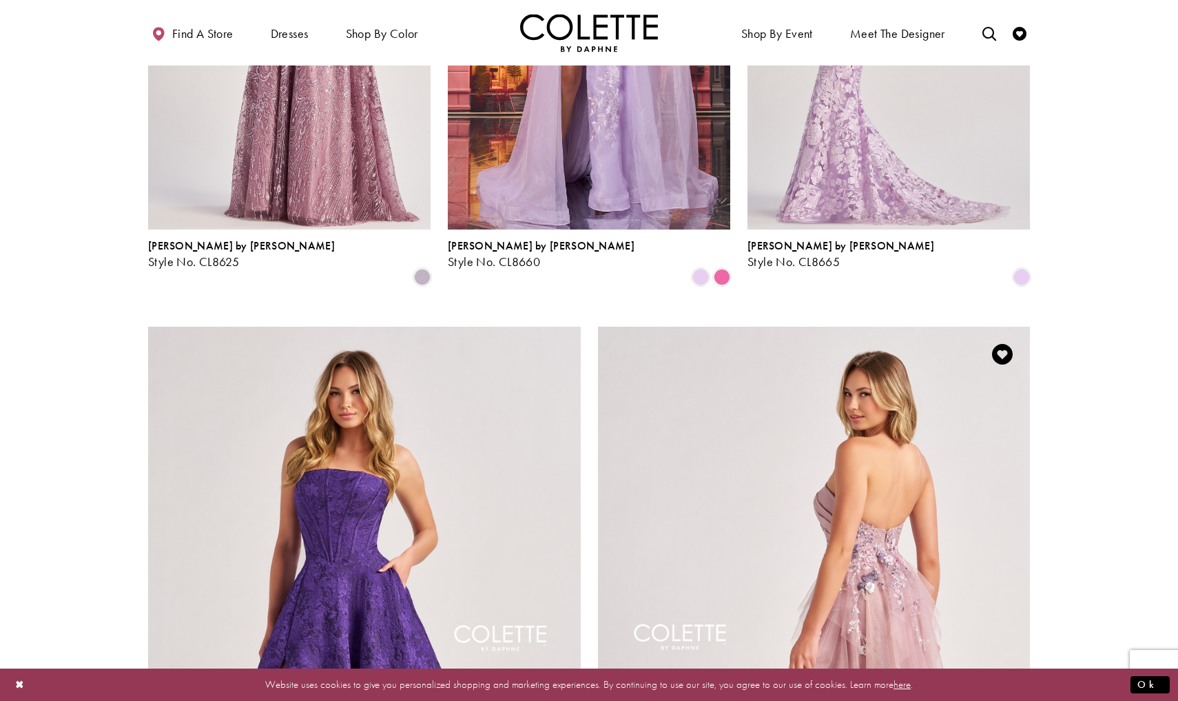
scroll to position [1385, 0]
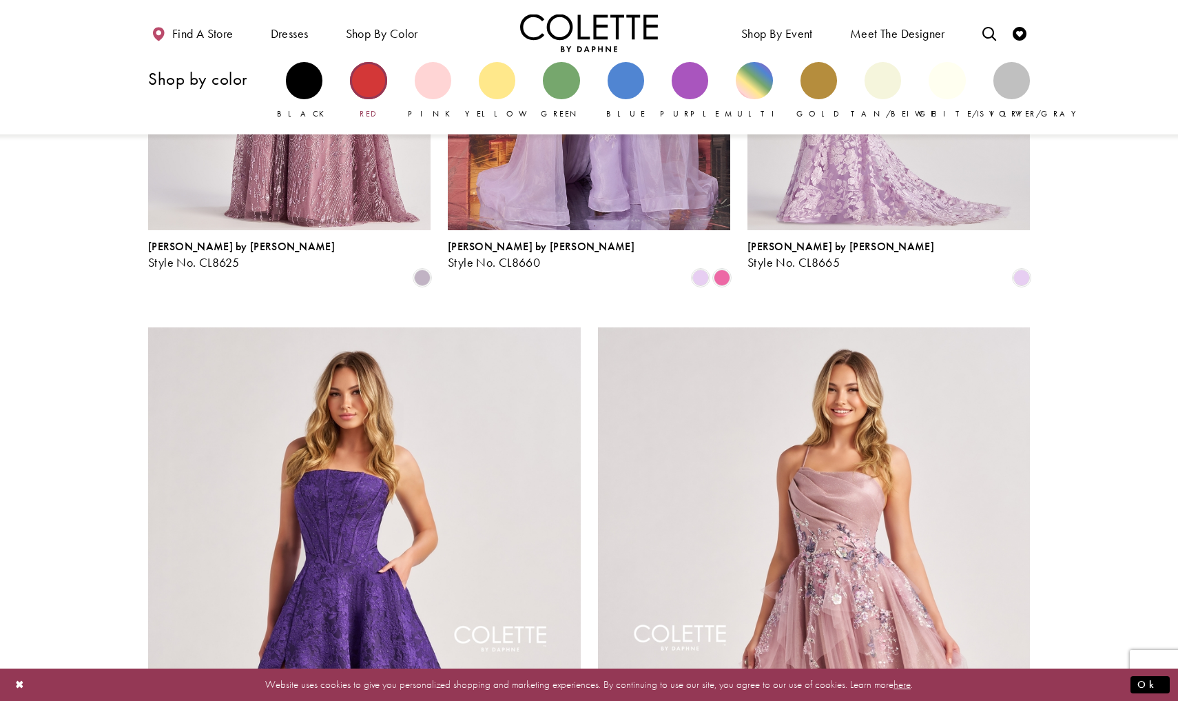
click at [353, 81] on div "Primary block" at bounding box center [368, 80] width 37 height 37
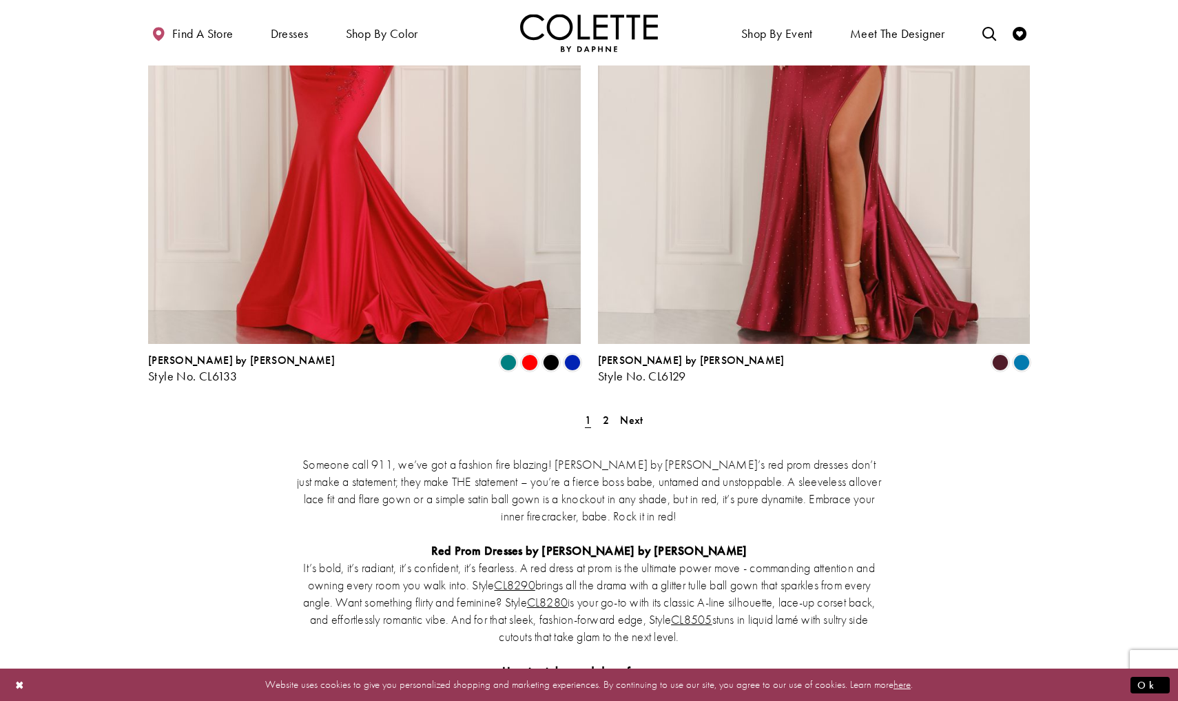
scroll to position [2530, 0]
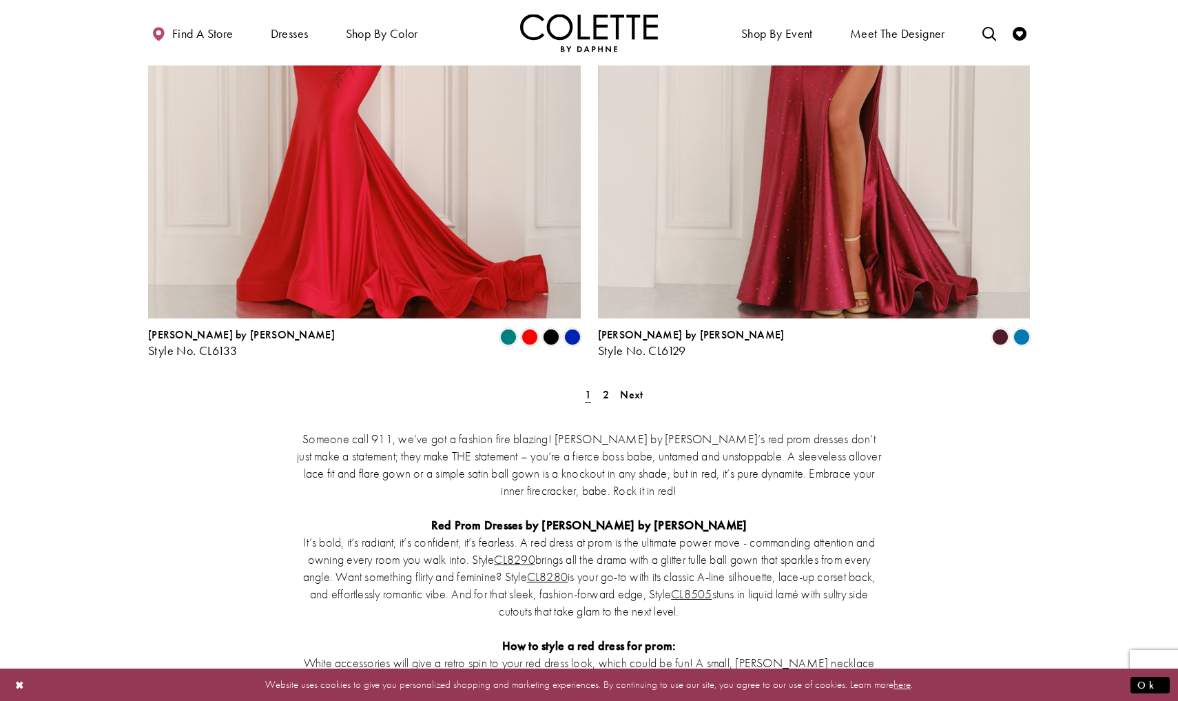
click at [590, 387] on span "1" at bounding box center [588, 394] width 6 height 14
click at [606, 387] on span "2" at bounding box center [606, 394] width 6 height 14
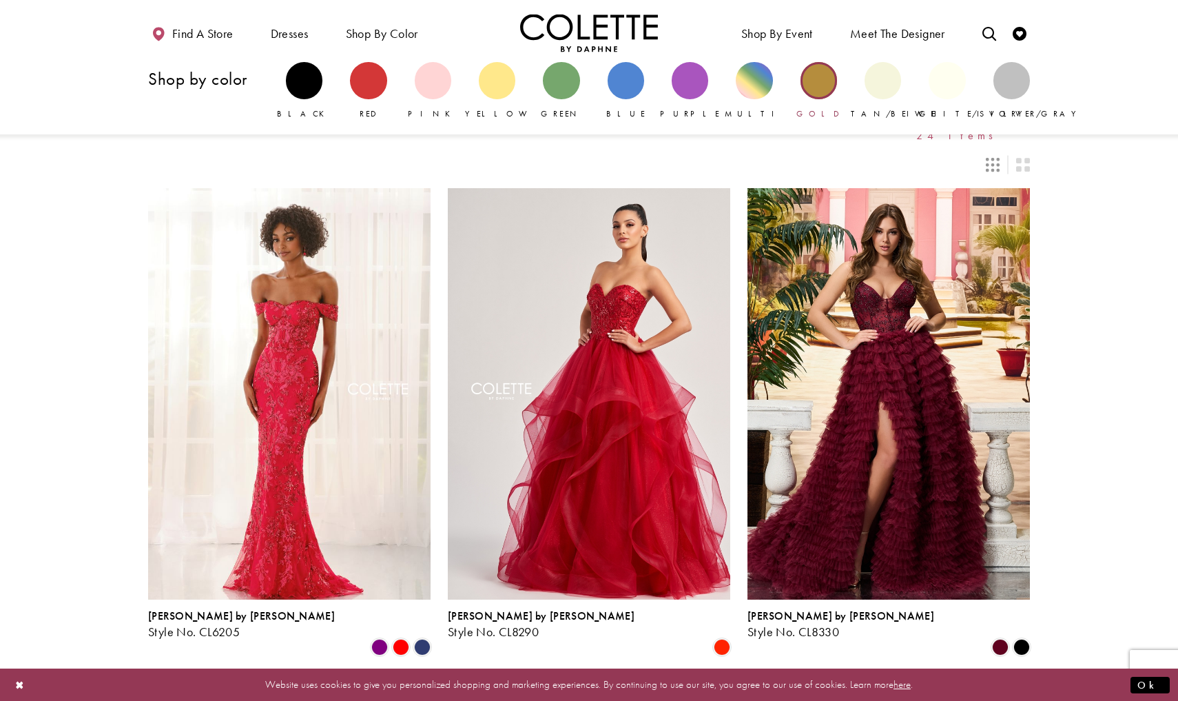
click at [815, 83] on div "Primary block" at bounding box center [819, 80] width 37 height 37
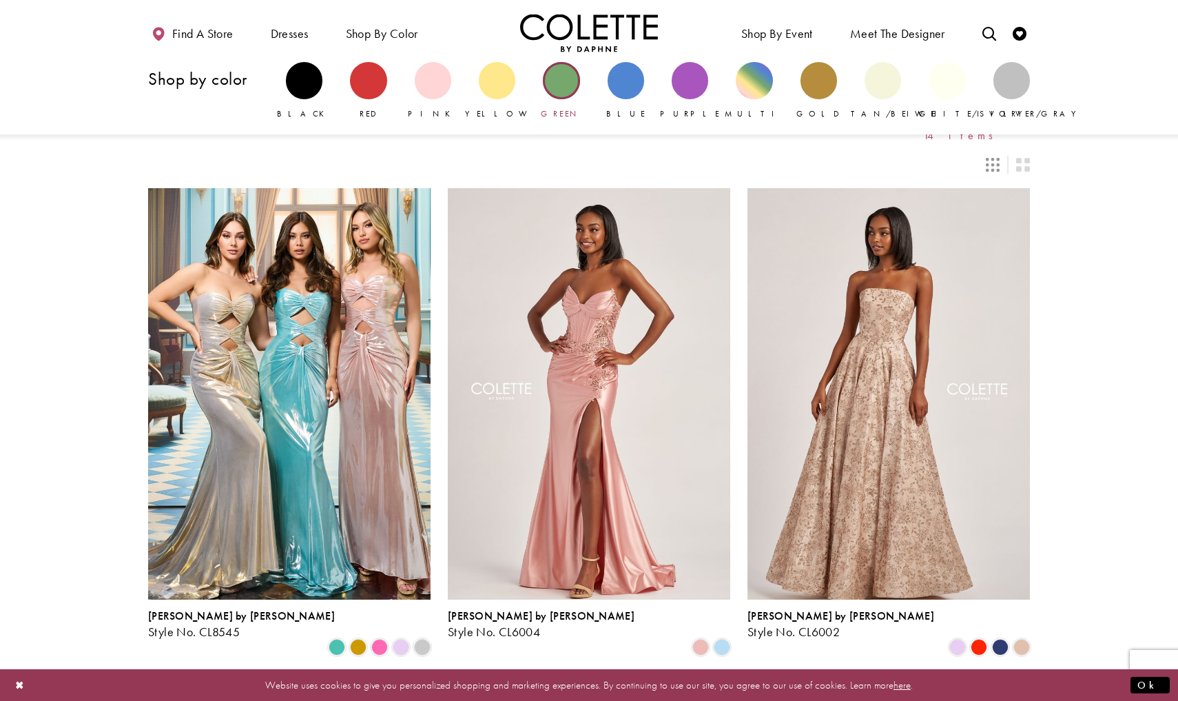
click at [575, 87] on div "Primary block" at bounding box center [561, 80] width 37 height 37
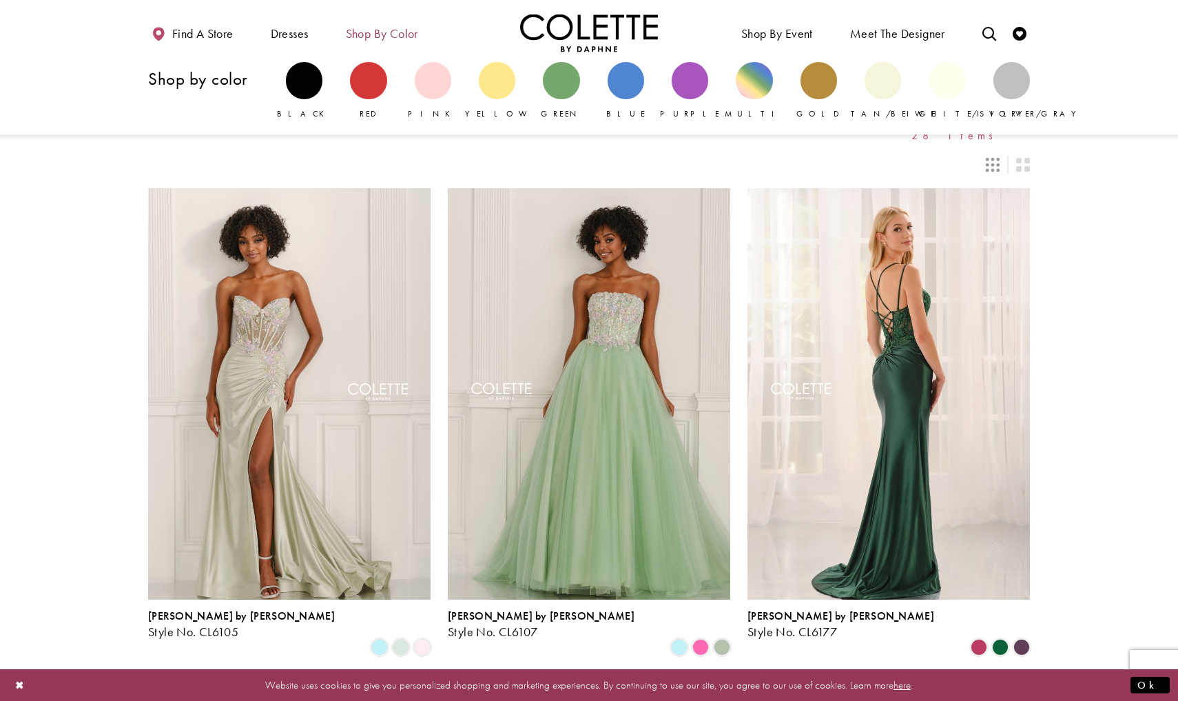
click at [395, 35] on span "Shop by color" at bounding box center [382, 34] width 72 height 14
click at [628, 90] on div "Primary block" at bounding box center [626, 80] width 37 height 37
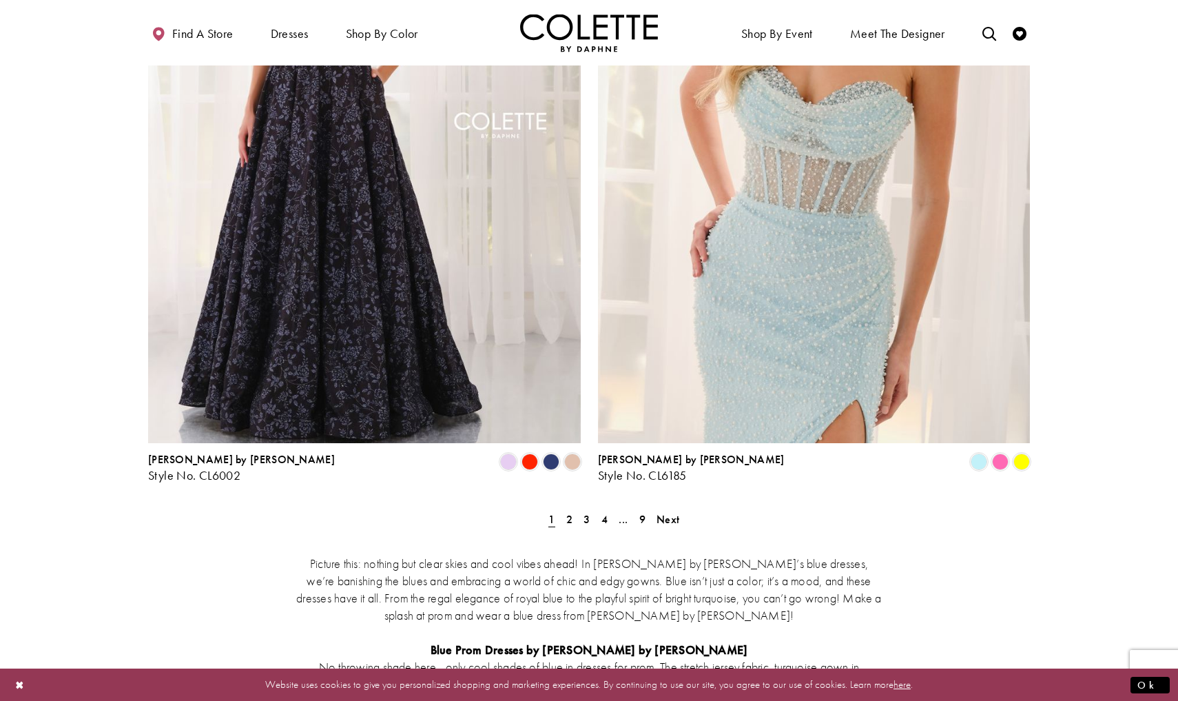
scroll to position [2409, 0]
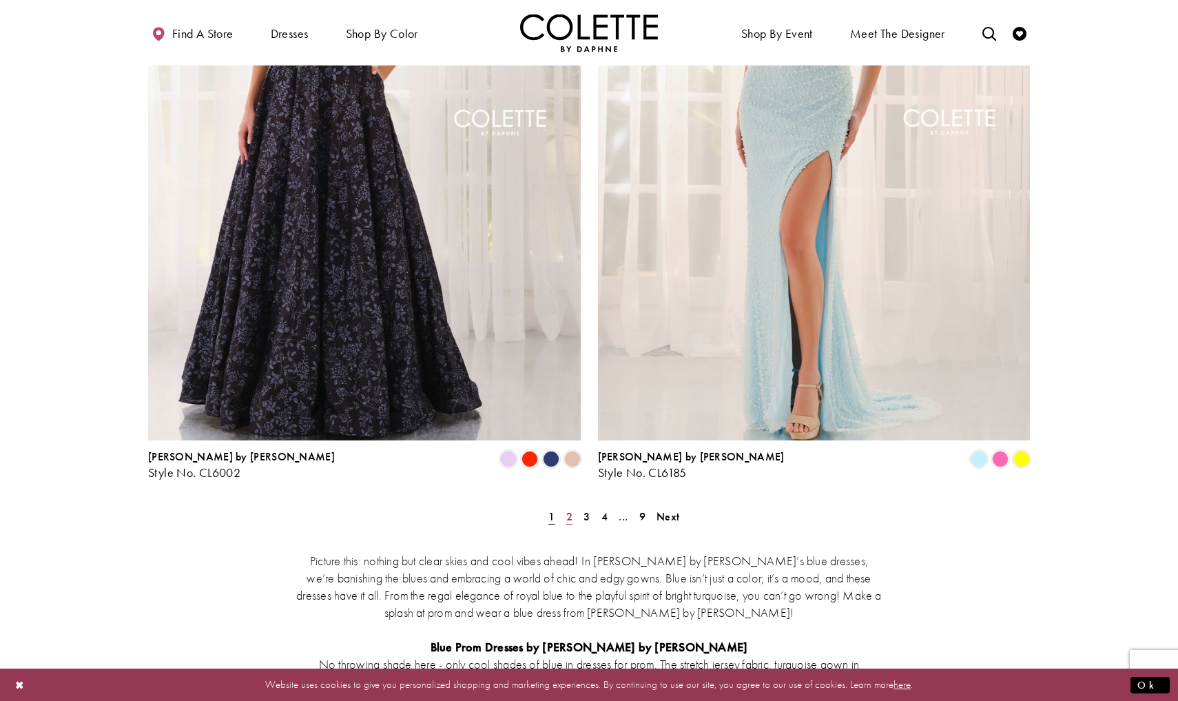
click at [567, 509] on span "2" at bounding box center [569, 516] width 6 height 14
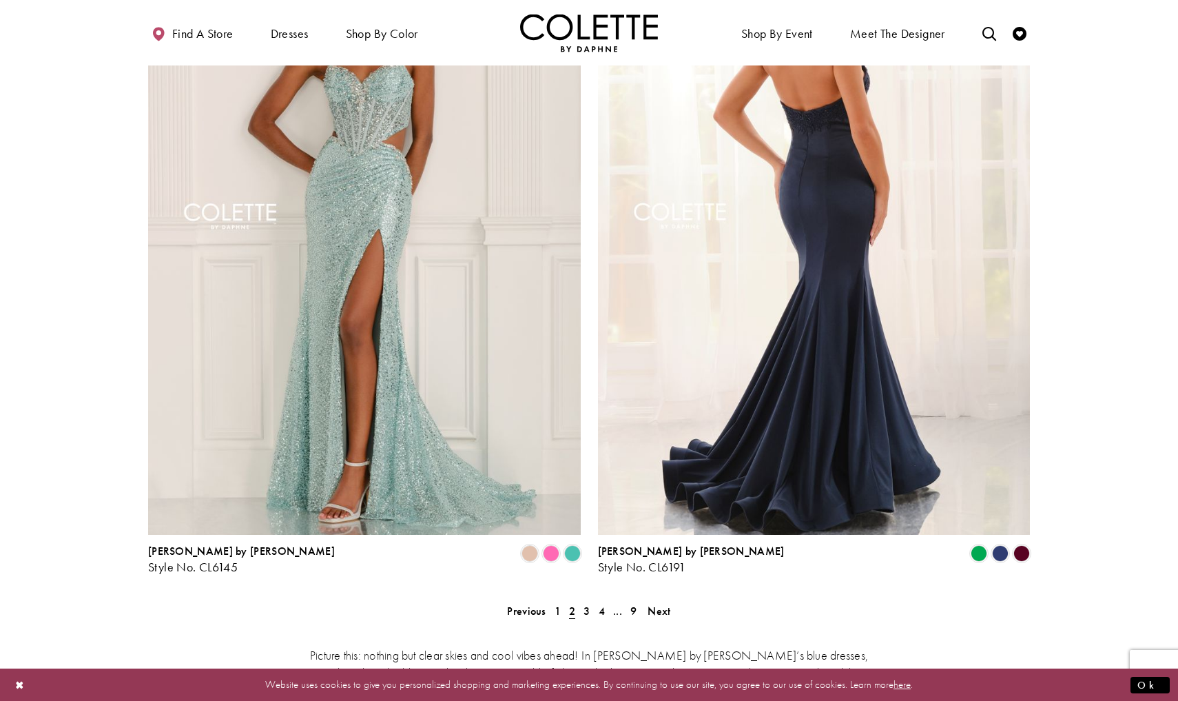
scroll to position [2324, 0]
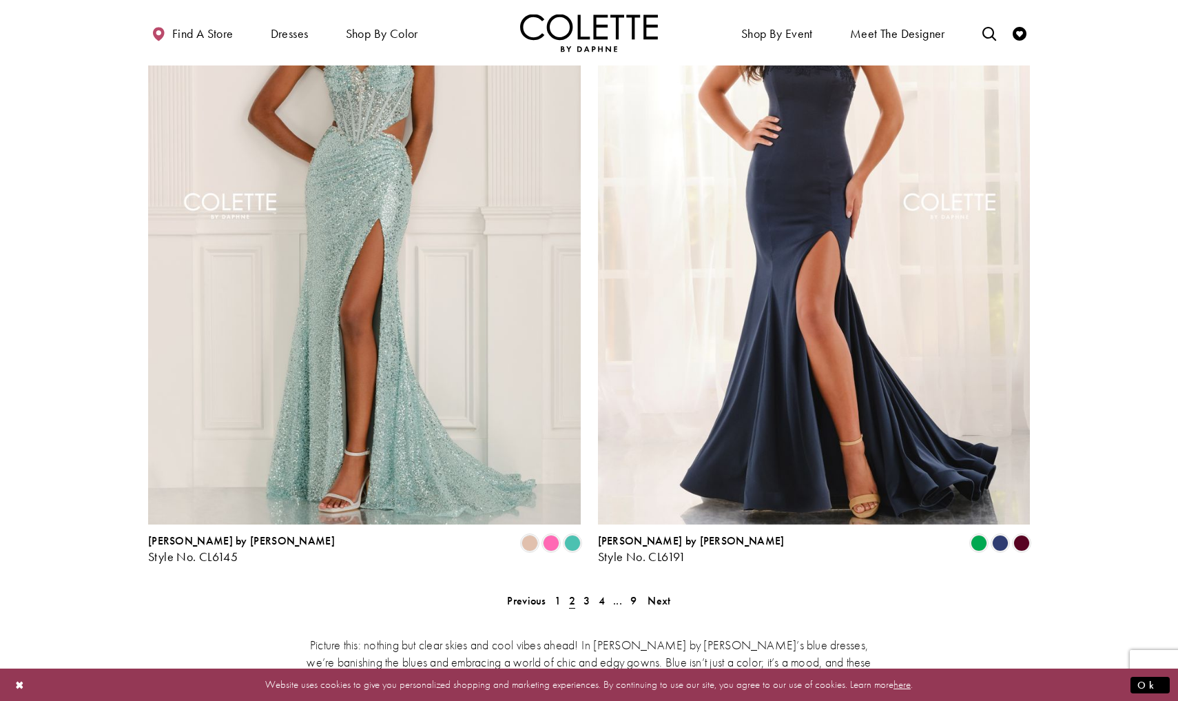
click at [585, 593] on span "3" at bounding box center [587, 600] width 6 height 14
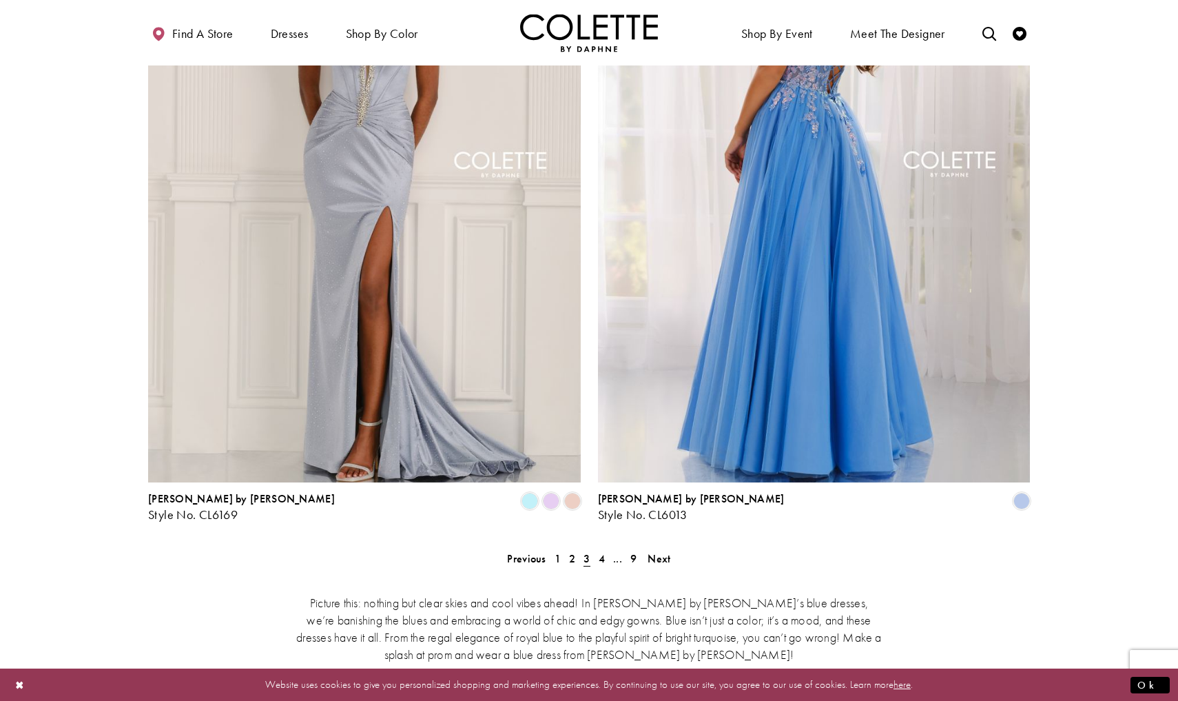
scroll to position [2367, 0]
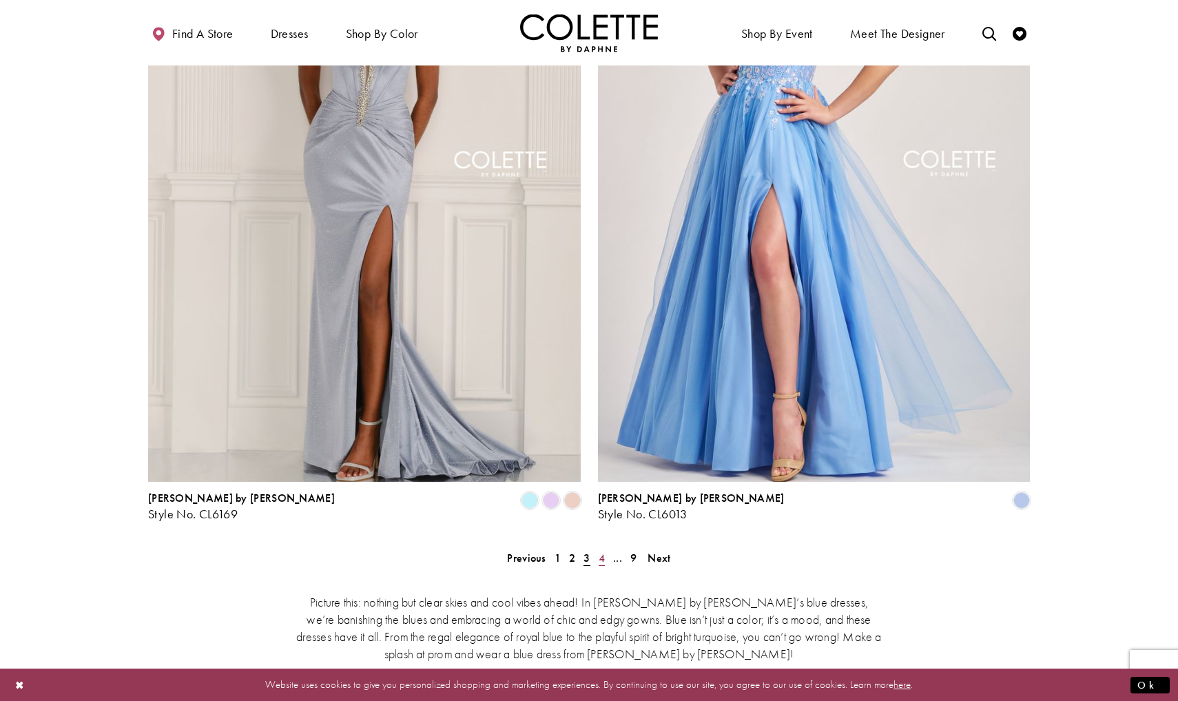
click at [601, 550] on span "4" at bounding box center [602, 557] width 6 height 14
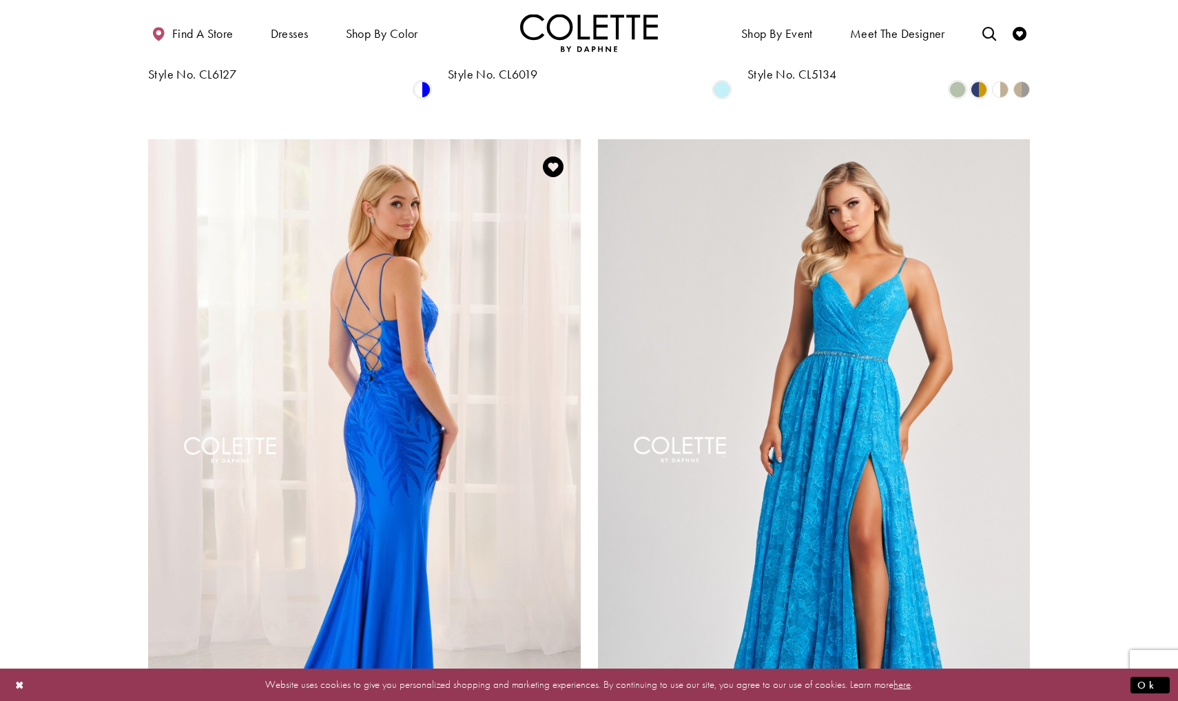
scroll to position [2049, 0]
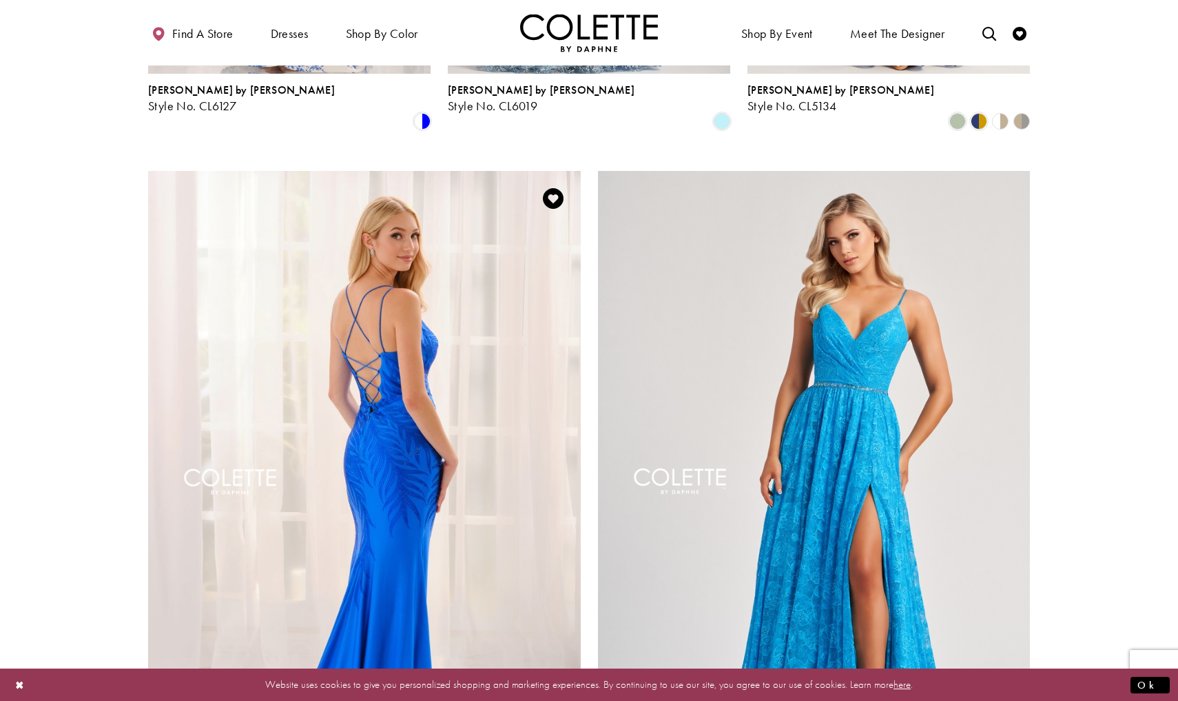
click at [309, 291] on img "Visit Colette by Daphne Style No. CL6135 Page" at bounding box center [364, 485] width 433 height 629
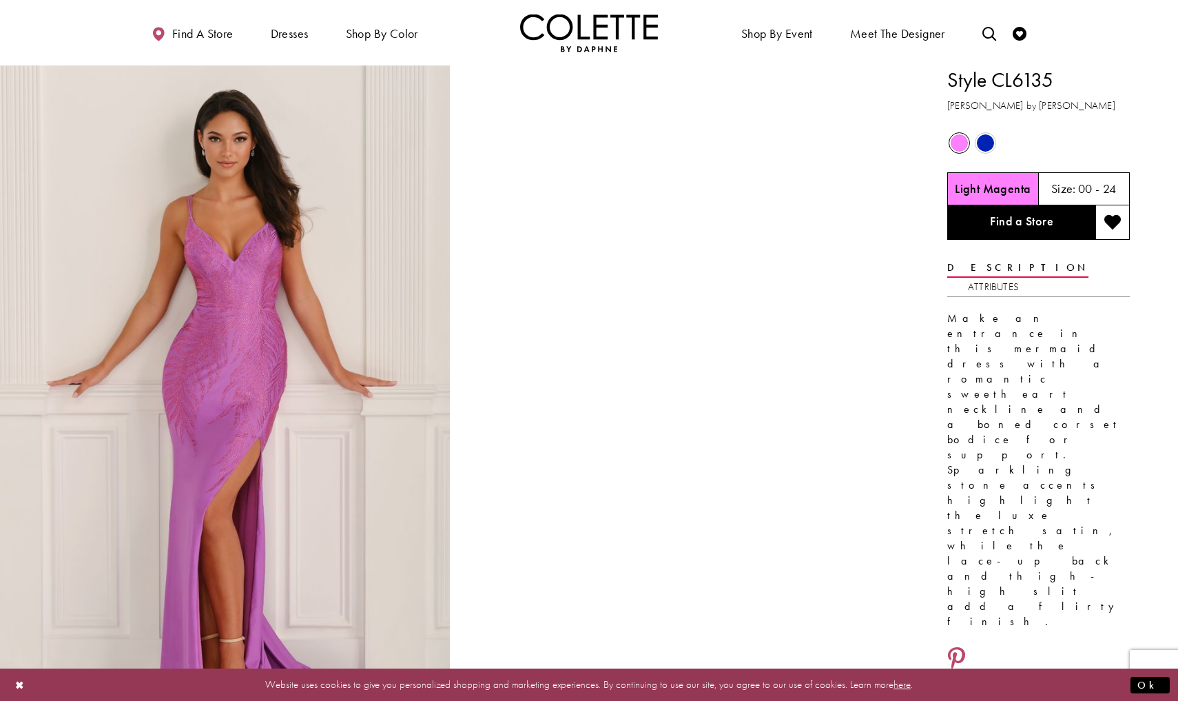
click at [988, 152] on div "Out of Stock" at bounding box center [985, 143] width 24 height 24
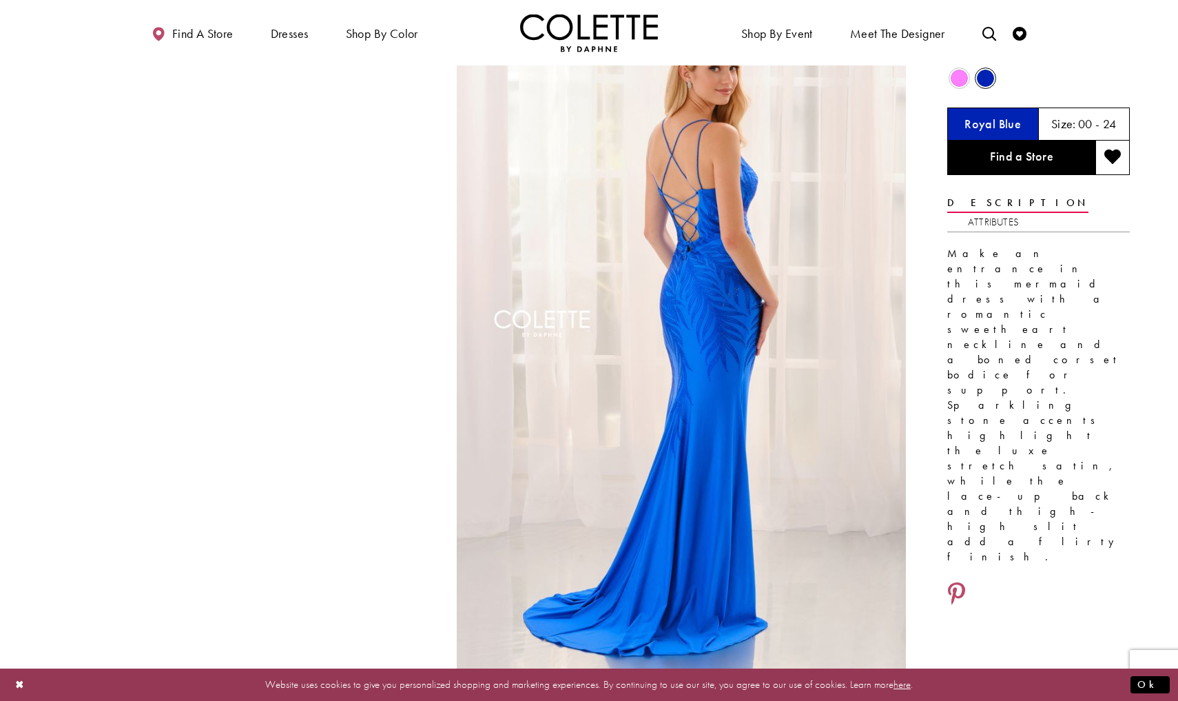
scroll to position [74, 0]
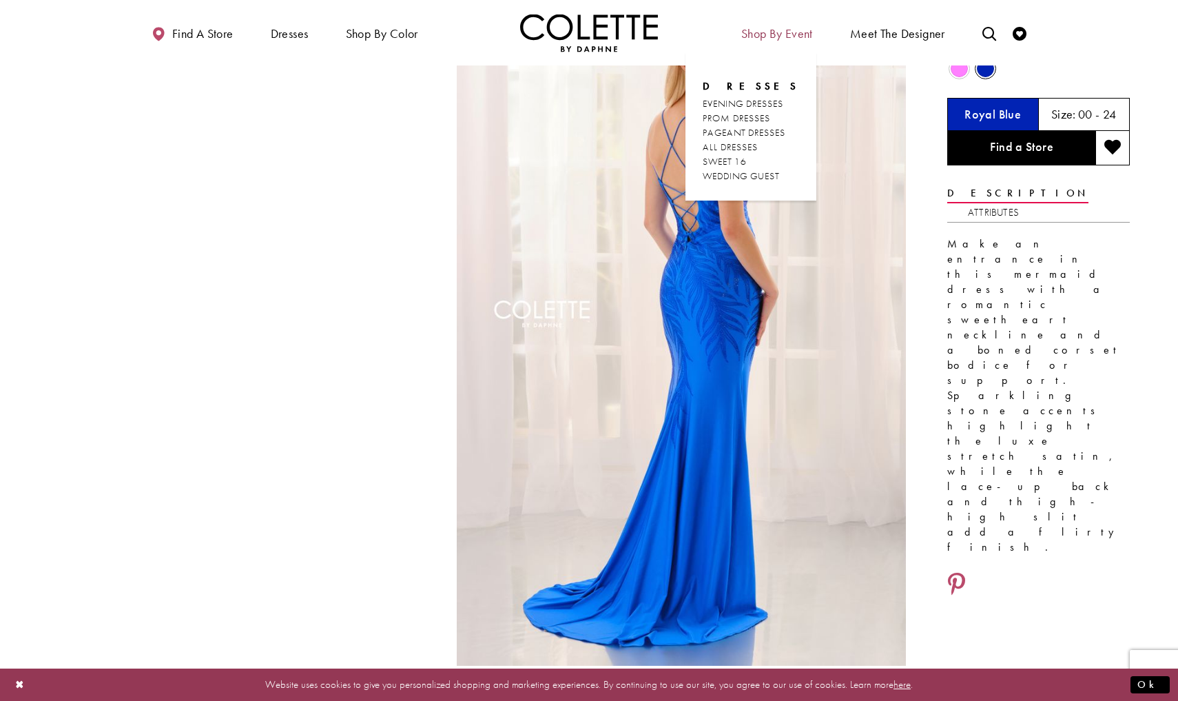
click at [779, 27] on span "Shop By Event" at bounding box center [777, 34] width 72 height 14
click at [735, 159] on span "SWEET 16" at bounding box center [725, 161] width 44 height 12
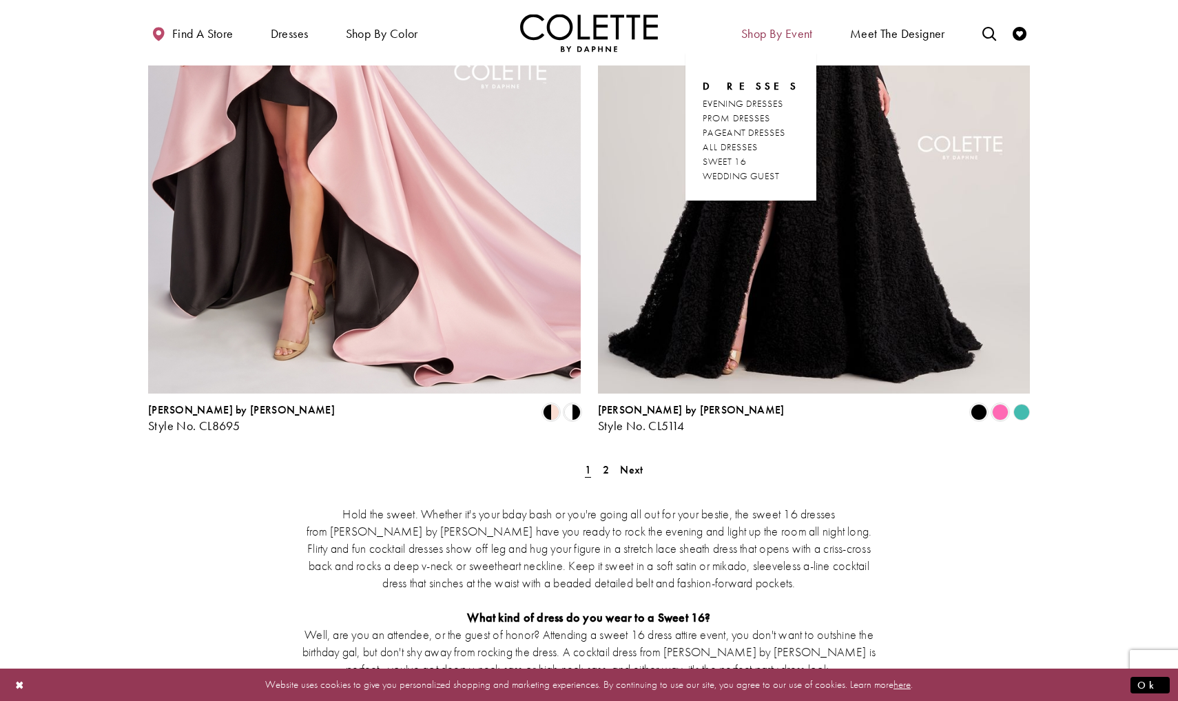
scroll to position [2259, 0]
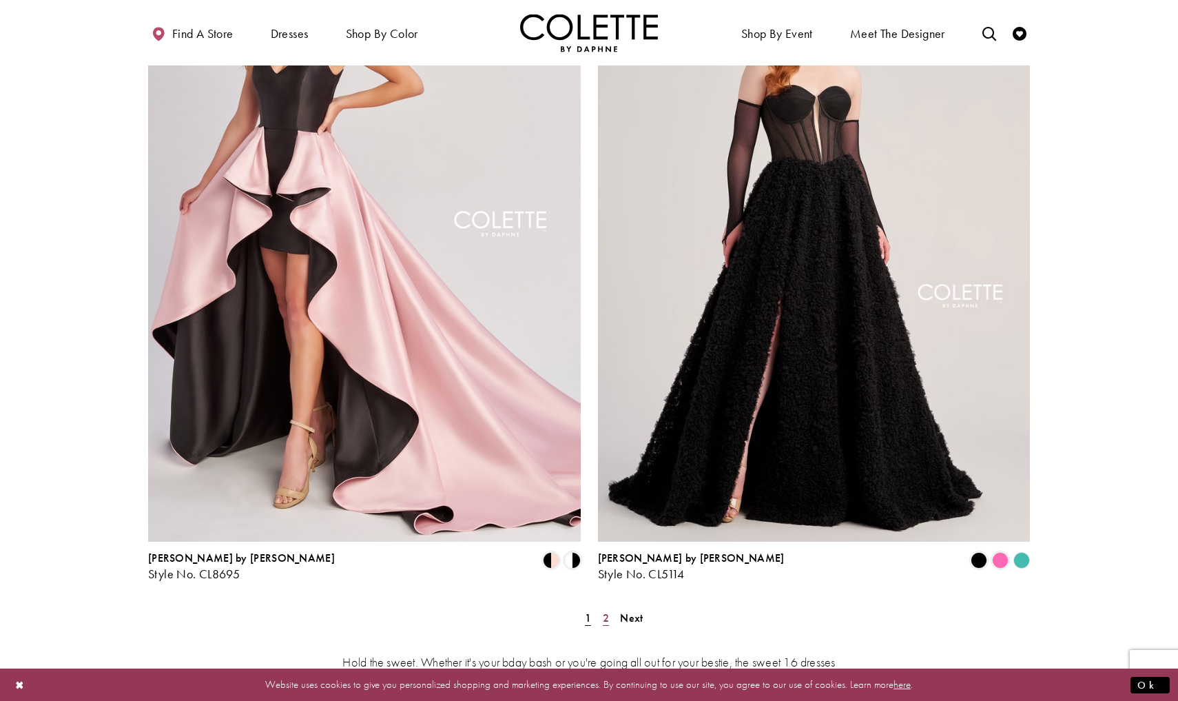
click at [599, 608] on link "2" at bounding box center [606, 618] width 14 height 20
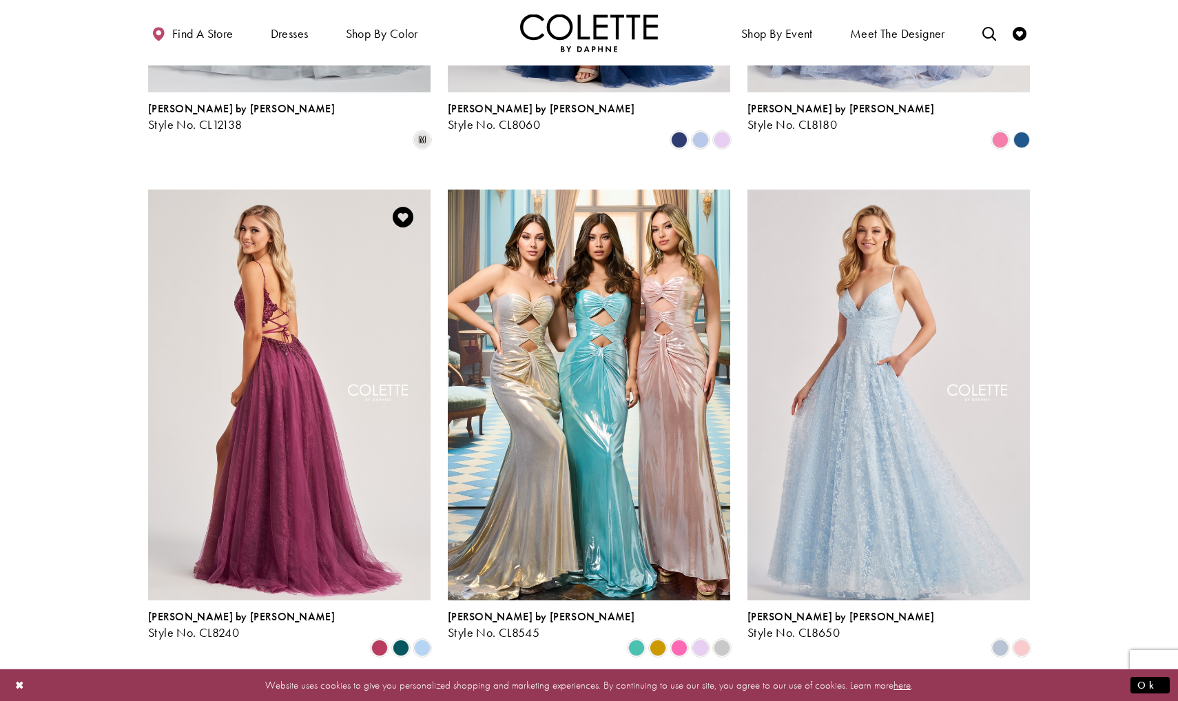
scroll to position [1474, 0]
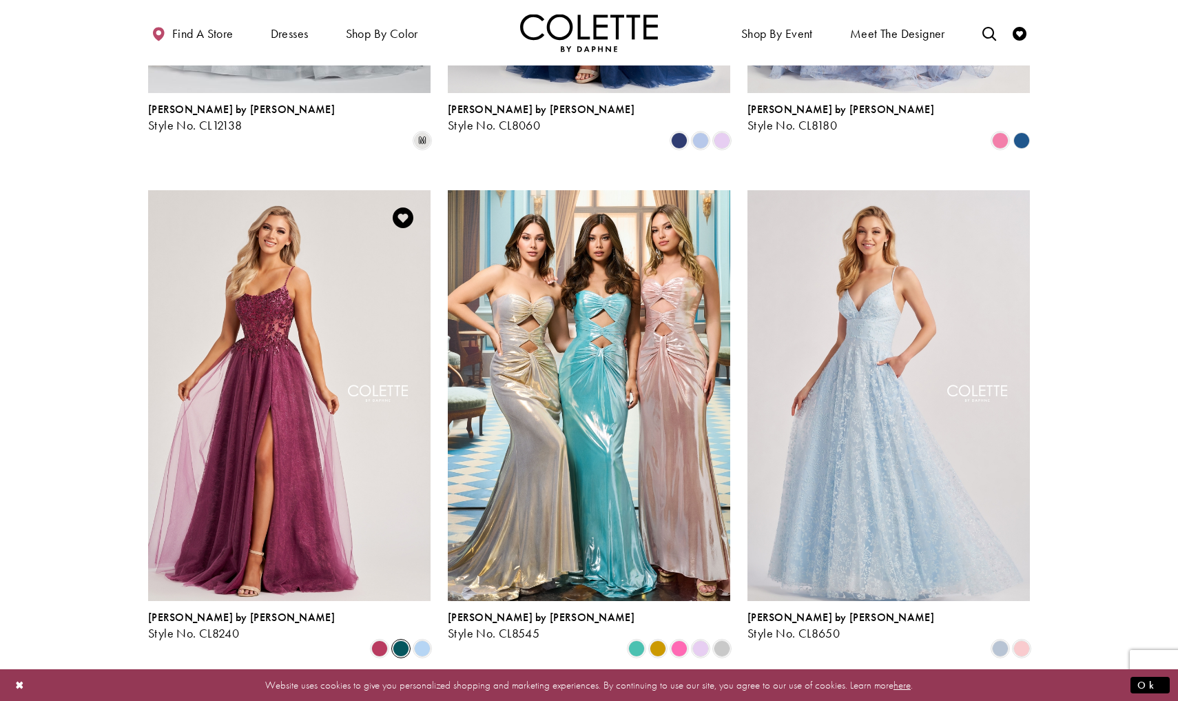
click at [404, 640] on span "Product List" at bounding box center [401, 648] width 17 height 17
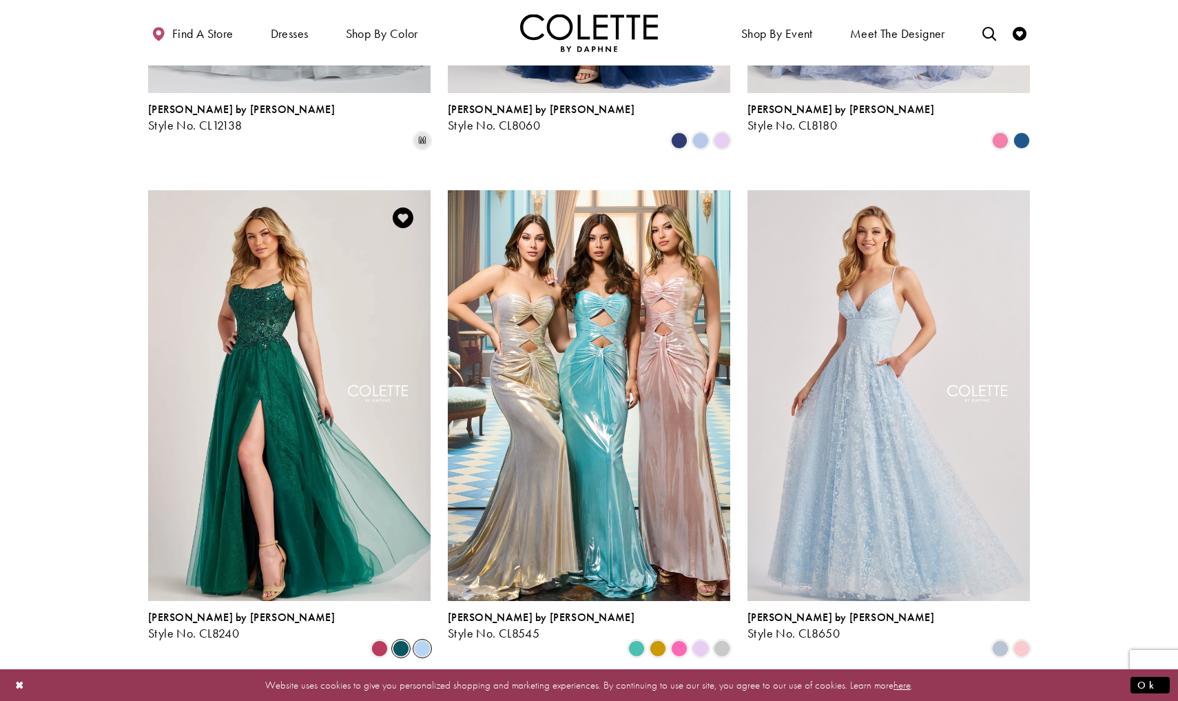
click at [415, 640] on span "Product List" at bounding box center [422, 648] width 17 height 17
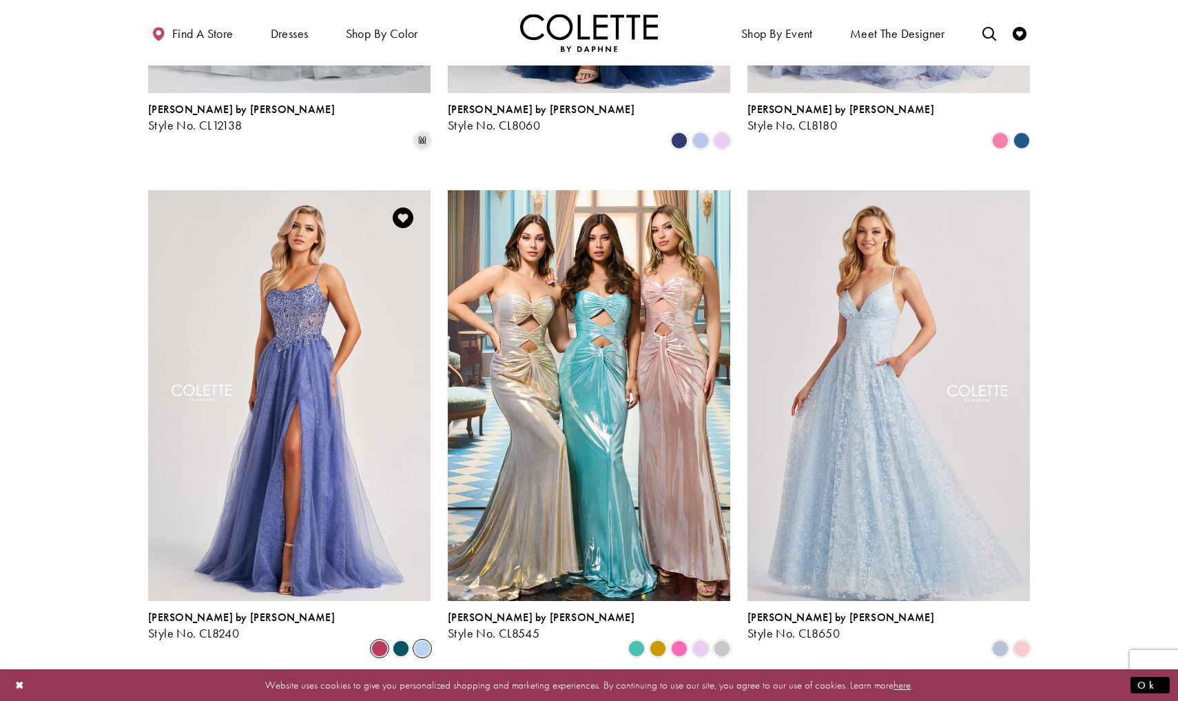
click at [381, 640] on span "Product List" at bounding box center [379, 648] width 17 height 17
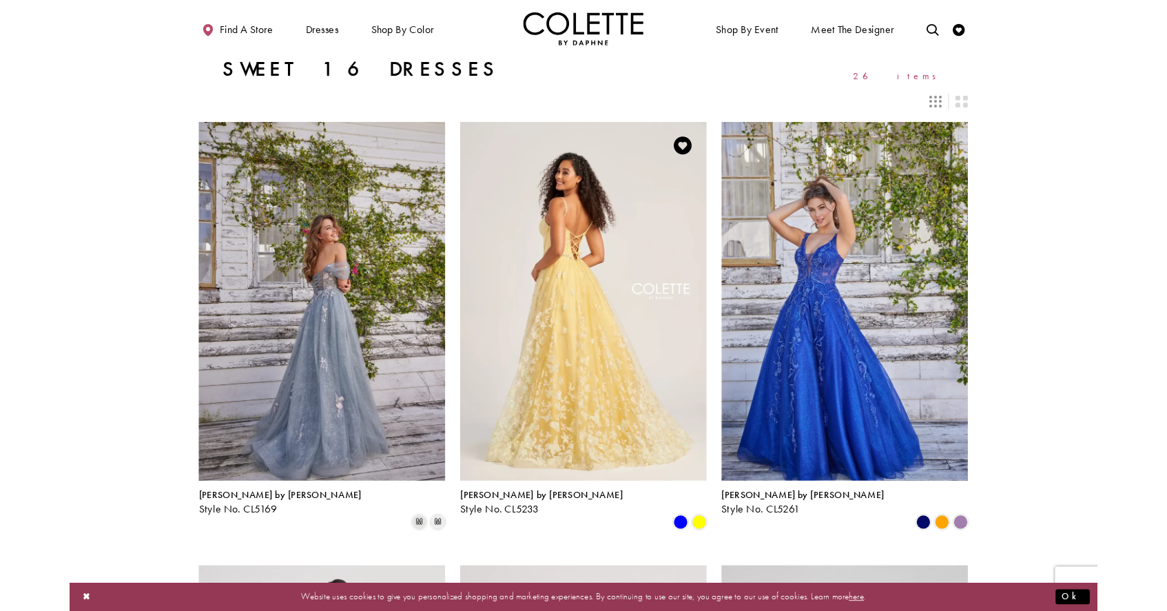
scroll to position [0, 0]
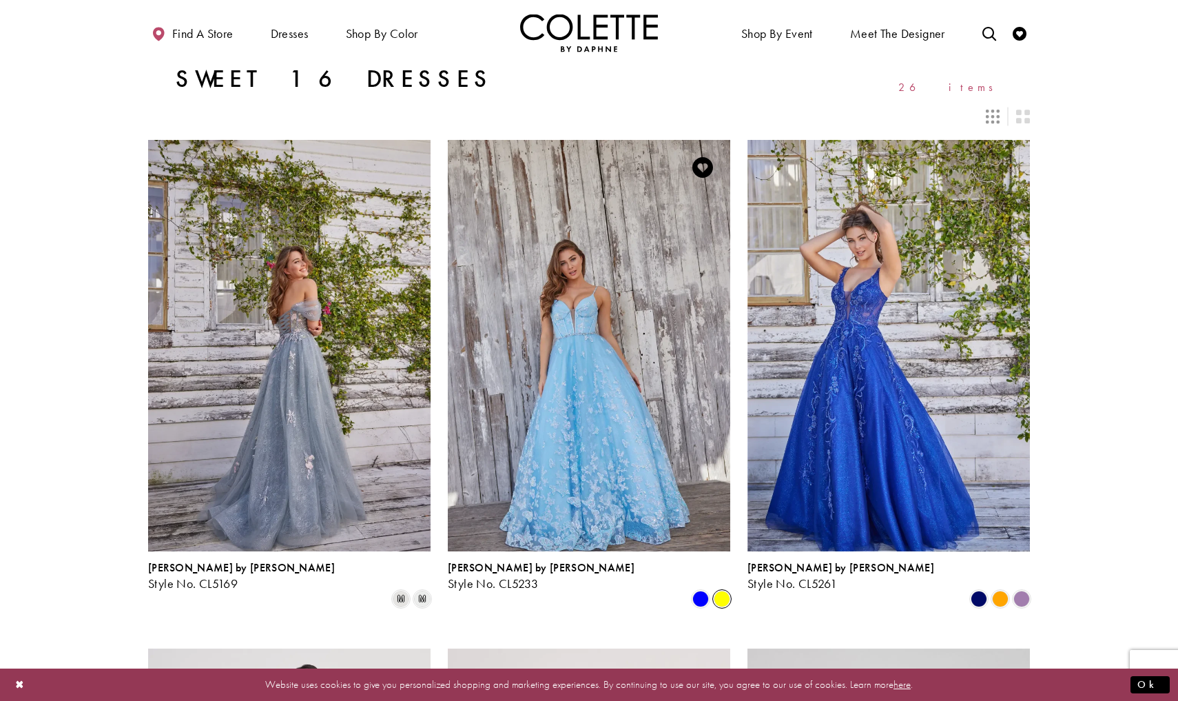
click at [725, 590] on span "Product List" at bounding box center [722, 598] width 17 height 17
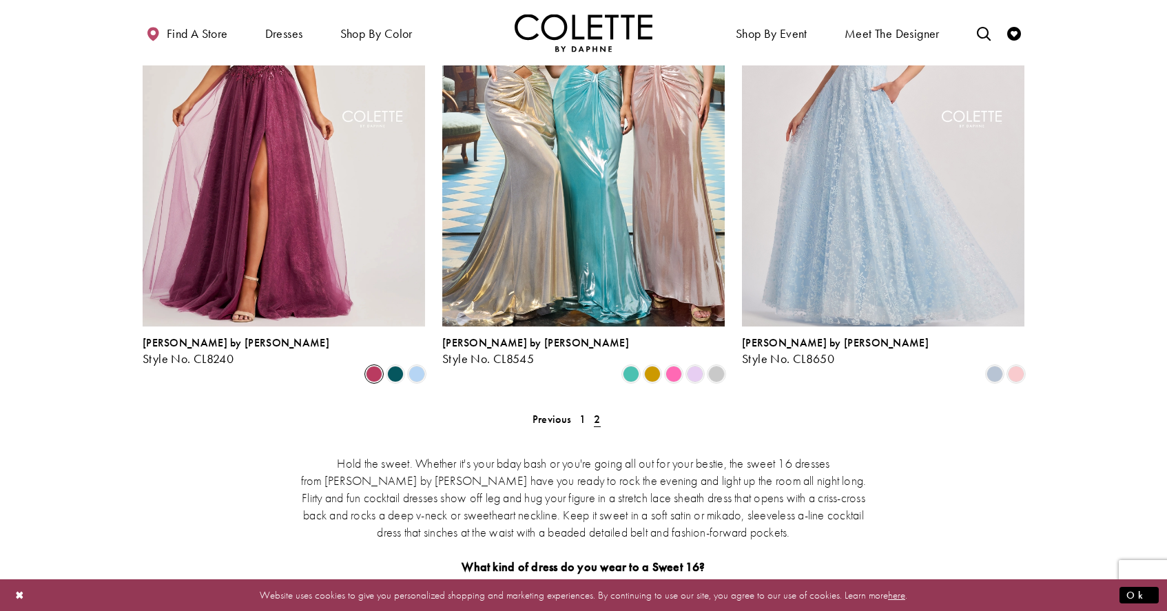
scroll to position [1697, 0]
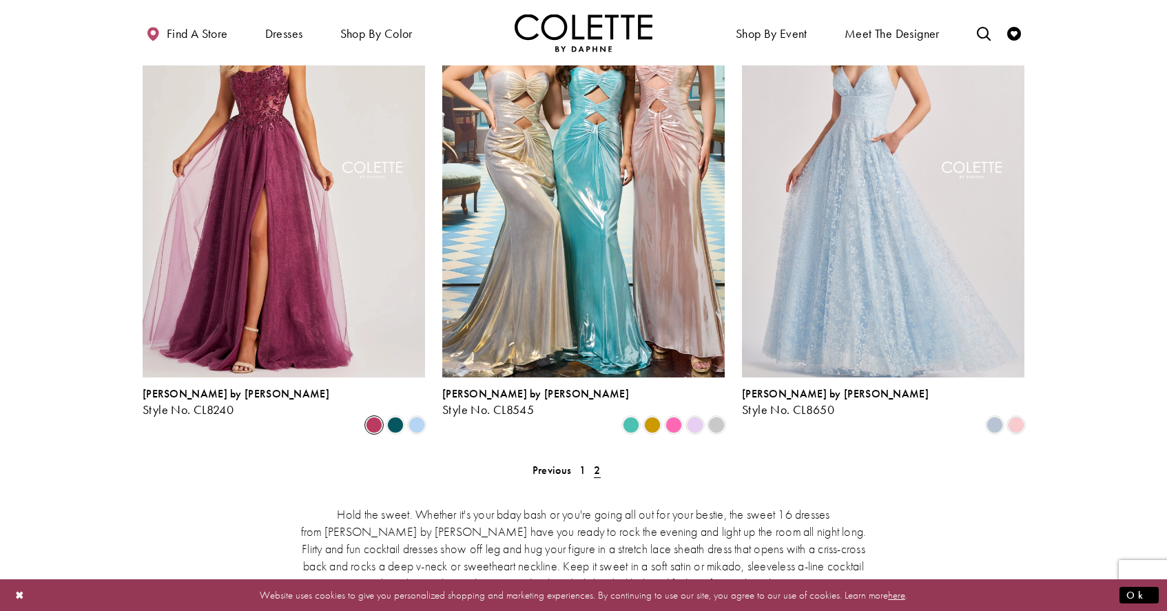
click at [765, 4] on div "Find a store Dresses Dresses Occasion" at bounding box center [584, 32] width 882 height 65
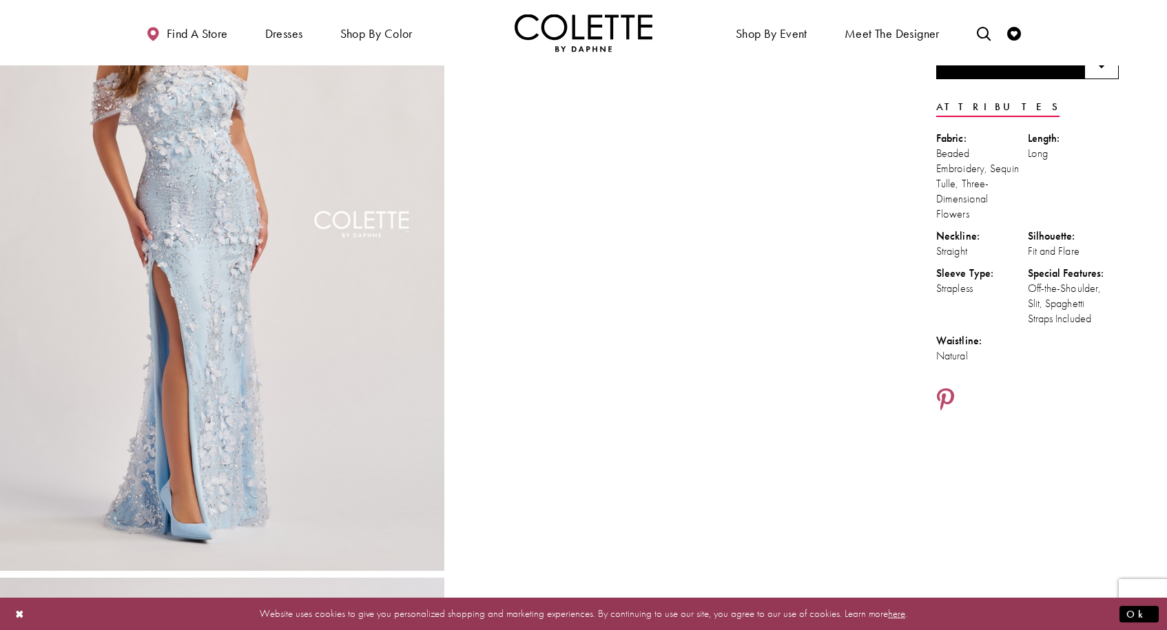
scroll to position [158, 0]
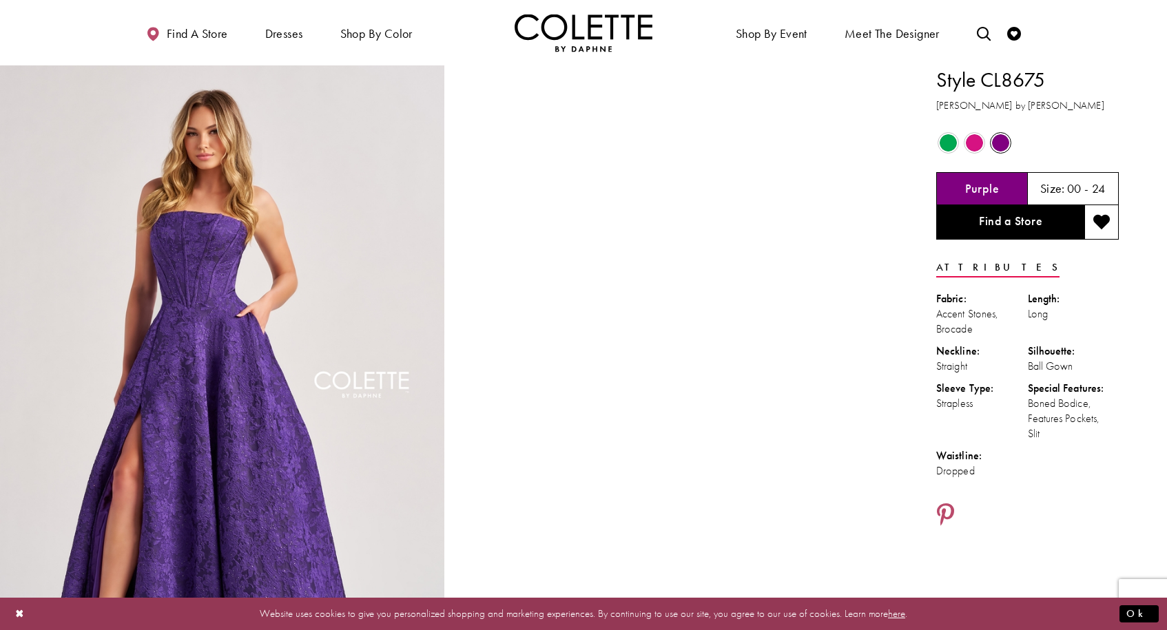
click at [953, 141] on span "Product color controls state depends on size chosen" at bounding box center [948, 142] width 17 height 17
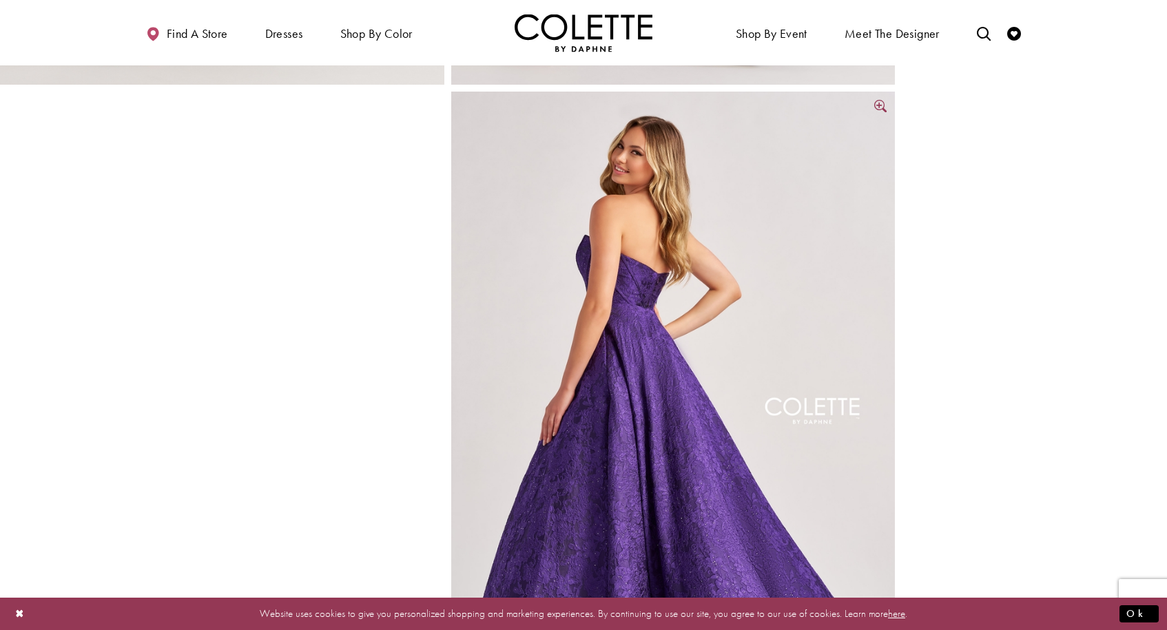
scroll to position [638, 0]
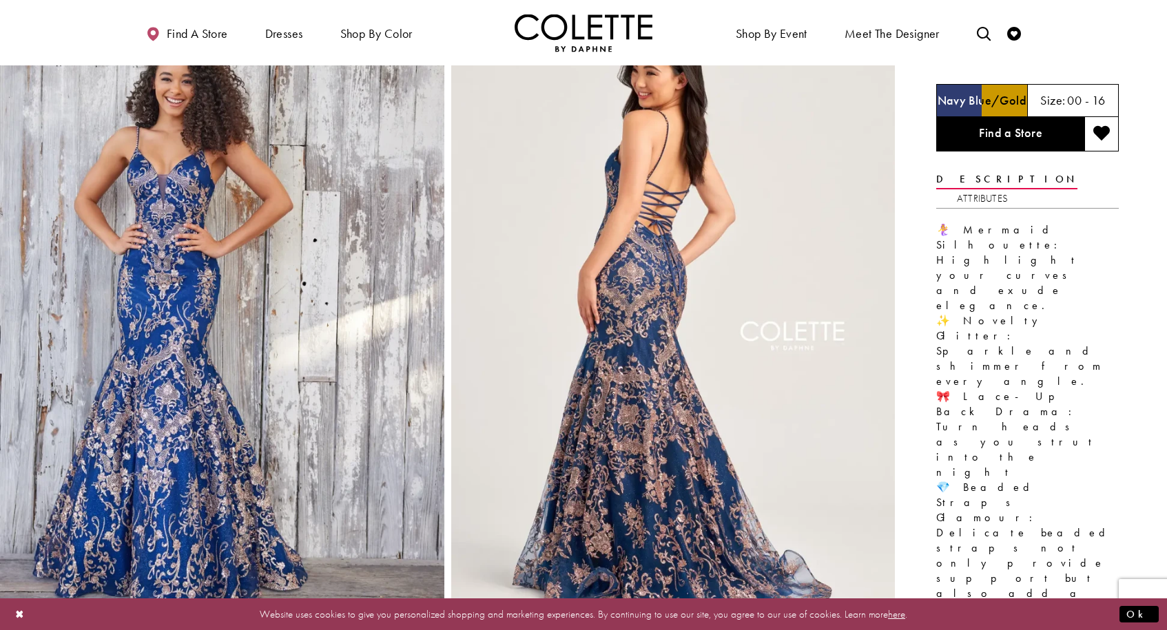
scroll to position [89, 0]
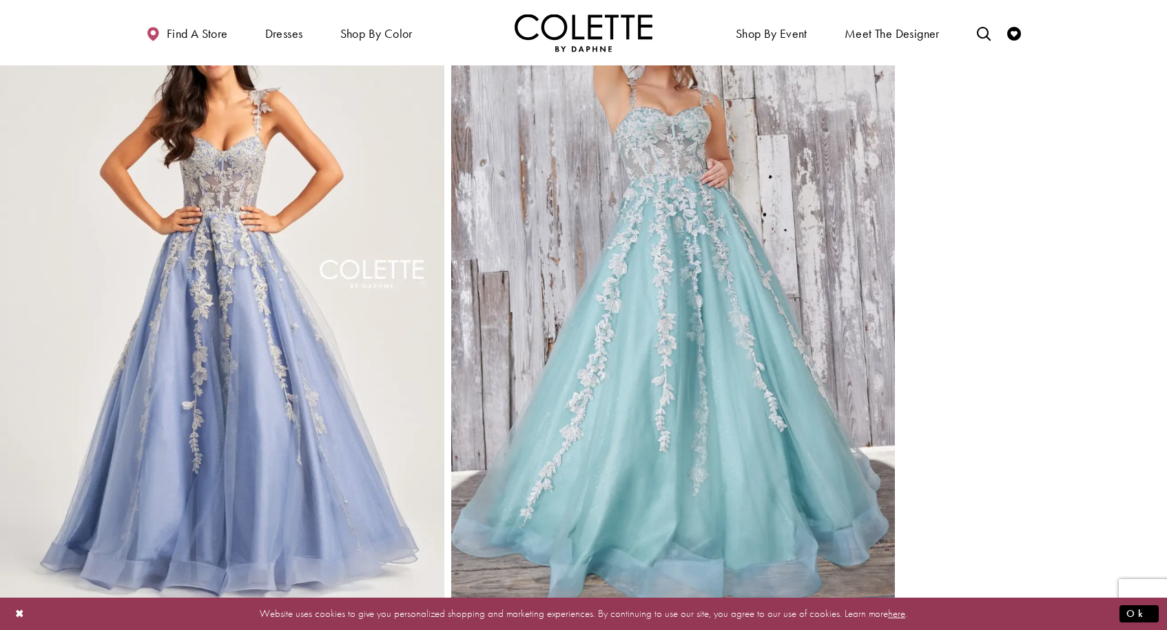
scroll to position [1565, 0]
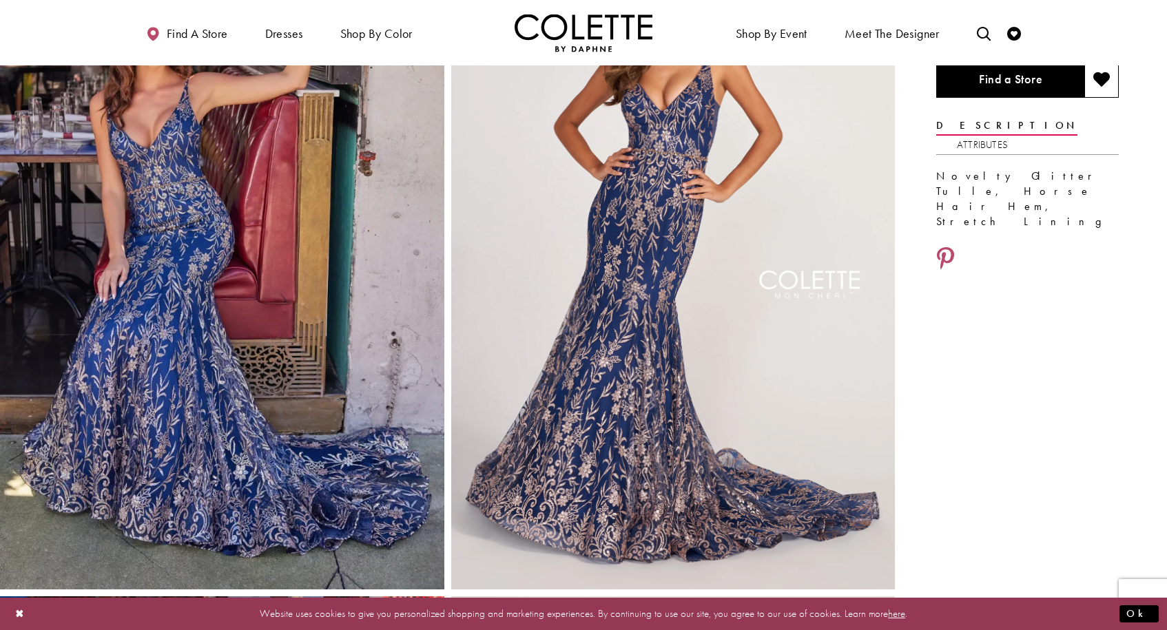
scroll to position [122, 0]
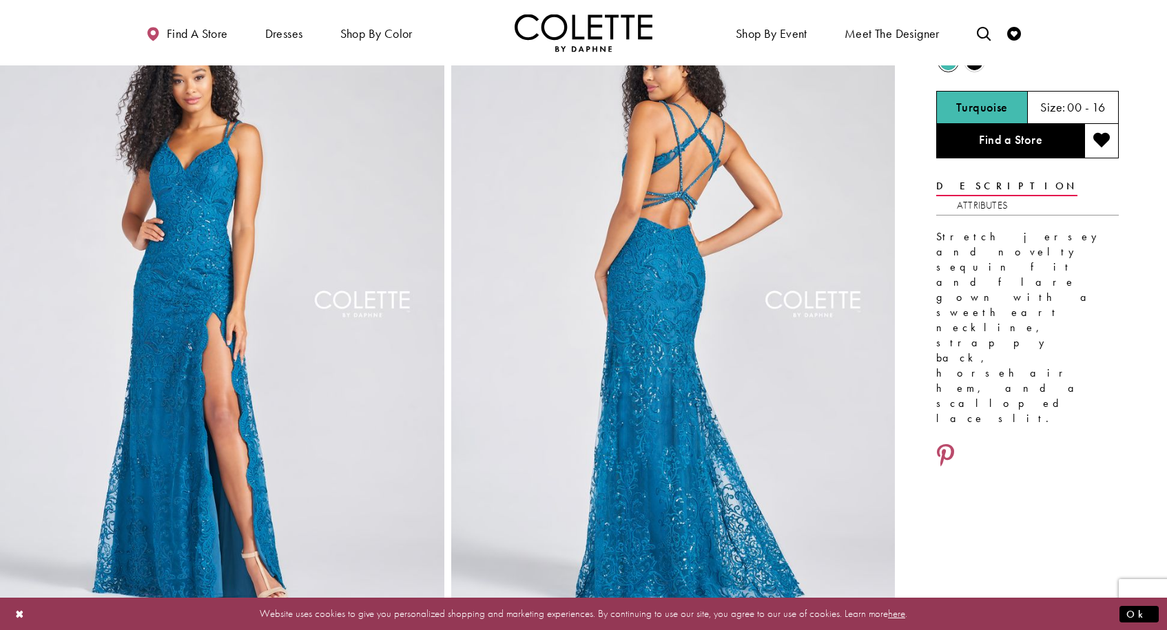
scroll to position [75, 0]
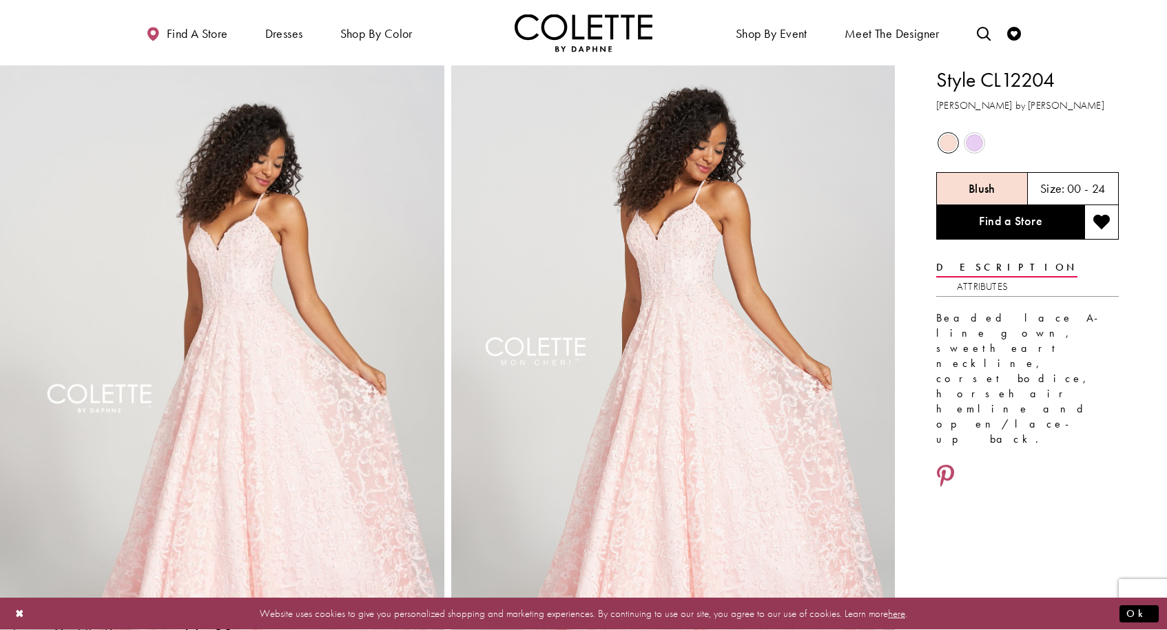
click at [965, 152] on div "Out of Stock" at bounding box center [974, 143] width 26 height 26
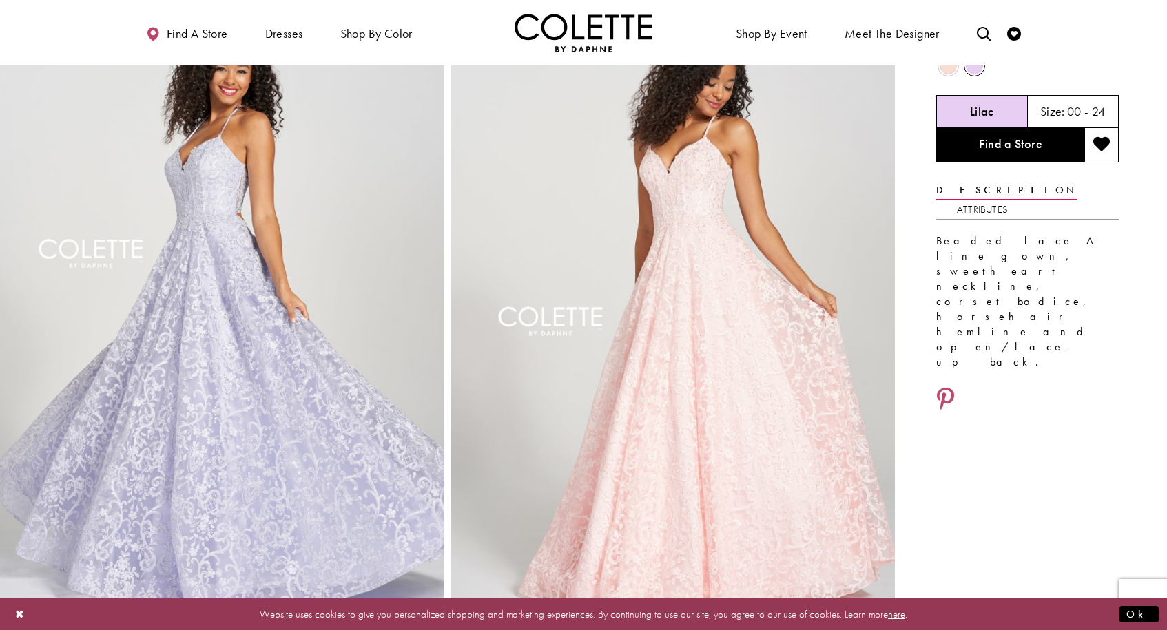
scroll to position [81, 0]
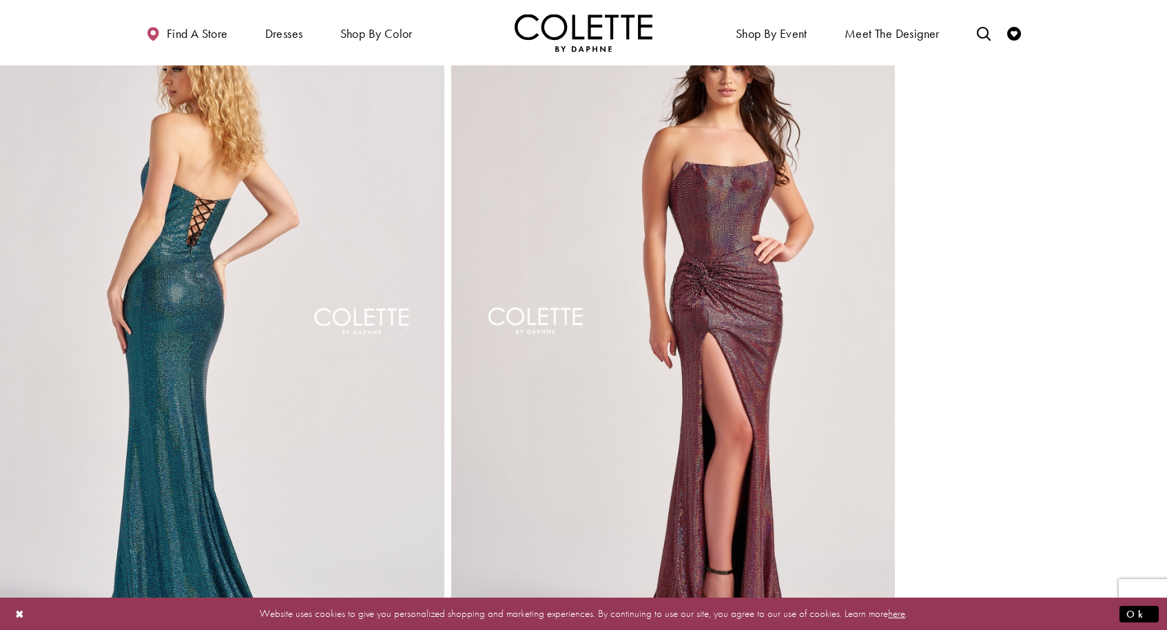
scroll to position [816, 0]
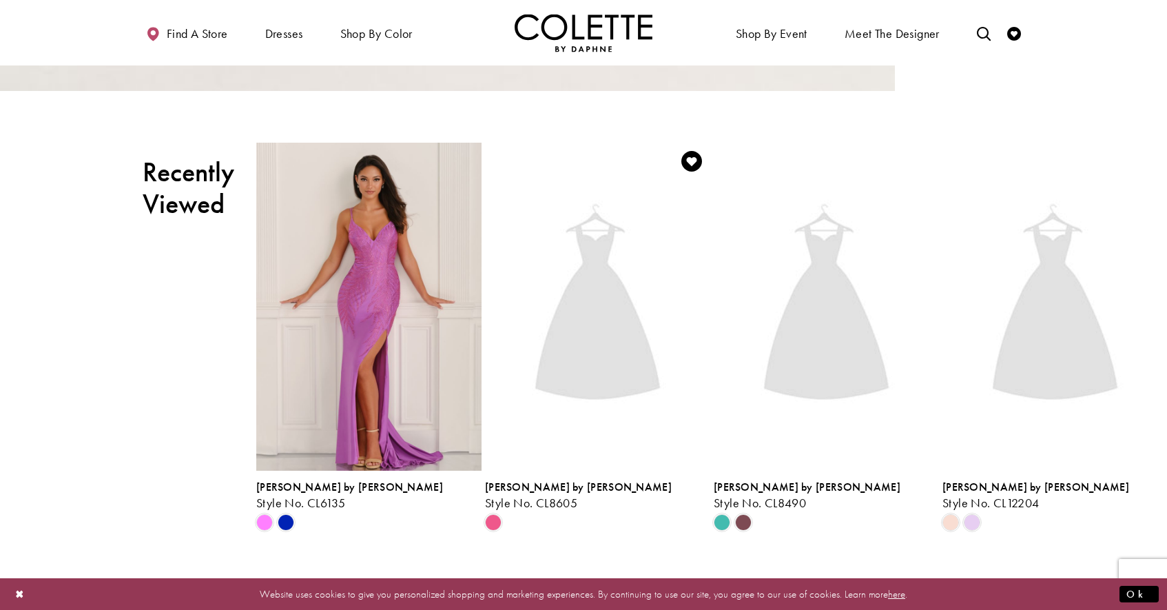
scroll to position [2783, 0]
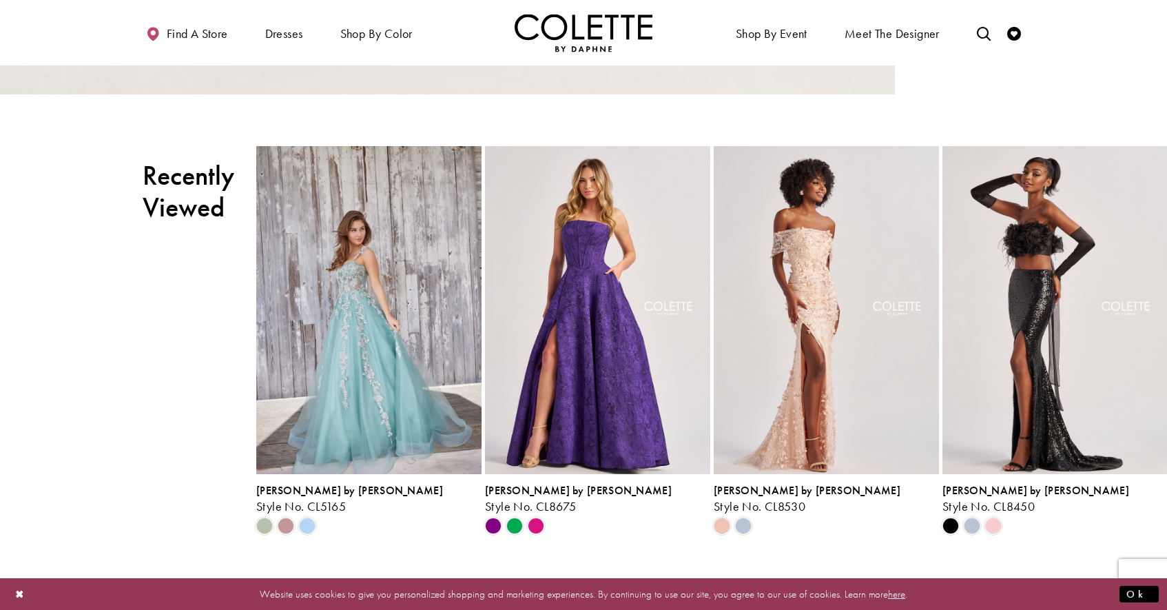
click at [170, 230] on div "Recently Viewed" at bounding box center [200, 195] width 114 height 98
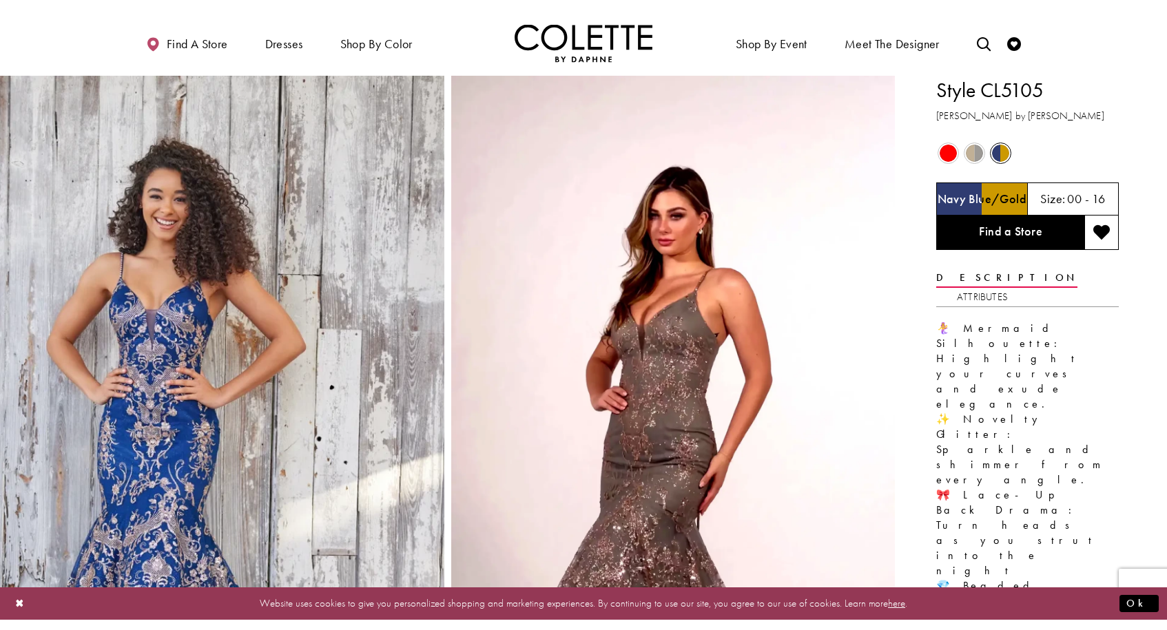
scroll to position [0, 0]
